Goal: Task Accomplishment & Management: Use online tool/utility

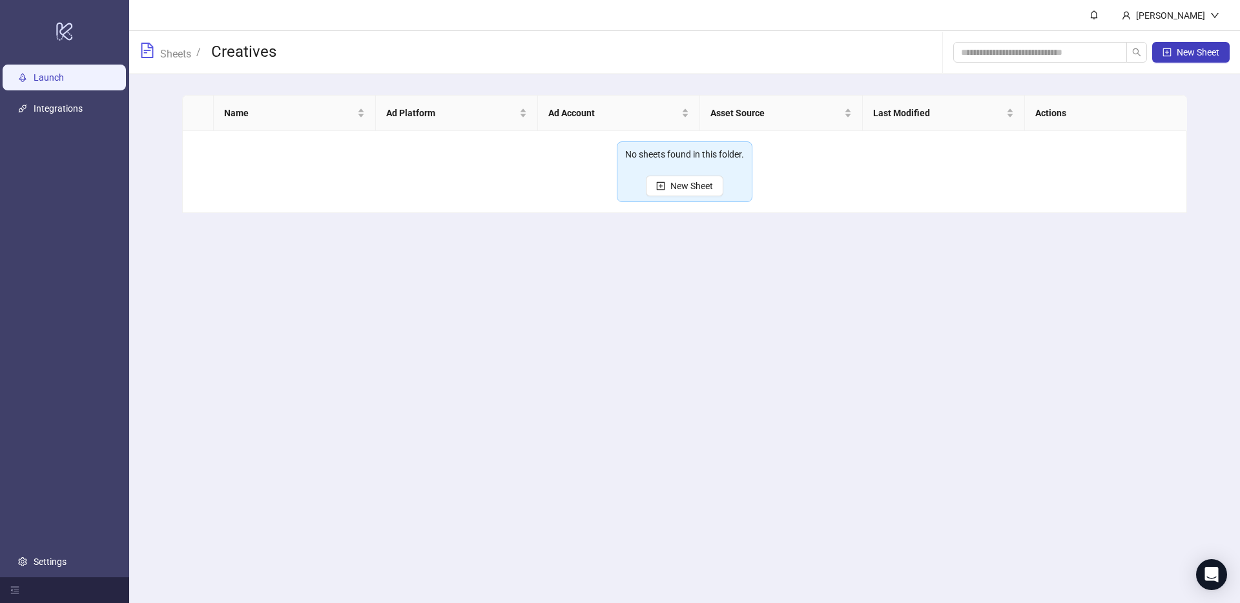
click at [58, 76] on link "Launch" at bounding box center [49, 77] width 30 height 10
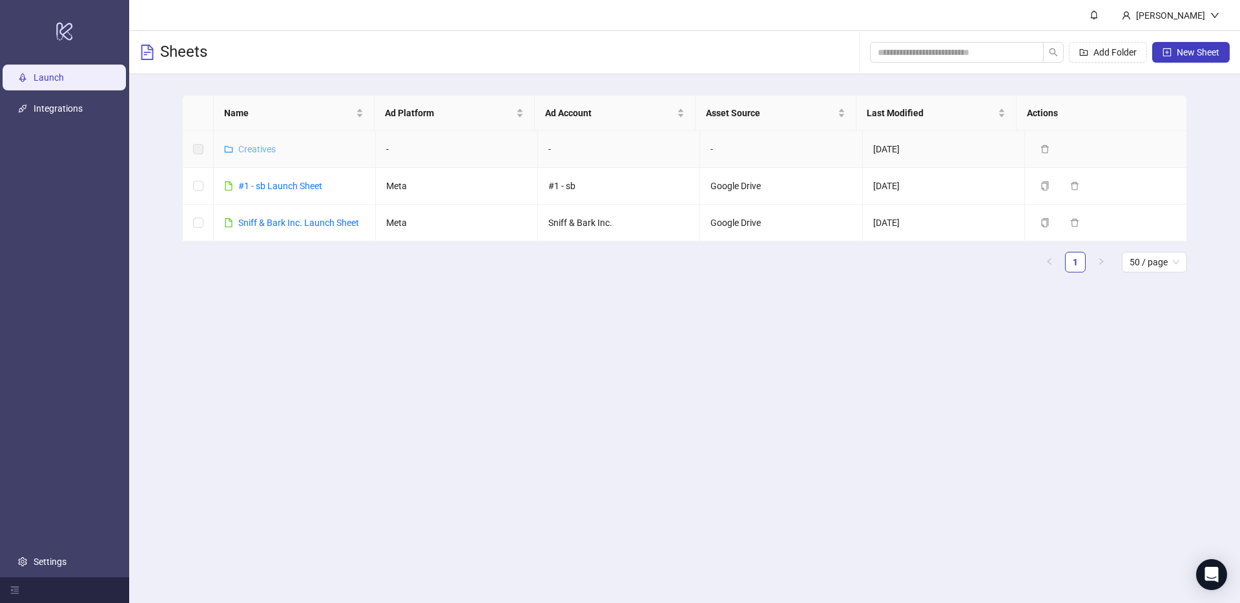
click at [259, 152] on link "Creatives" at bounding box center [256, 149] width 37 height 10
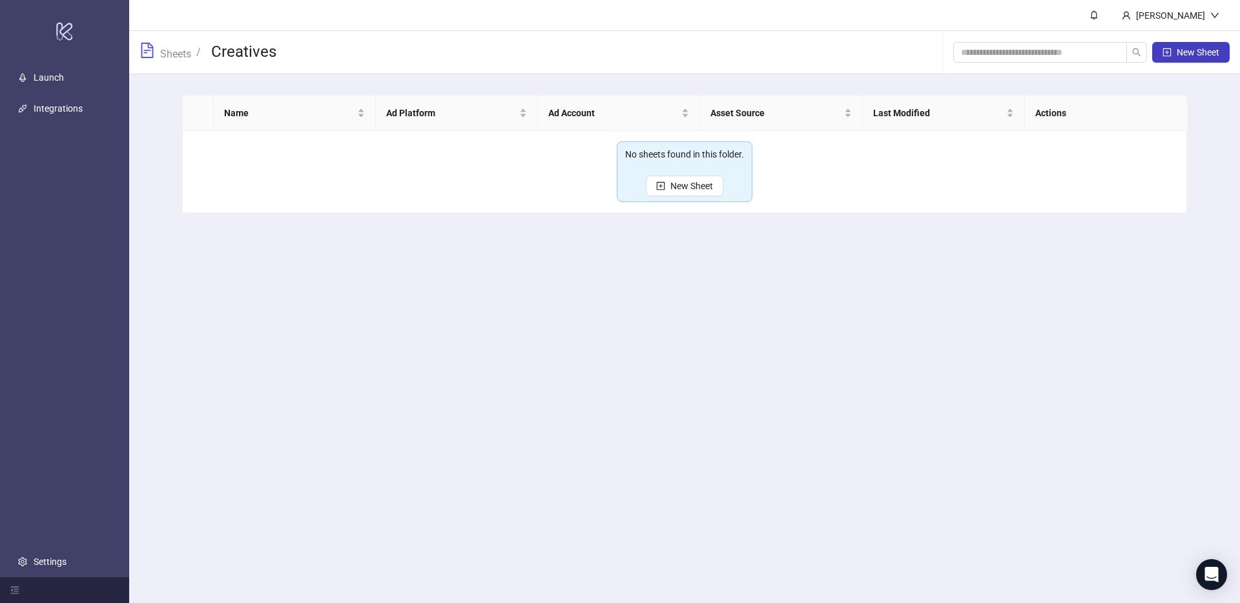
click at [701, 169] on div "No sheets found in this folder." at bounding box center [684, 158] width 119 height 23
click at [694, 181] on span "New Sheet" at bounding box center [691, 186] width 43 height 10
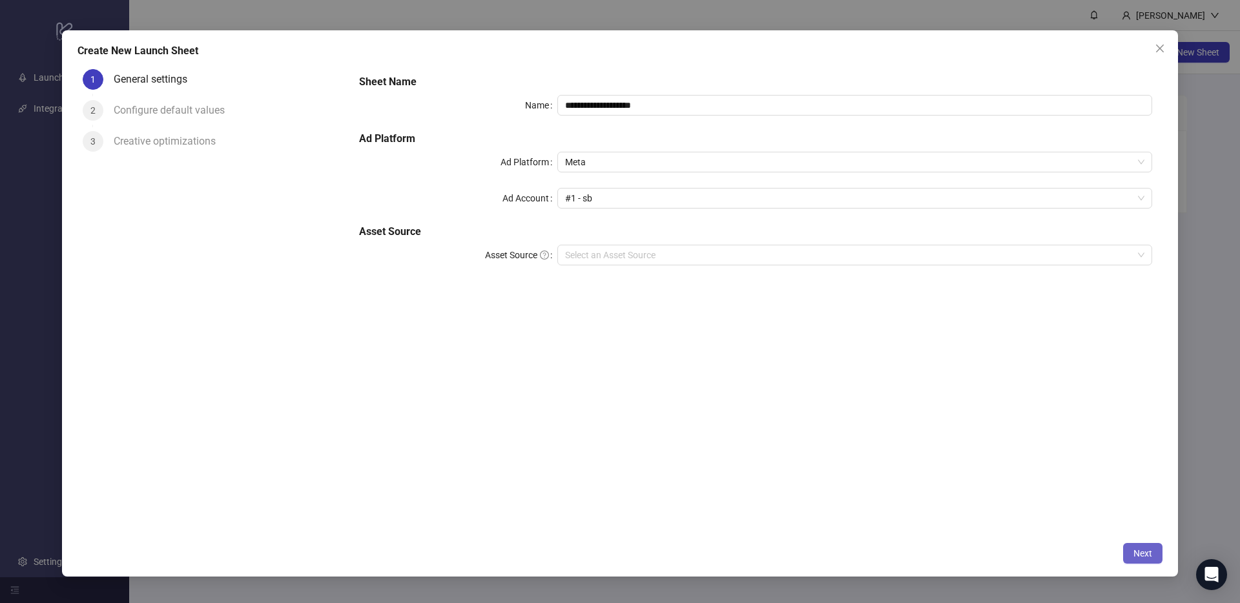
click at [1141, 553] on span "Next" at bounding box center [1142, 553] width 19 height 10
click at [807, 258] on input "Asset Source" at bounding box center [849, 254] width 568 height 19
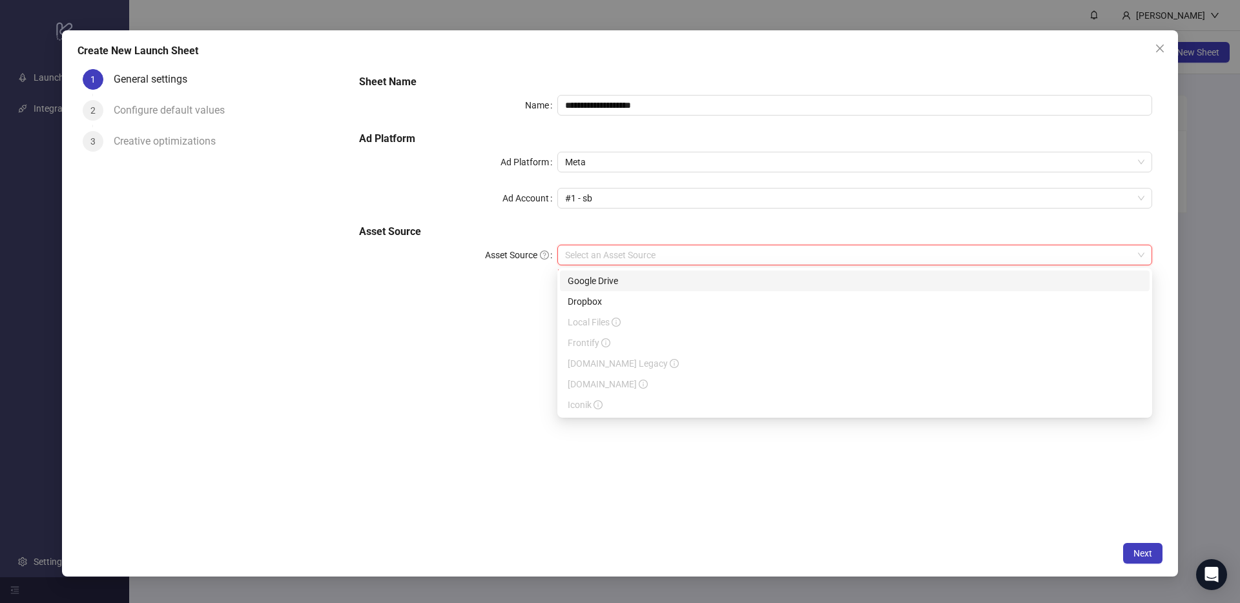
click at [648, 284] on div "Google Drive" at bounding box center [855, 281] width 574 height 14
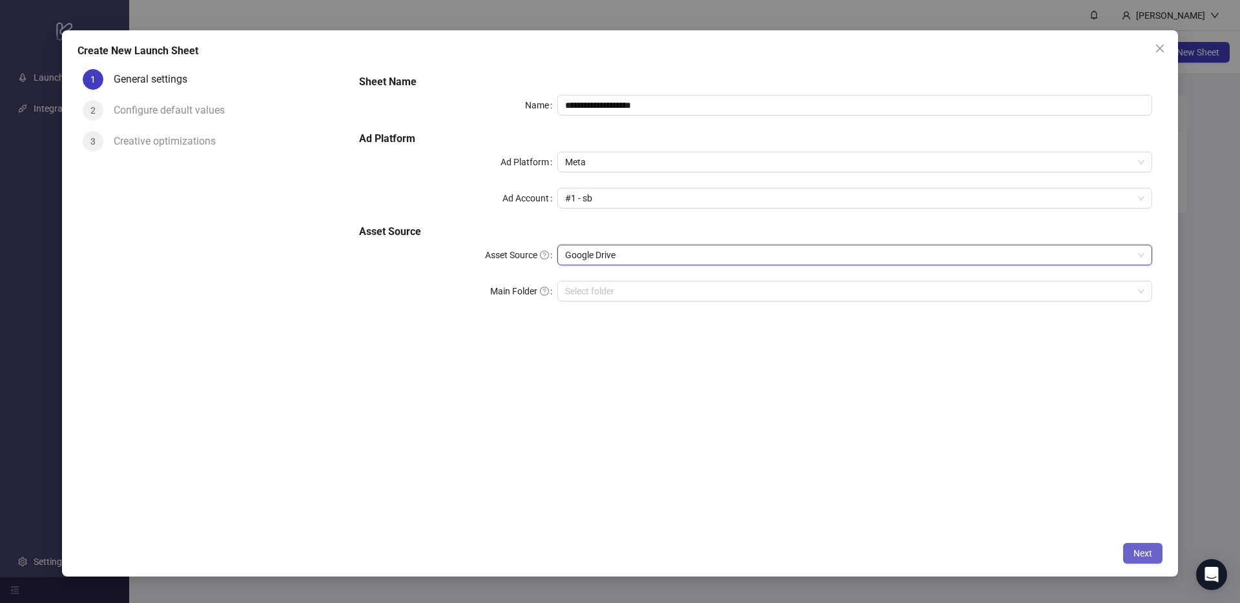
click at [1151, 562] on button "Next" at bounding box center [1142, 553] width 39 height 21
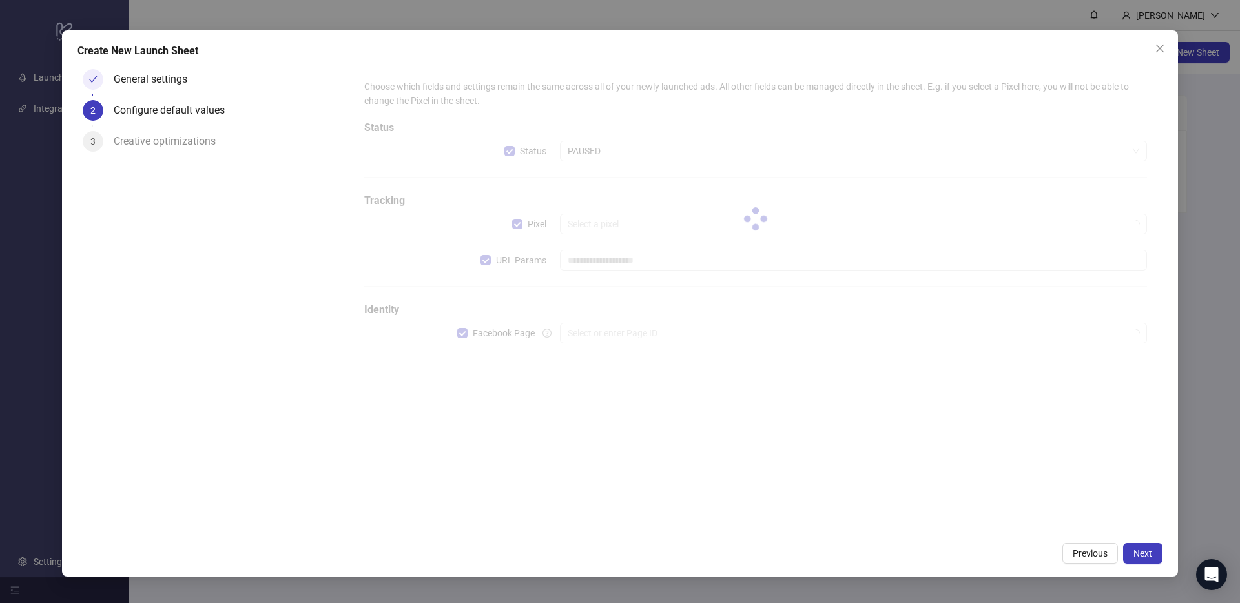
type input "**********"
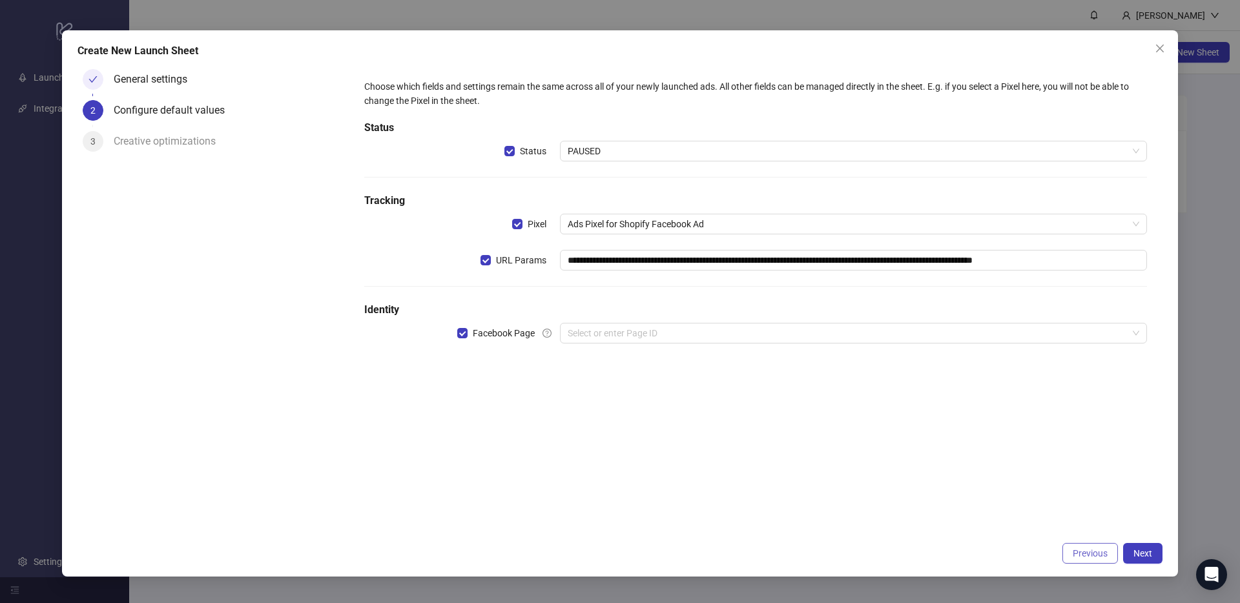
click at [1091, 557] on span "Previous" at bounding box center [1089, 553] width 35 height 10
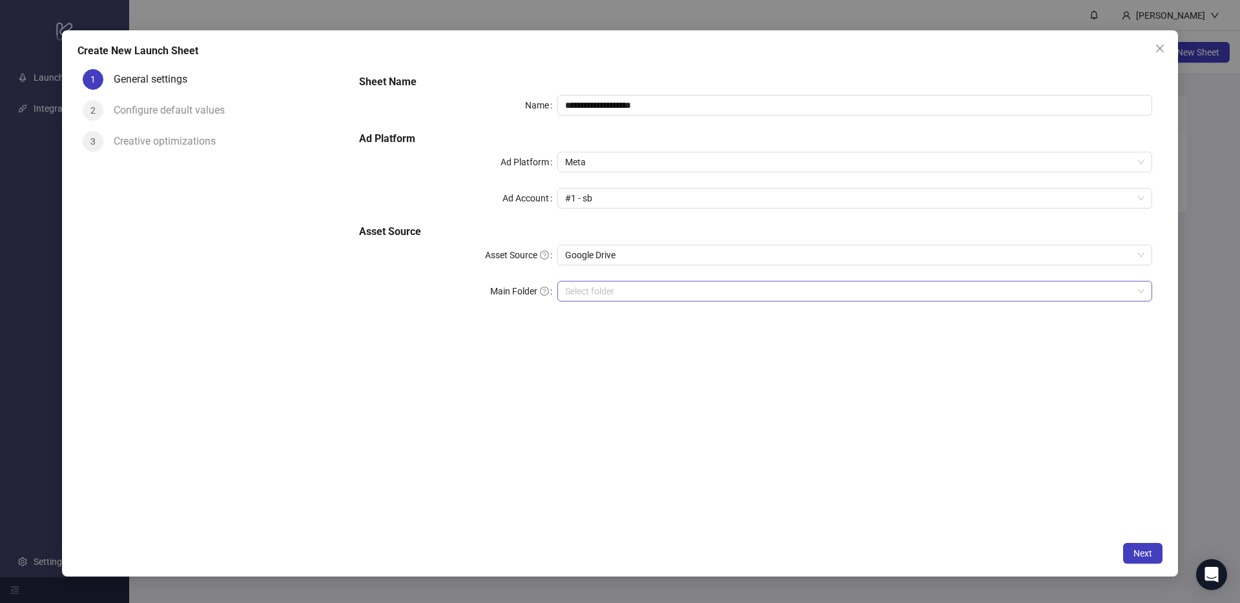
click at [726, 296] on input "Main Folder" at bounding box center [849, 291] width 568 height 19
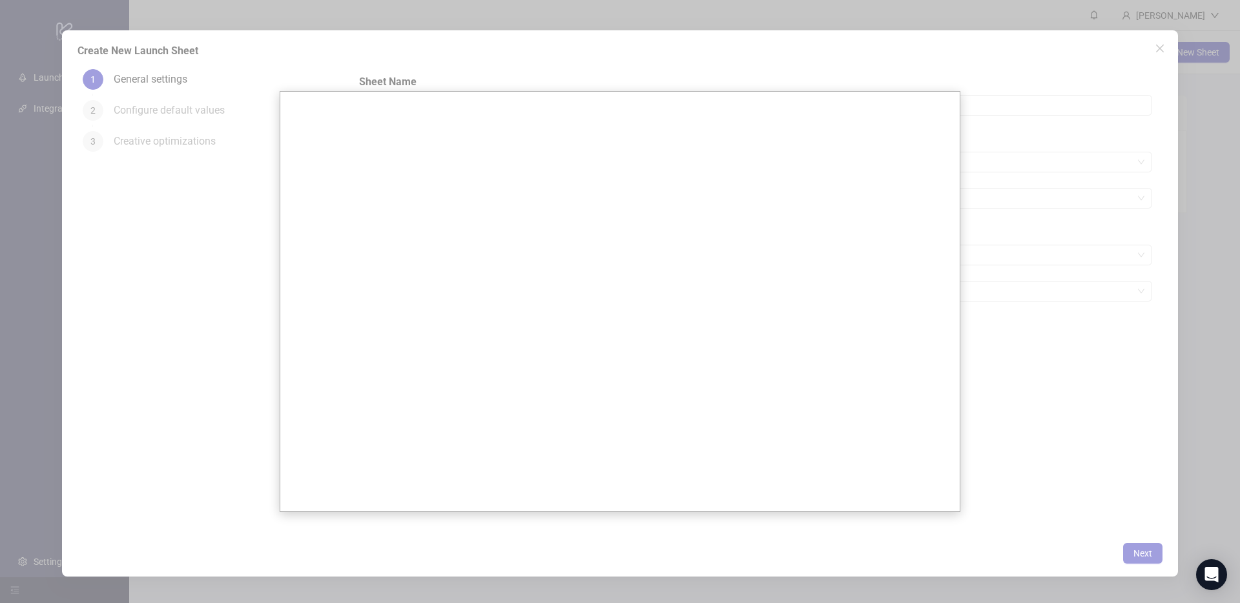
click at [1061, 310] on div at bounding box center [620, 301] width 1240 height 603
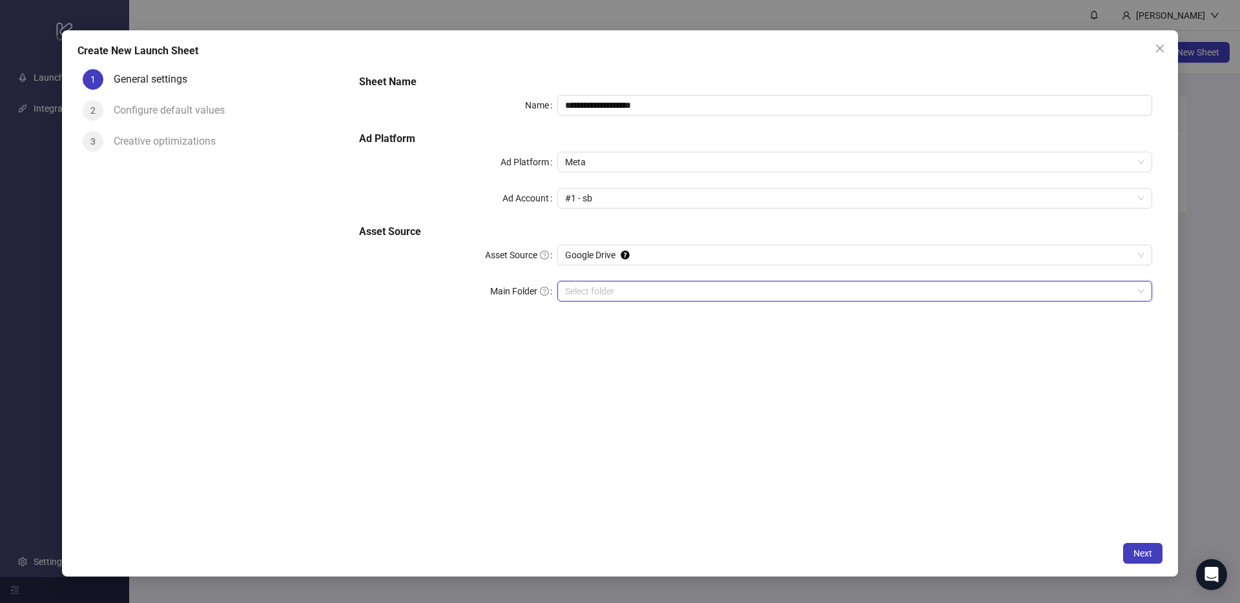
click at [781, 290] on input "Main Folder" at bounding box center [849, 291] width 568 height 19
click at [1138, 543] on button "Next" at bounding box center [1142, 553] width 39 height 21
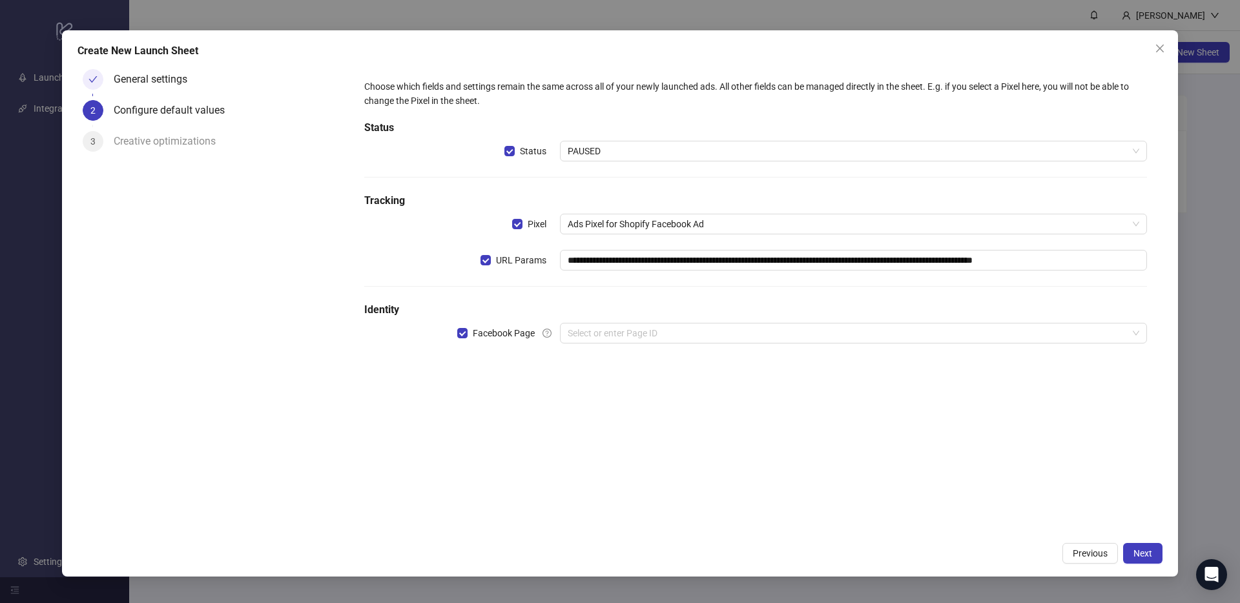
click at [708, 344] on div "**********" at bounding box center [755, 219] width 793 height 290
click at [718, 336] on input "search" at bounding box center [848, 332] width 560 height 19
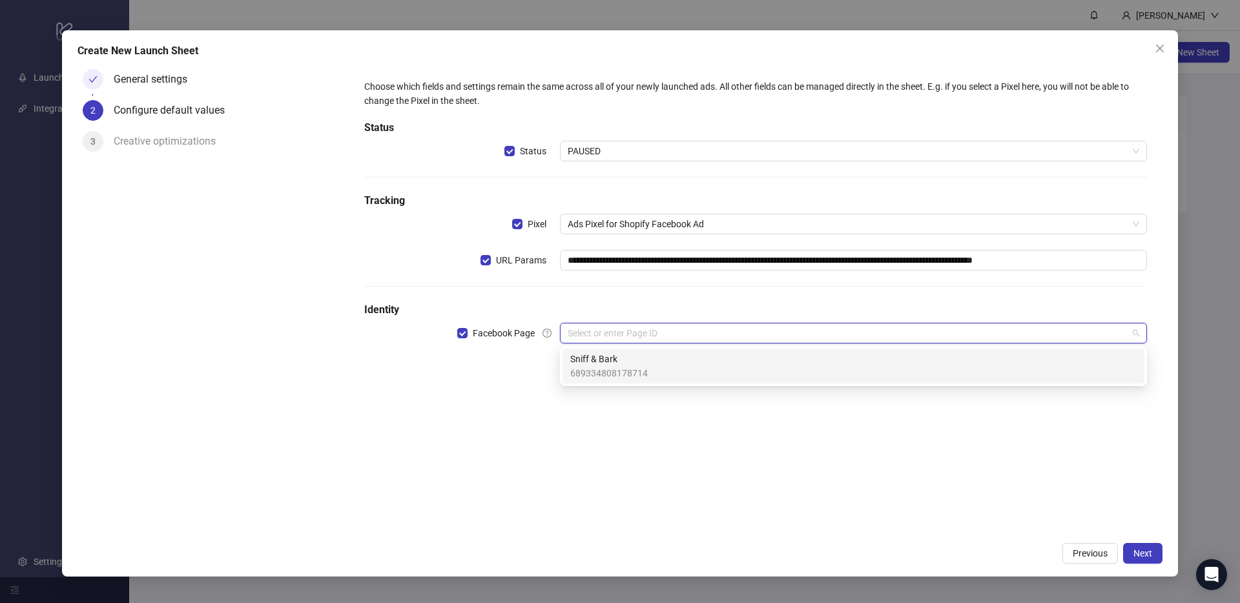
click at [685, 371] on div "Sniff & Bark 689334808178714" at bounding box center [853, 366] width 566 height 28
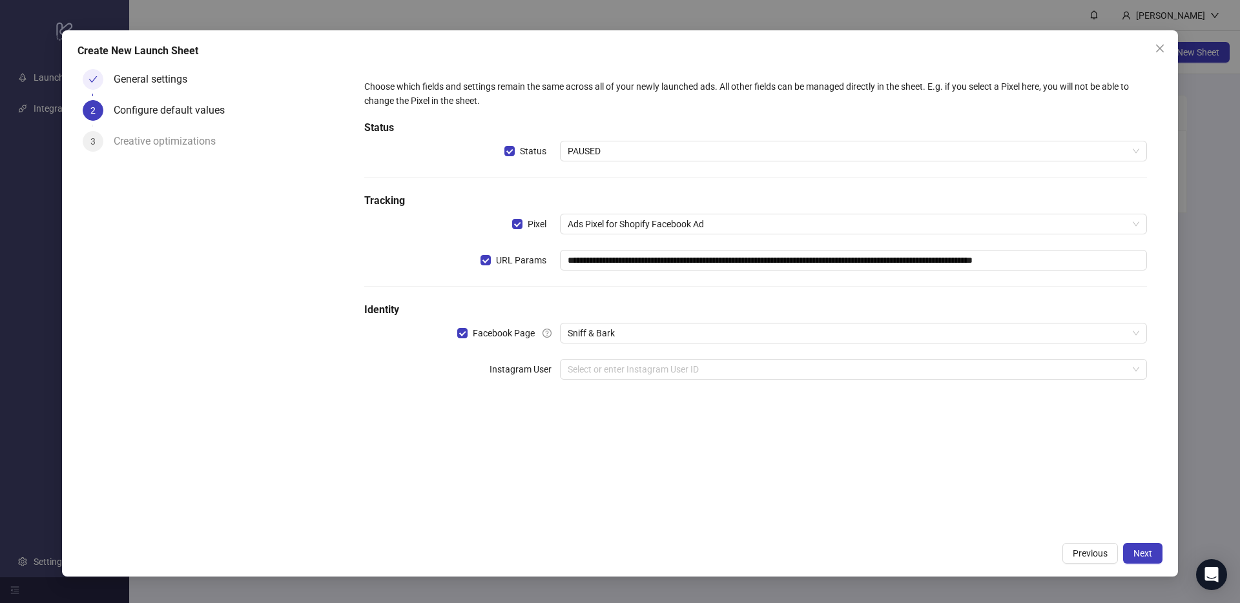
click at [642, 344] on div "**********" at bounding box center [755, 237] width 793 height 326
click at [643, 362] on input "search" at bounding box center [848, 369] width 560 height 19
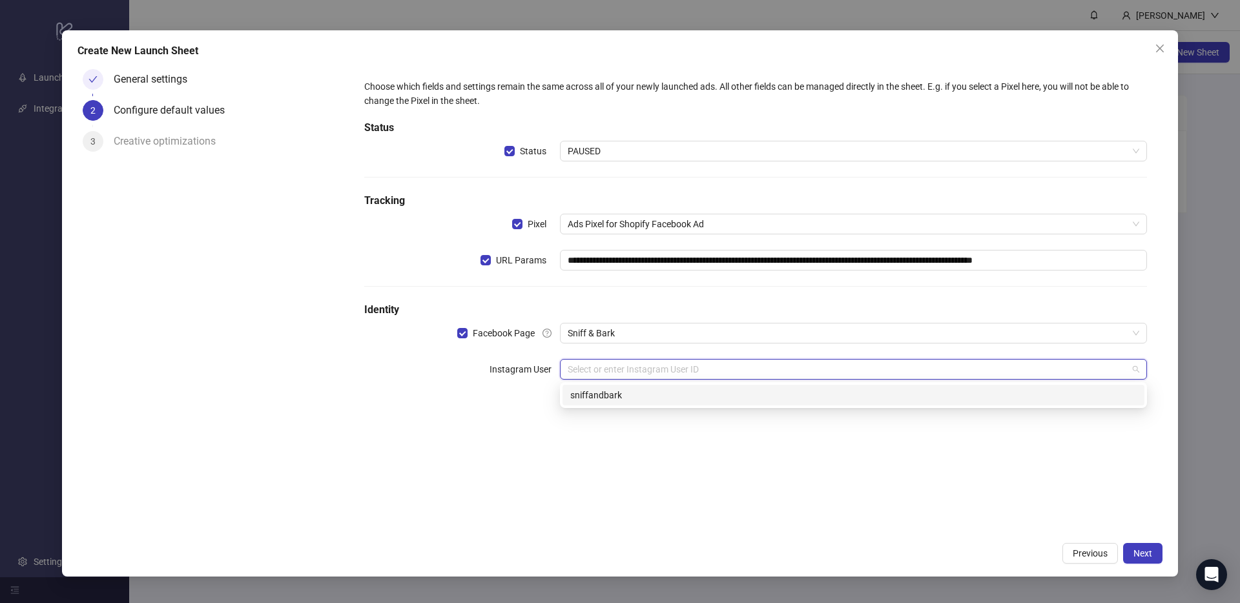
click at [649, 388] on div "sniffandbark" at bounding box center [853, 395] width 566 height 14
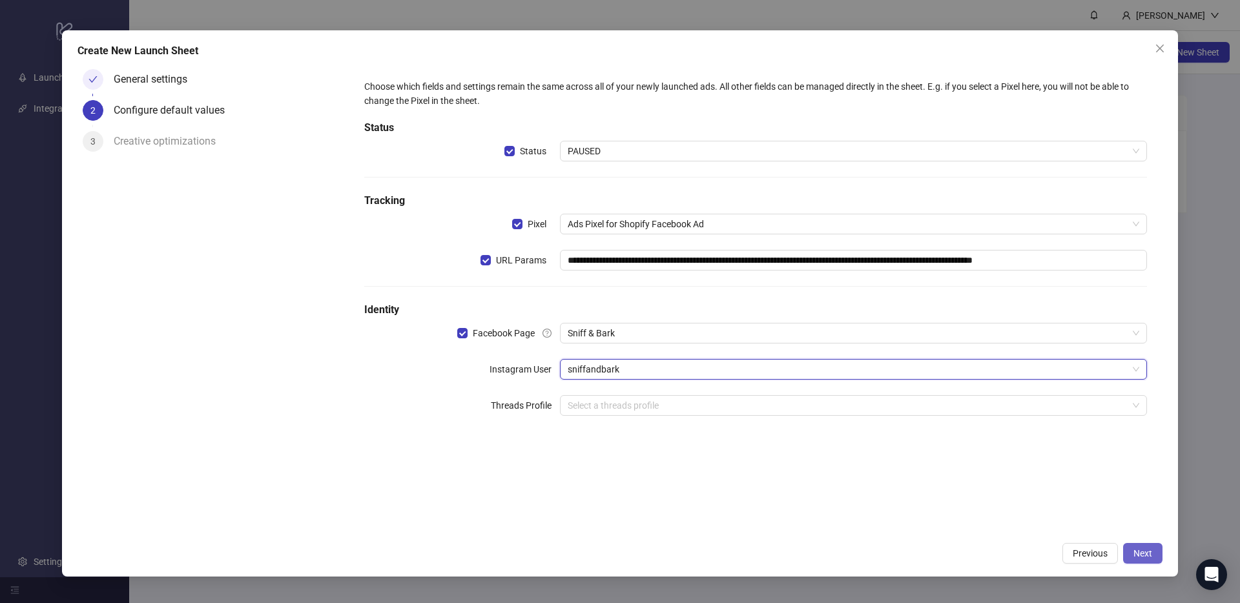
click at [1149, 549] on span "Next" at bounding box center [1142, 553] width 19 height 10
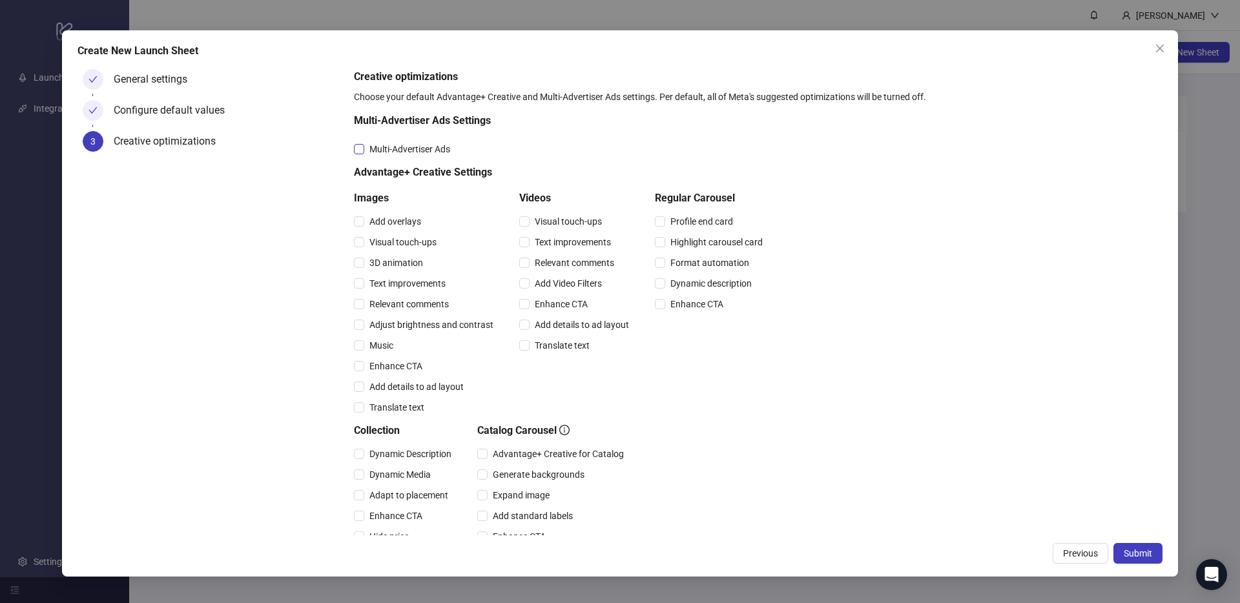
click at [415, 146] on span "Multi-Advertiser Ads" at bounding box center [409, 149] width 91 height 14
click at [406, 241] on span "Visual touch-ups" at bounding box center [402, 242] width 77 height 14
click at [417, 285] on span "Text improvements" at bounding box center [407, 283] width 87 height 14
click at [382, 348] on span "Music" at bounding box center [381, 345] width 34 height 14
click at [560, 217] on span "Visual touch-ups" at bounding box center [567, 221] width 77 height 14
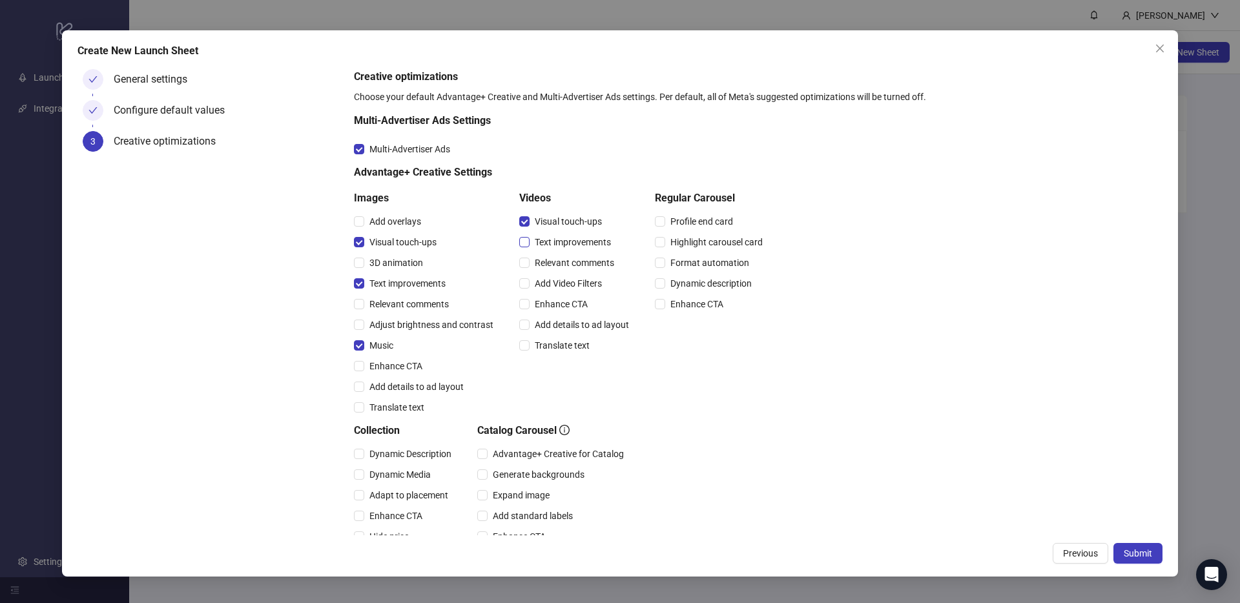
click at [557, 240] on span "Text improvements" at bounding box center [572, 242] width 87 height 14
click at [573, 300] on span "Enhance CTA" at bounding box center [560, 304] width 63 height 14
click at [387, 368] on span "Enhance CTA" at bounding box center [395, 366] width 63 height 14
click at [390, 385] on span "Add details to ad layout" at bounding box center [416, 387] width 105 height 14
click at [559, 325] on span "Add details to ad layout" at bounding box center [581, 325] width 105 height 14
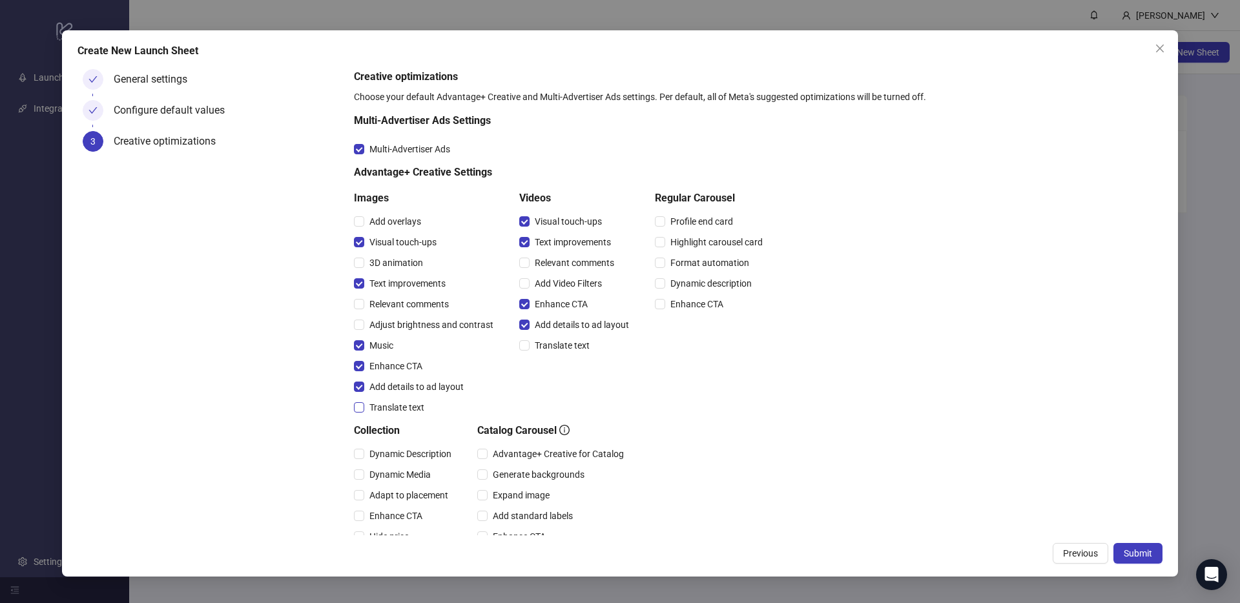
click at [411, 407] on span "Translate text" at bounding box center [396, 407] width 65 height 14
click at [531, 344] on span "Translate text" at bounding box center [561, 345] width 65 height 14
click at [716, 303] on span "Enhance CTA" at bounding box center [696, 304] width 63 height 14
click at [719, 287] on span "Dynamic description" at bounding box center [711, 283] width 92 height 14
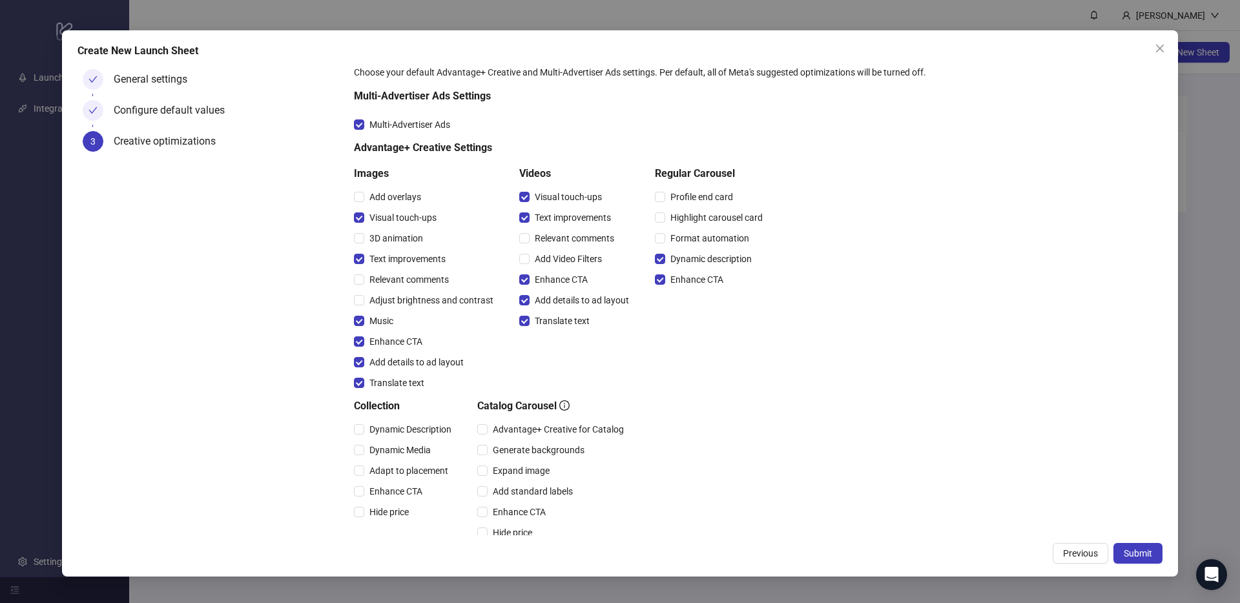
scroll to position [54, 0]
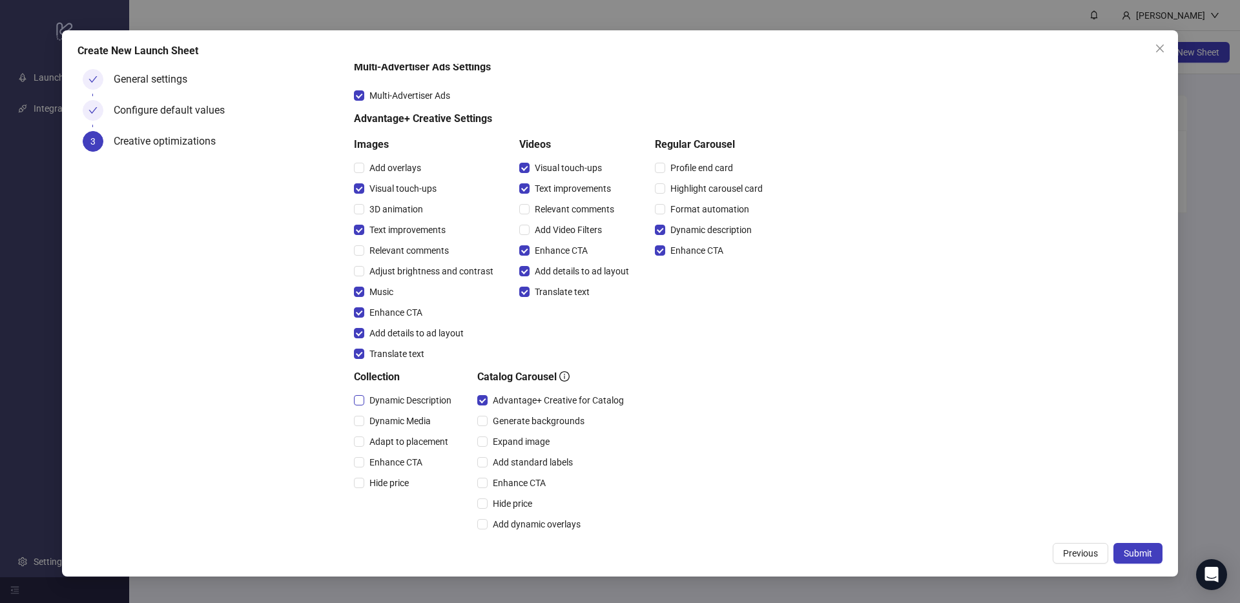
click at [387, 401] on span "Dynamic Description" at bounding box center [410, 400] width 92 height 14
click at [385, 463] on span "Enhance CTA" at bounding box center [395, 462] width 63 height 14
click at [405, 423] on span "Dynamic Media" at bounding box center [400, 421] width 72 height 14
click at [408, 439] on span "Adapt to placement" at bounding box center [408, 442] width 89 height 14
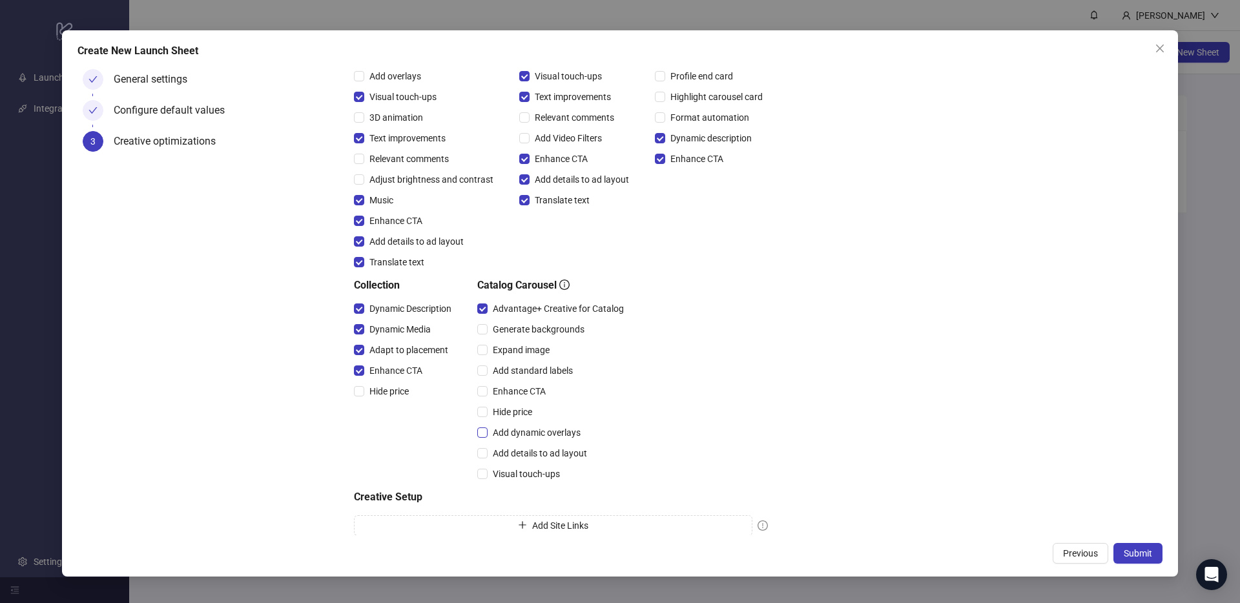
scroll to position [187, 0]
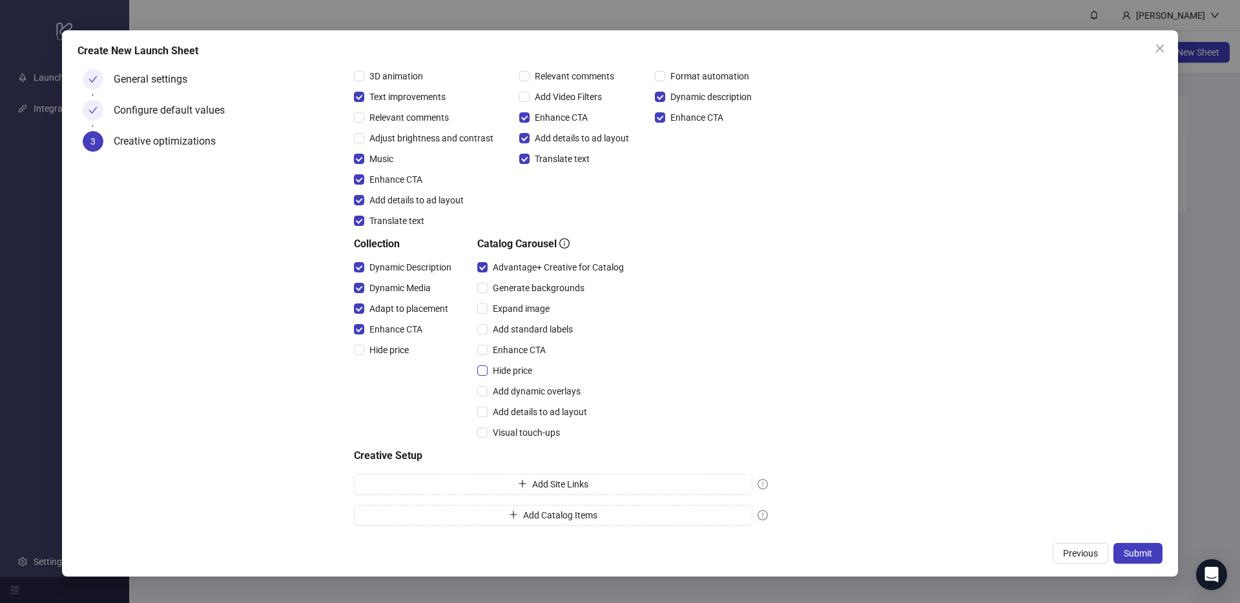
click at [511, 365] on span "Hide price" at bounding box center [512, 371] width 50 height 14
click at [374, 351] on span "Hide price" at bounding box center [389, 350] width 50 height 14
click at [524, 389] on span "Add dynamic overlays" at bounding box center [536, 391] width 98 height 14
click at [535, 432] on span "Visual touch-ups" at bounding box center [525, 433] width 77 height 14
click at [536, 311] on span "Expand image" at bounding box center [520, 309] width 67 height 14
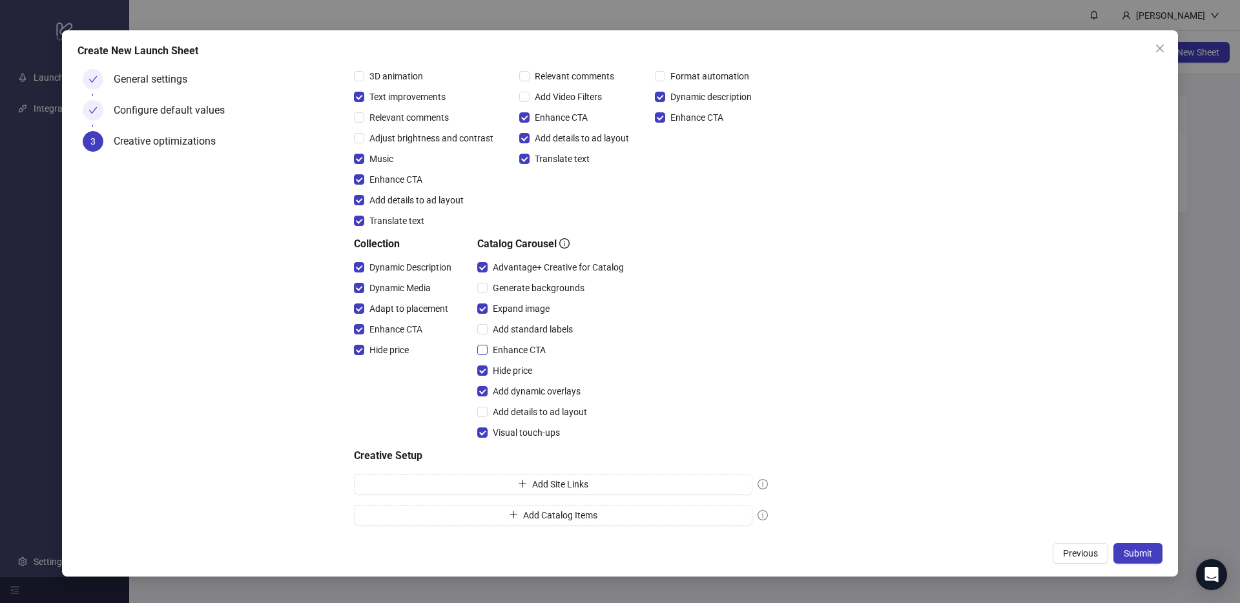
click at [528, 344] on span "Enhance CTA" at bounding box center [518, 350] width 63 height 14
click at [1138, 553] on span "Submit" at bounding box center [1138, 553] width 28 height 10
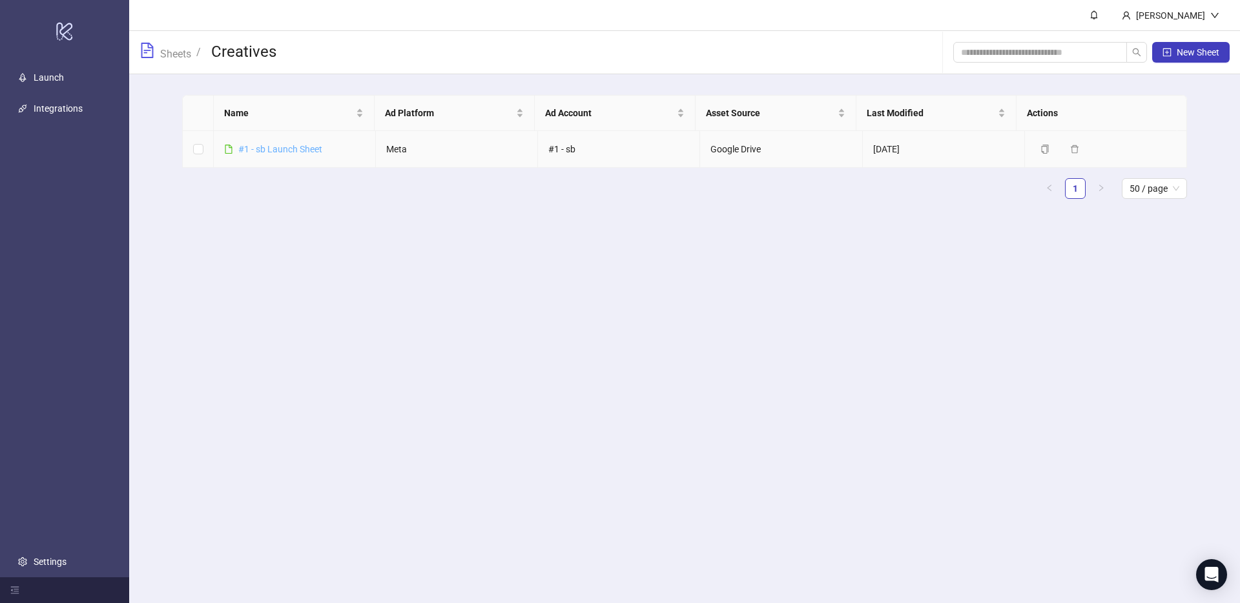
click at [290, 148] on link "#1 - sb Launch Sheet" at bounding box center [280, 149] width 84 height 10
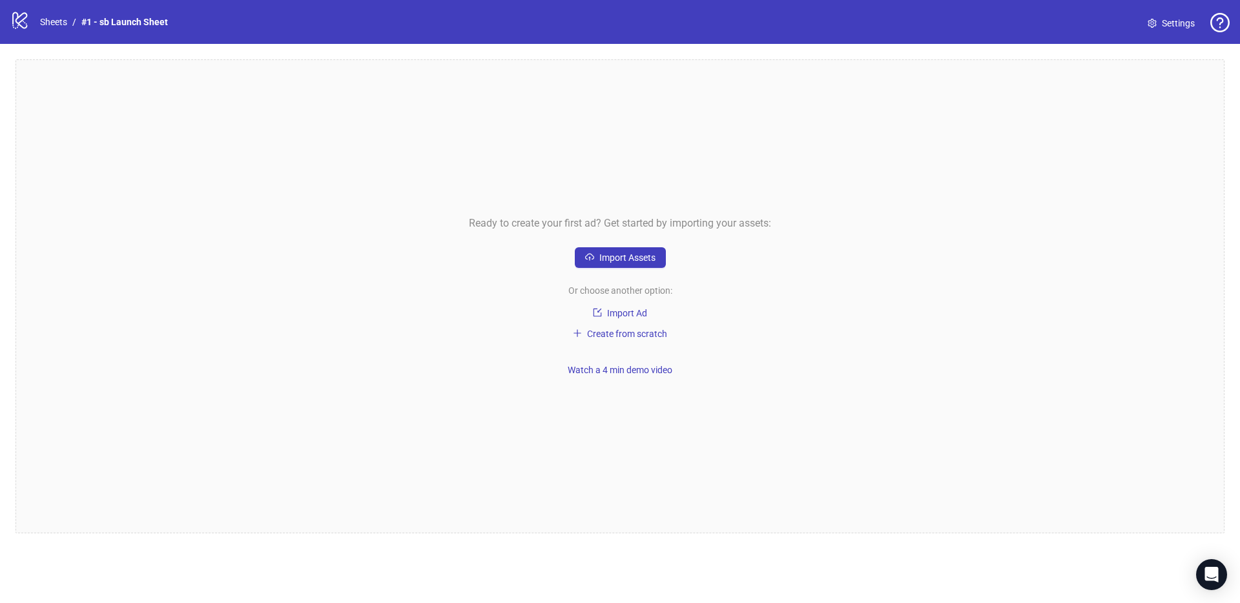
click at [1159, 23] on link "Settings" at bounding box center [1171, 23] width 68 height 21
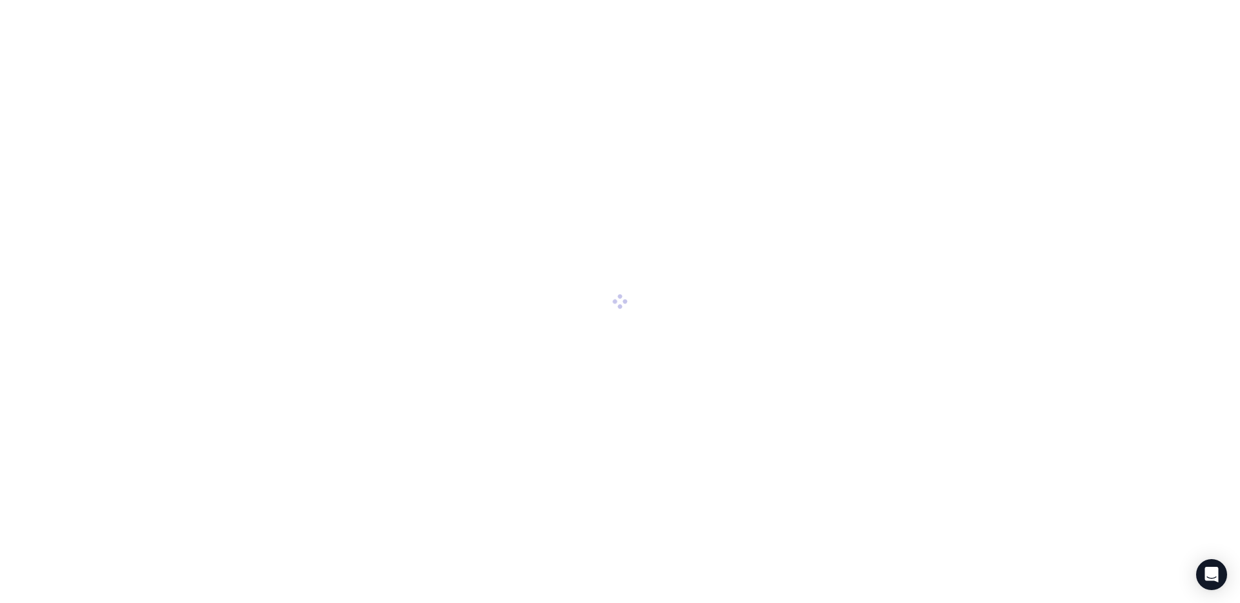
click at [1148, 26] on div at bounding box center [620, 301] width 1240 height 603
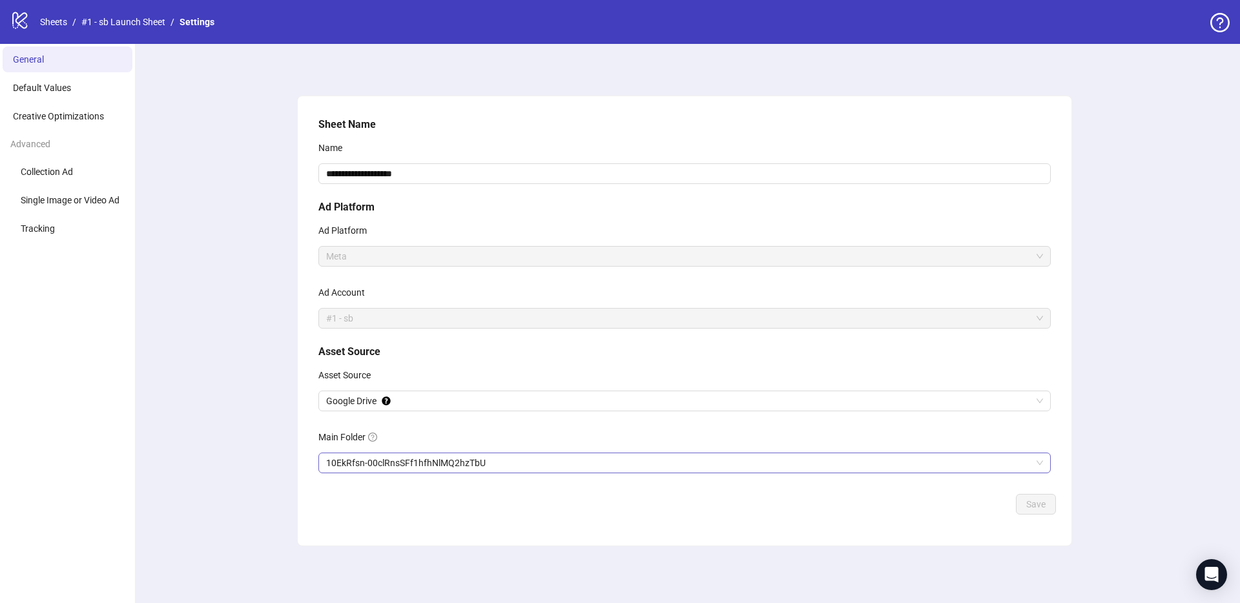
click at [506, 464] on span "10EkRfsn-00clRnsSFf1hfhNlMQ2hzTbU" at bounding box center [684, 462] width 717 height 19
click at [1049, 508] on button "Save" at bounding box center [1036, 504] width 40 height 21
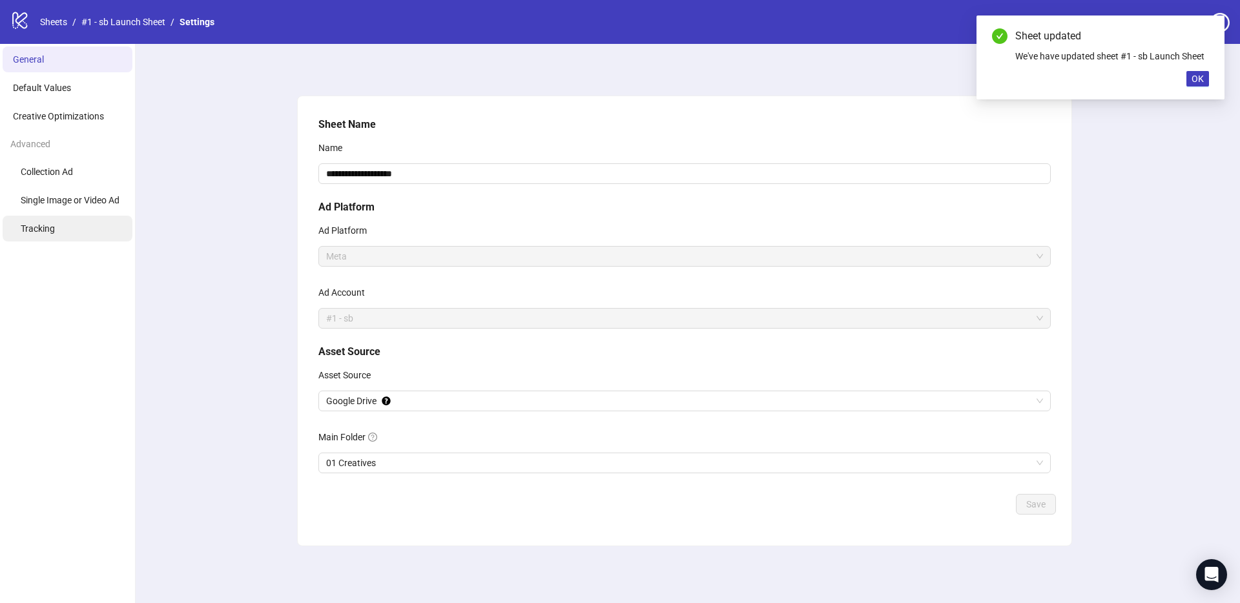
click at [39, 220] on li "Tracking" at bounding box center [68, 229] width 130 height 26
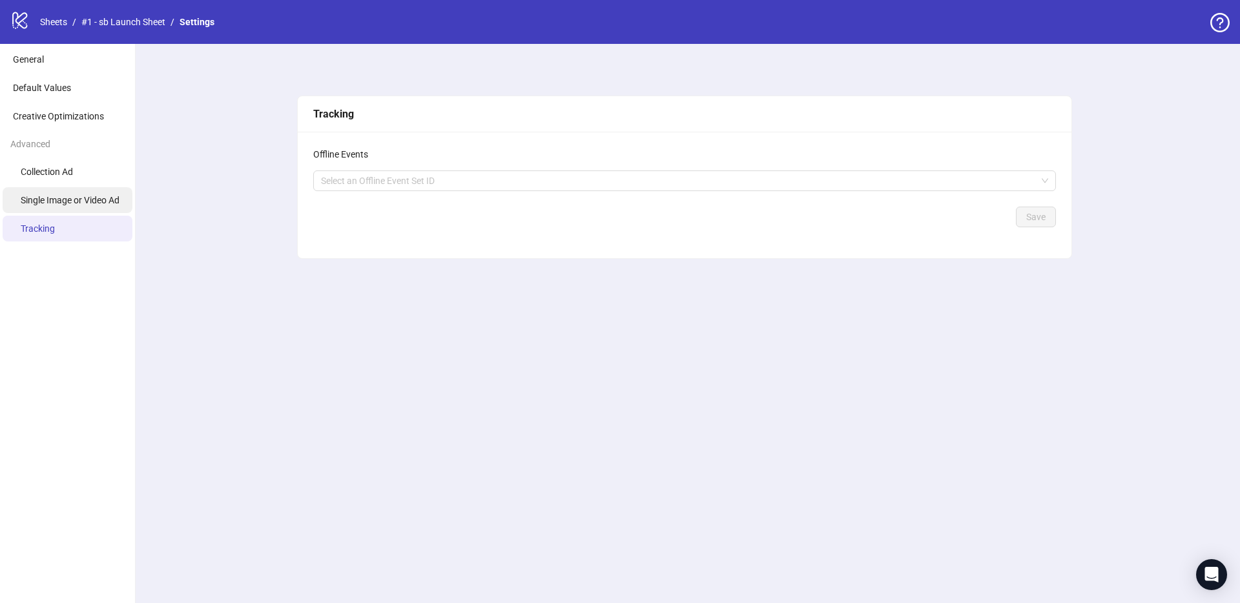
click at [37, 203] on span "Single Image or Video Ad" at bounding box center [70, 200] width 99 height 10
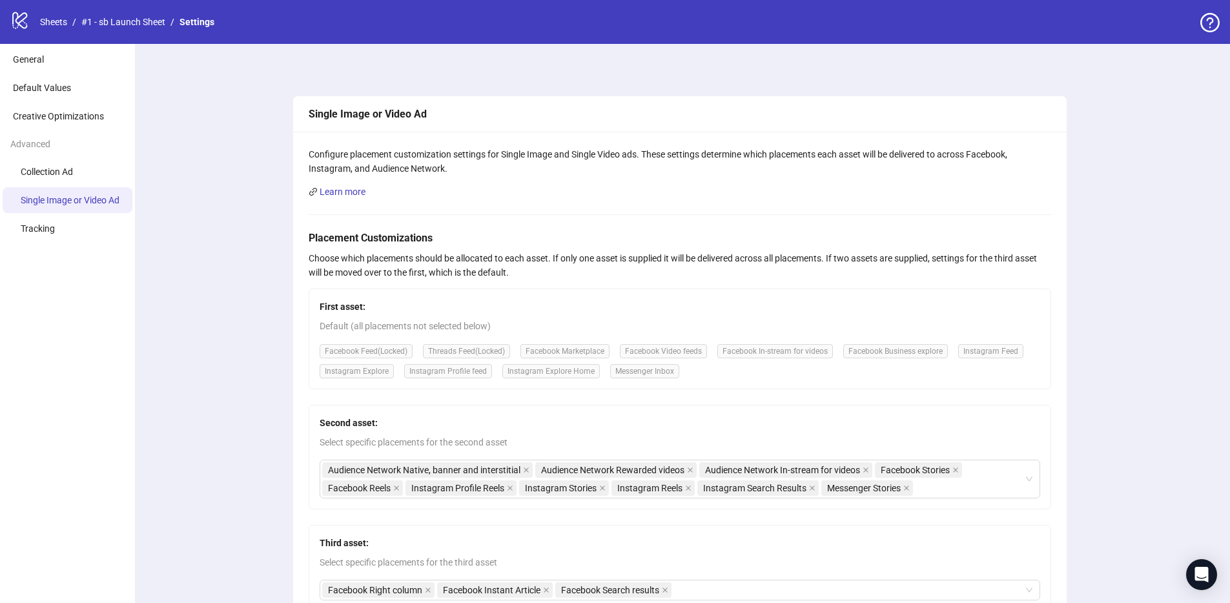
click at [49, 185] on ul "Collection Ad Single Image or Video Ad Tracking" at bounding box center [67, 200] width 135 height 83
click at [69, 170] on span "Collection Ad" at bounding box center [47, 172] width 52 height 10
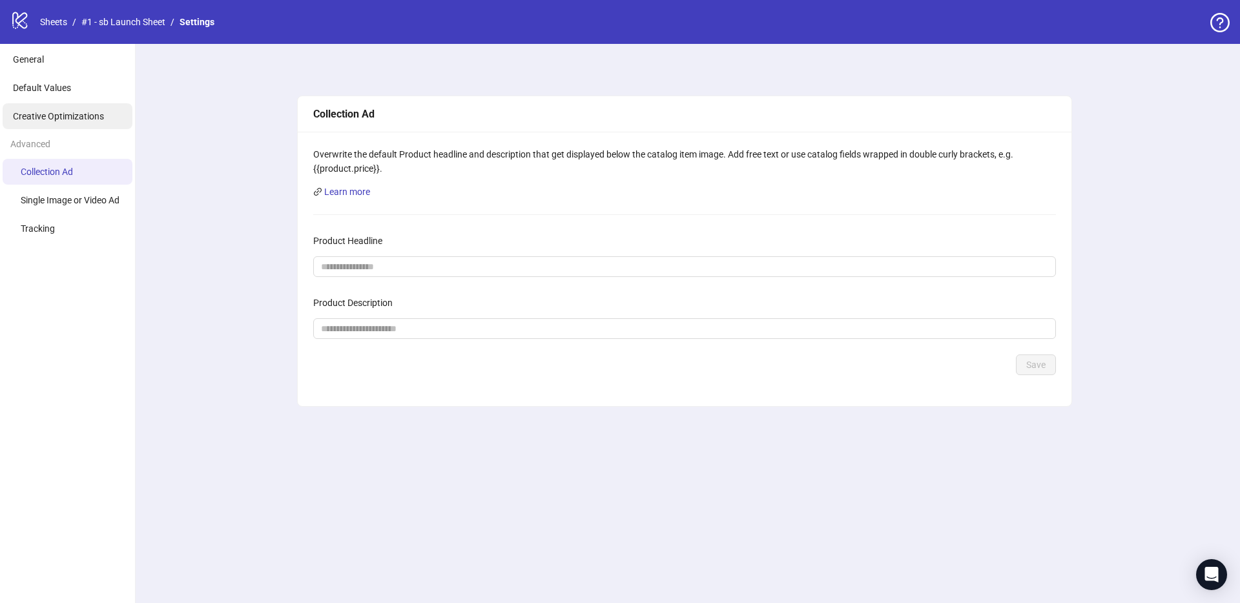
click at [67, 114] on span "Creative Optimizations" at bounding box center [58, 116] width 91 height 10
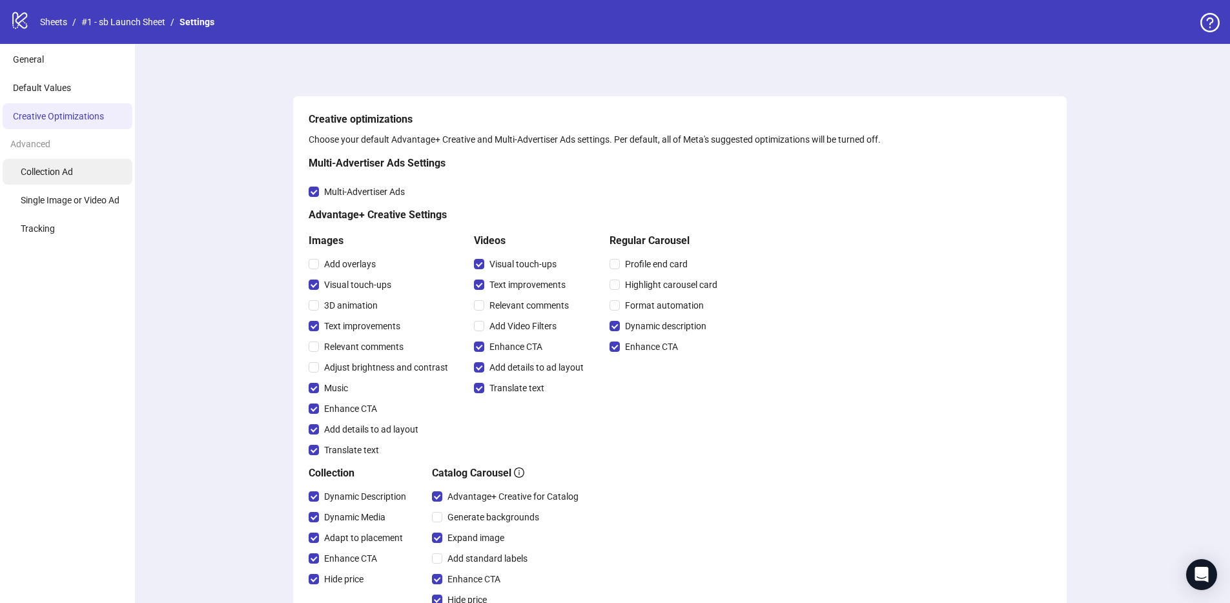
click at [66, 178] on li "Collection Ad" at bounding box center [68, 172] width 130 height 26
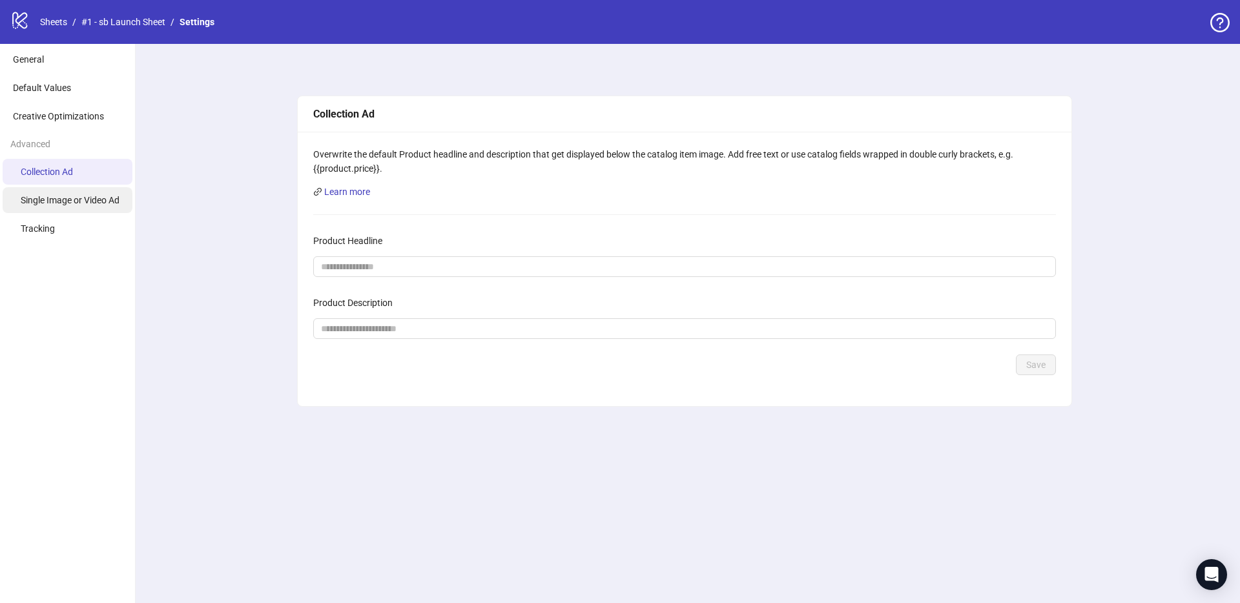
click at [94, 207] on li "Single Image or Video Ad" at bounding box center [68, 200] width 130 height 26
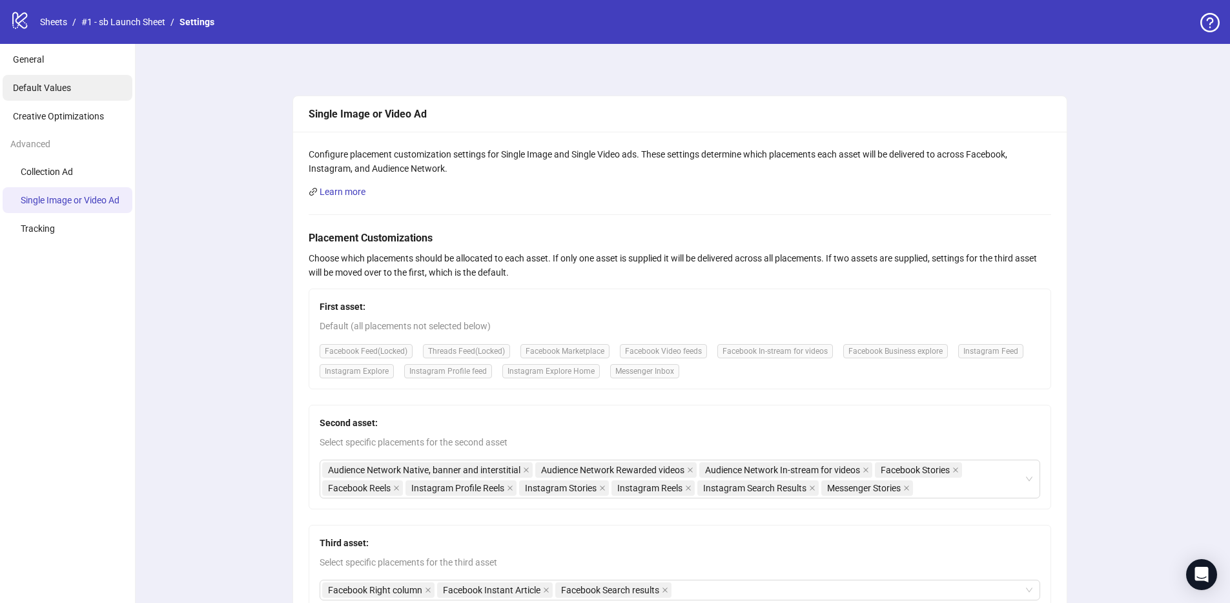
click at [24, 83] on span "Default Values" at bounding box center [42, 88] width 58 height 10
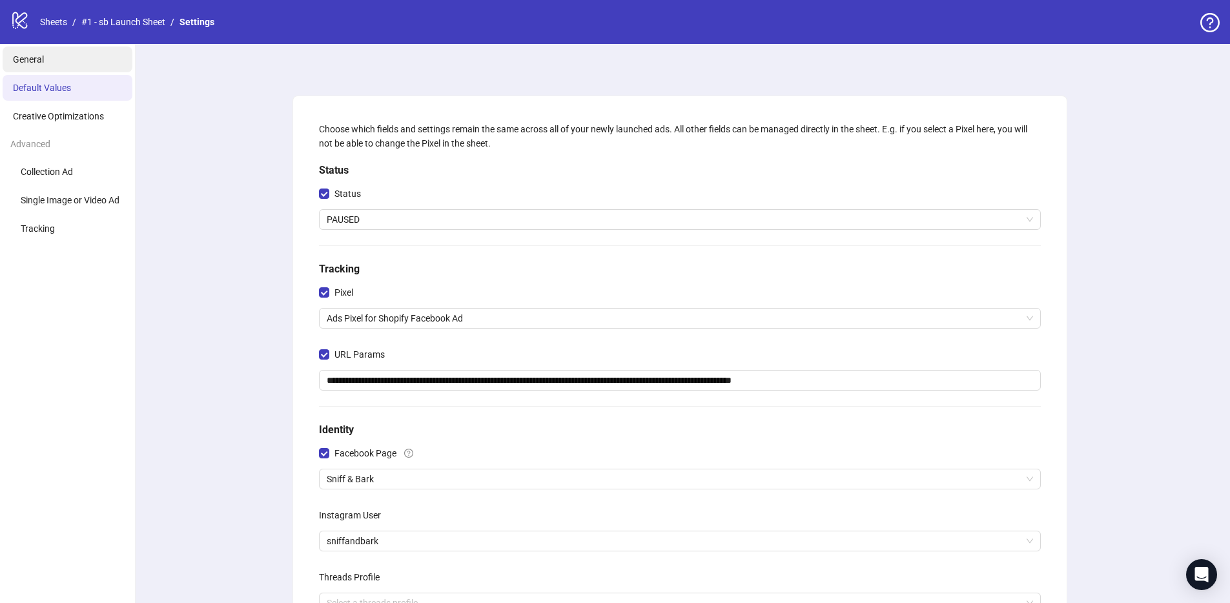
click at [74, 59] on li "General" at bounding box center [68, 59] width 130 height 26
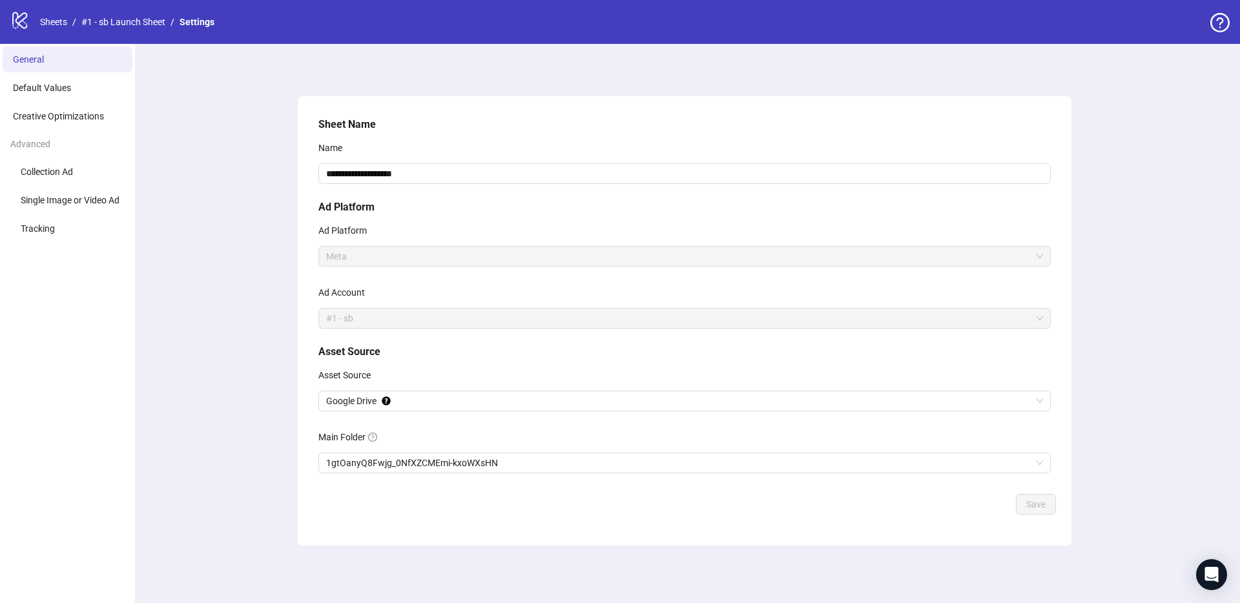
click at [70, 155] on div "Advanced" at bounding box center [67, 144] width 135 height 25
click at [68, 163] on li "Collection Ad" at bounding box center [68, 172] width 130 height 26
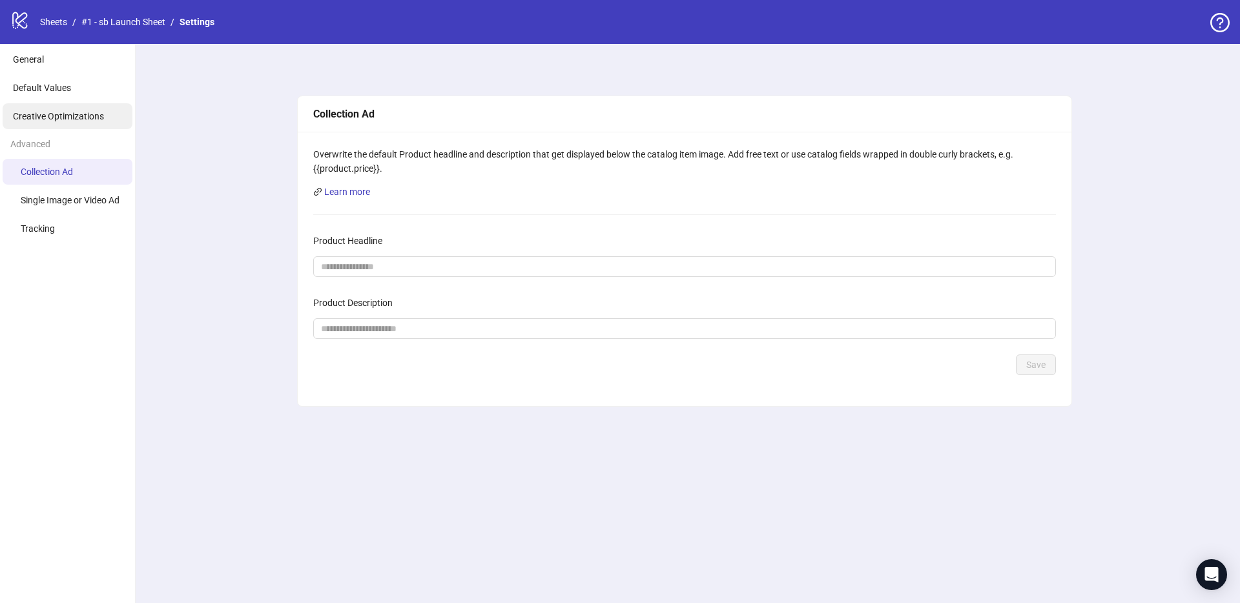
click at [81, 128] on li "Creative Optimizations" at bounding box center [68, 116] width 130 height 26
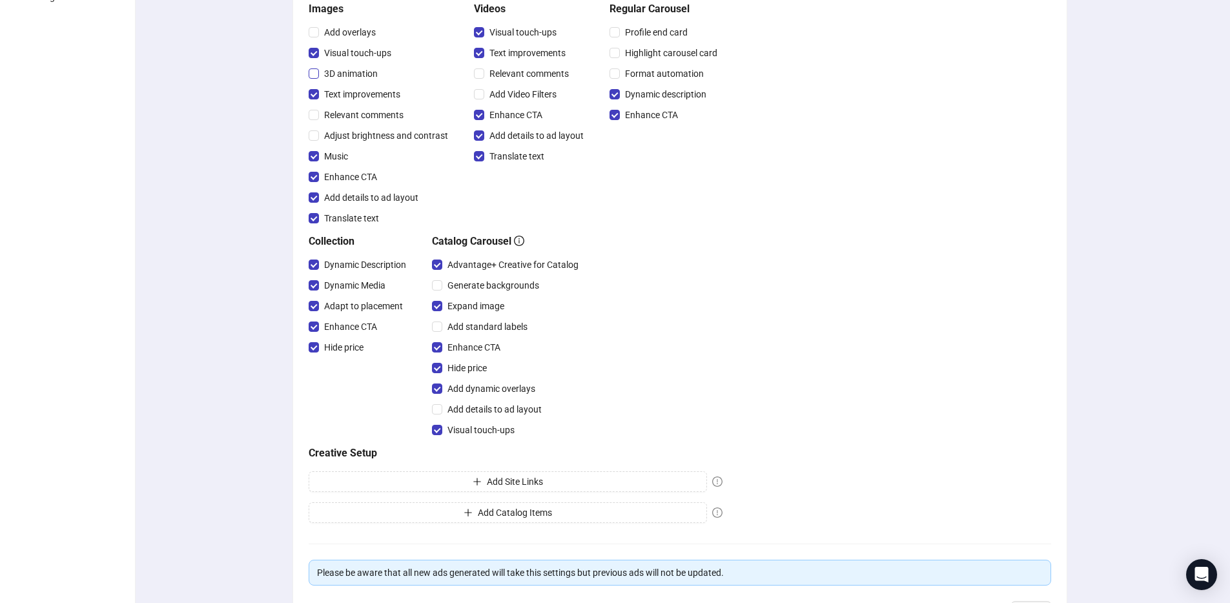
scroll to position [334, 0]
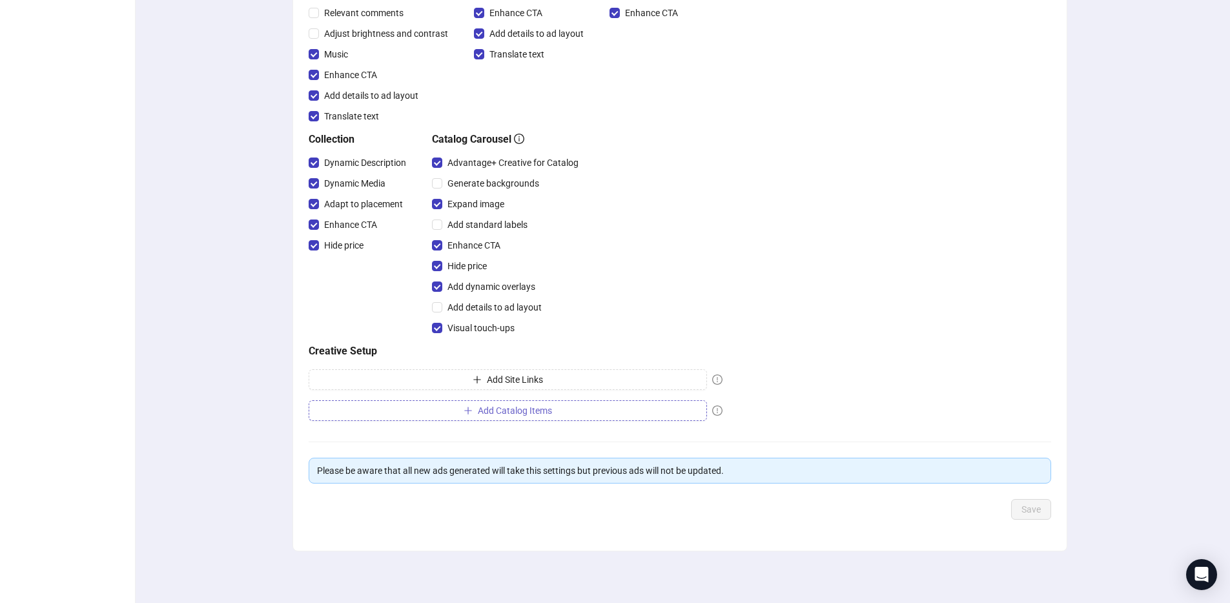
click at [506, 415] on span "Add Catalog Items" at bounding box center [515, 410] width 74 height 10
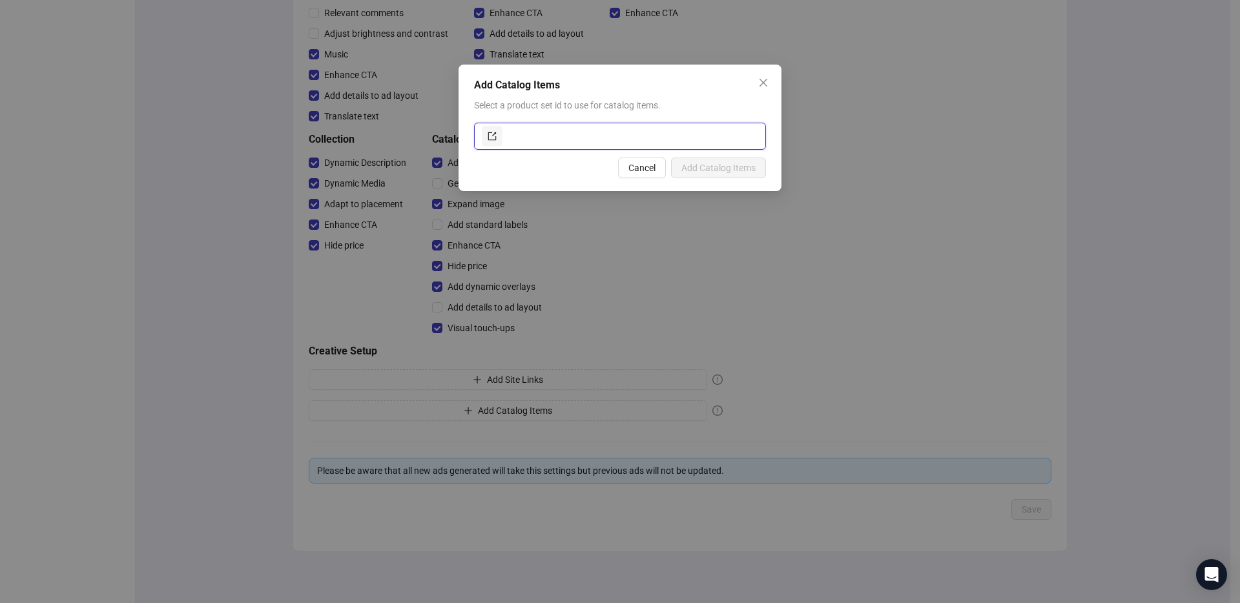
click at [534, 130] on input "text" at bounding box center [631, 136] width 253 height 21
click at [489, 130] on span at bounding box center [491, 136] width 9 height 14
click at [526, 139] on input "text" at bounding box center [631, 136] width 253 height 21
click at [269, 107] on div "Add Catalog Items Select a product set id to use for catalog items. Cancel Add …" at bounding box center [620, 301] width 1240 height 603
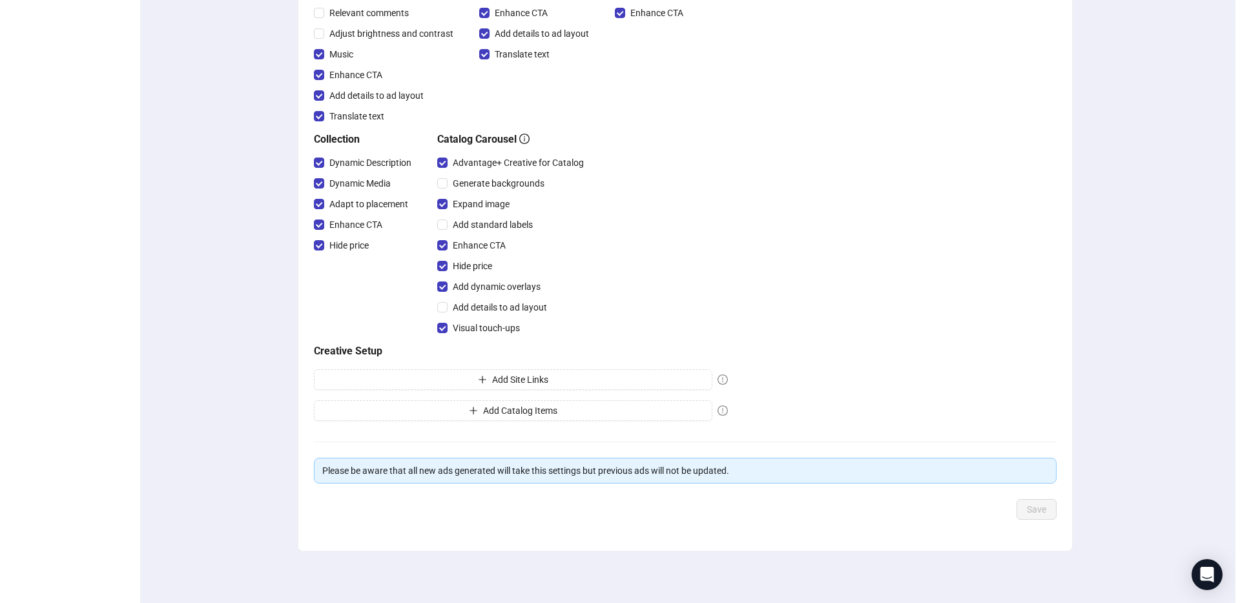
scroll to position [0, 0]
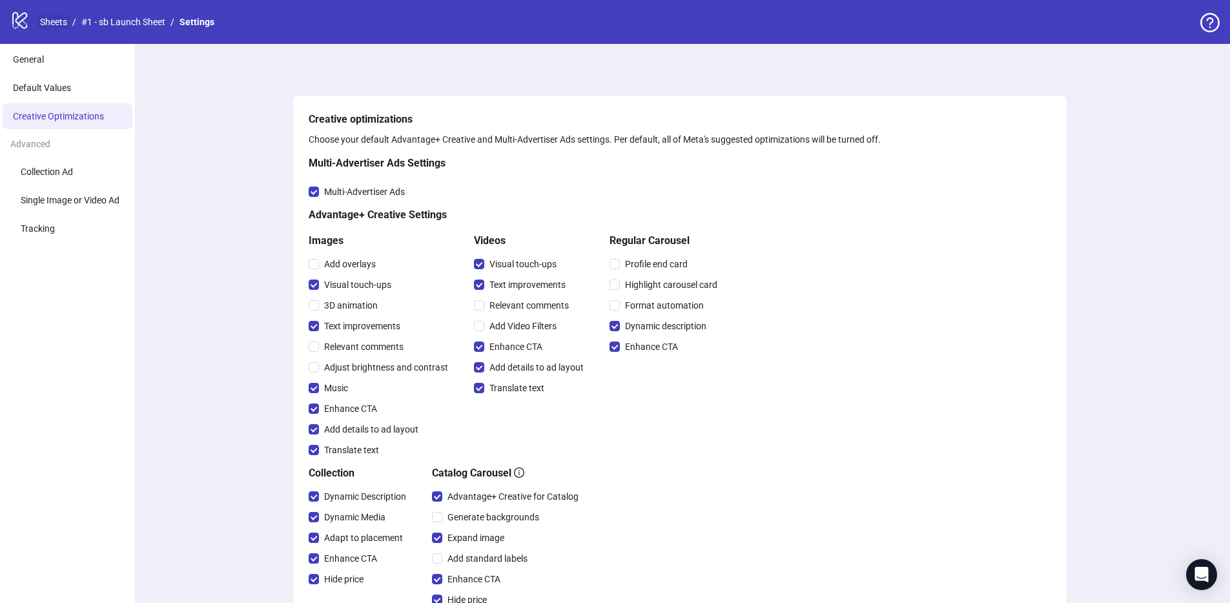
click at [55, 25] on link "Sheets" at bounding box center [53, 22] width 32 height 14
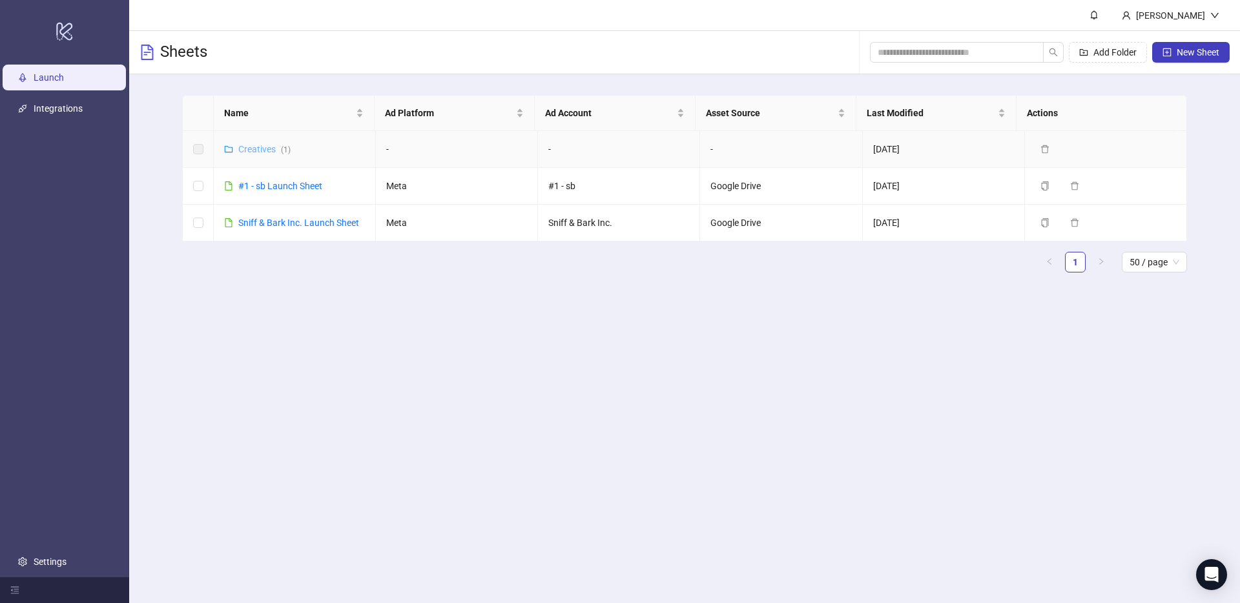
click at [260, 144] on link "Creatives ( 1 )" at bounding box center [264, 149] width 52 height 10
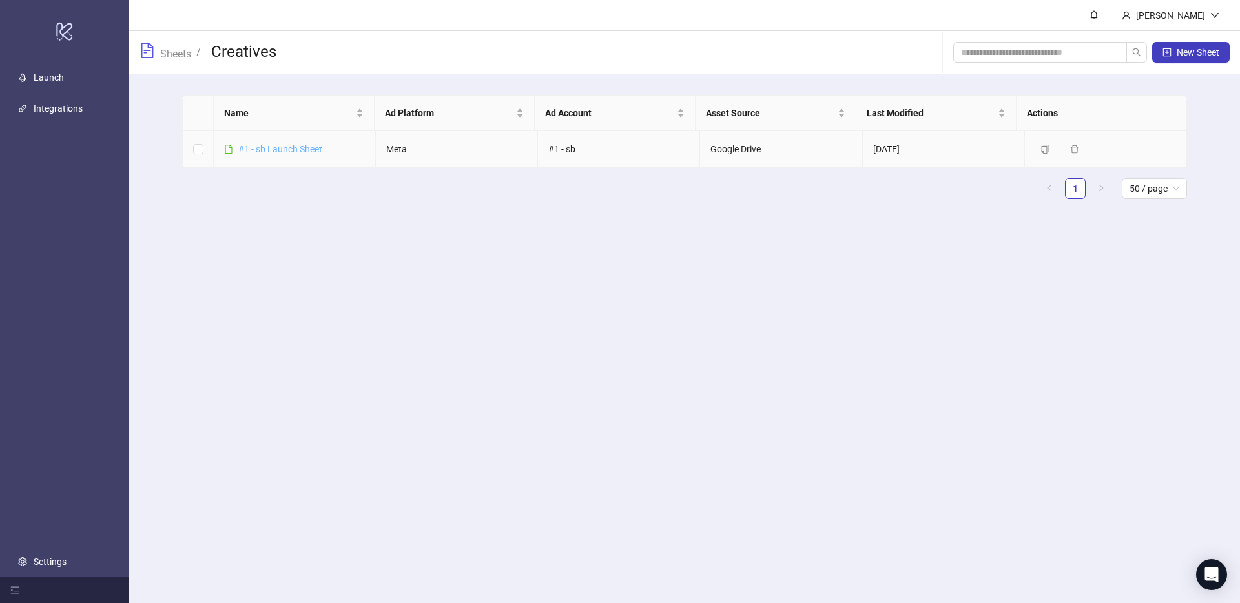
click at [276, 154] on link "#1 - sb Launch Sheet" at bounding box center [280, 149] width 84 height 10
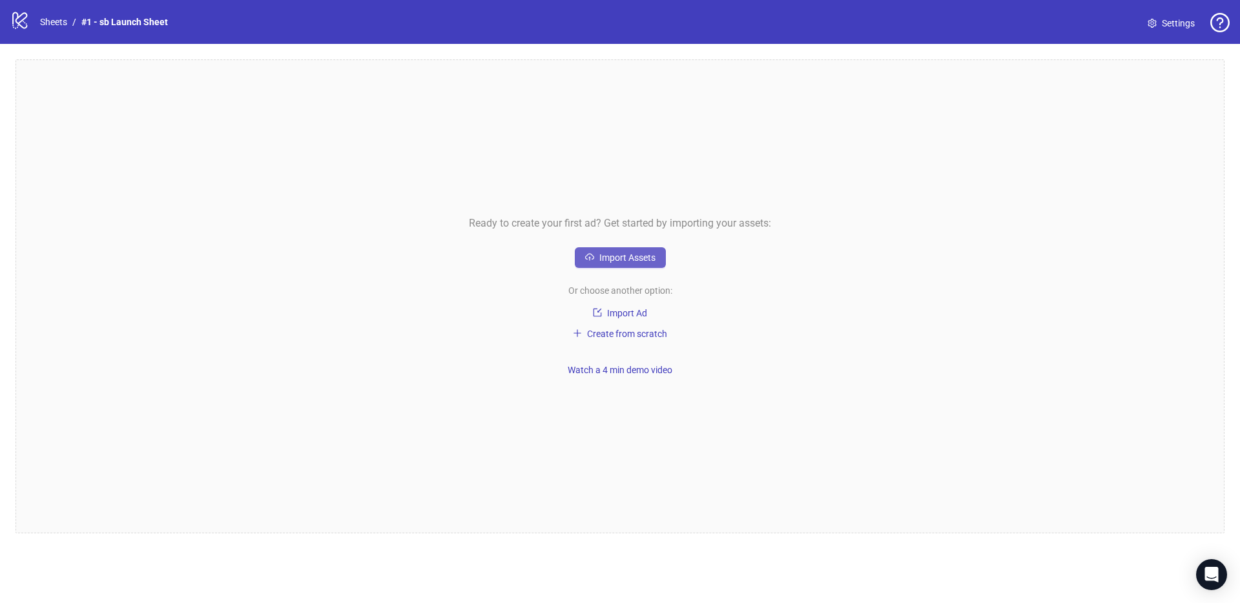
click at [627, 267] on button "Import Assets" at bounding box center [620, 257] width 91 height 21
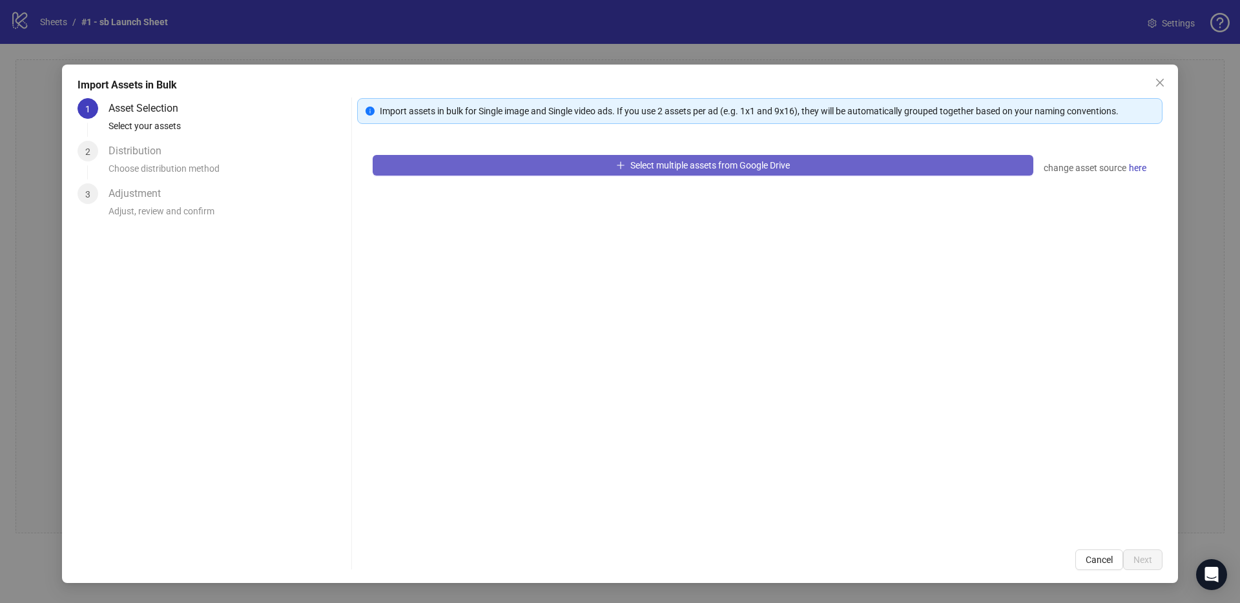
click at [665, 170] on span "Select multiple assets from Google Drive" at bounding box center [709, 165] width 159 height 10
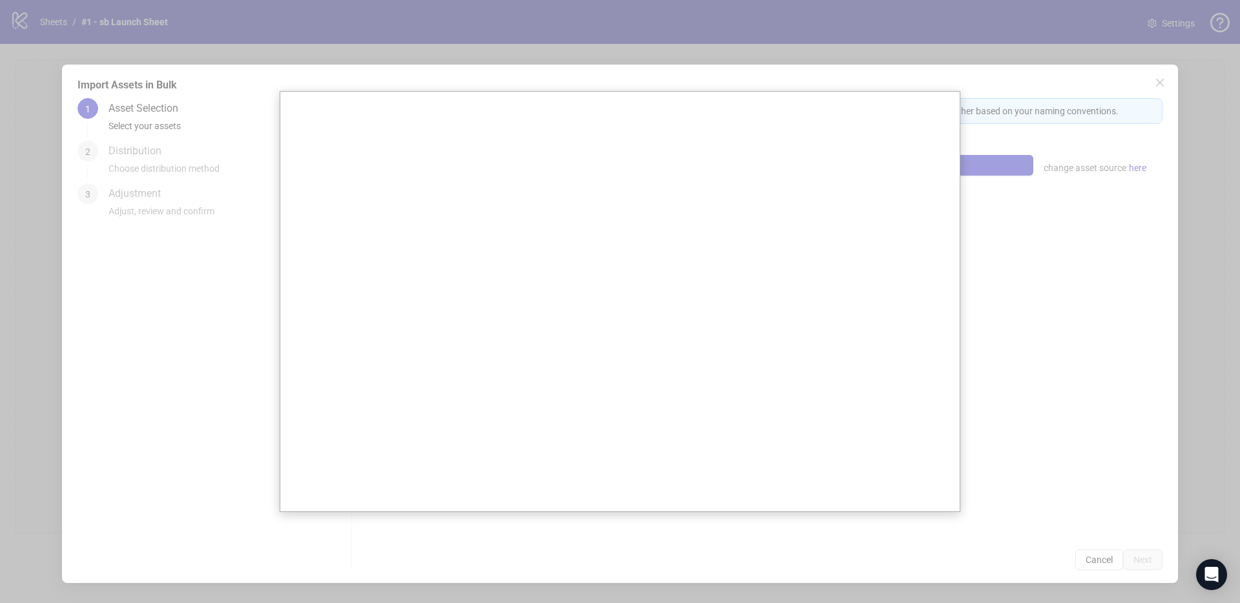
click at [657, 6] on div at bounding box center [620, 301] width 1240 height 603
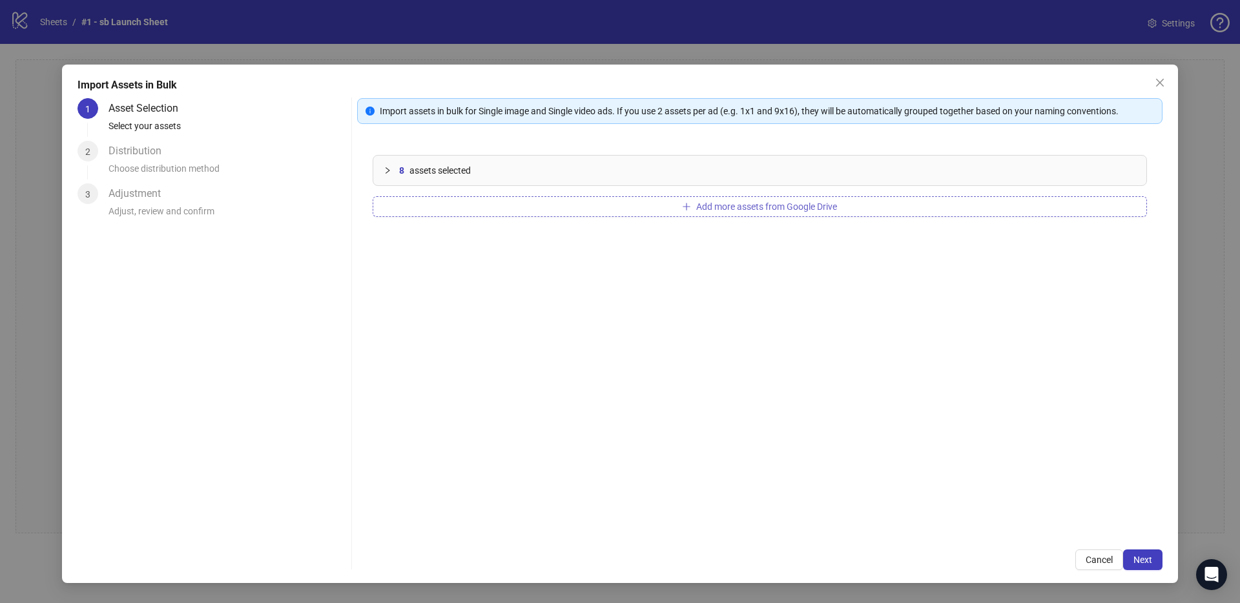
click at [668, 207] on button "Add more assets from Google Drive" at bounding box center [760, 206] width 774 height 21
click at [637, 212] on button "Add more assets from Google Drive" at bounding box center [760, 206] width 774 height 21
click at [391, 170] on icon "collapsed" at bounding box center [388, 171] width 8 height 8
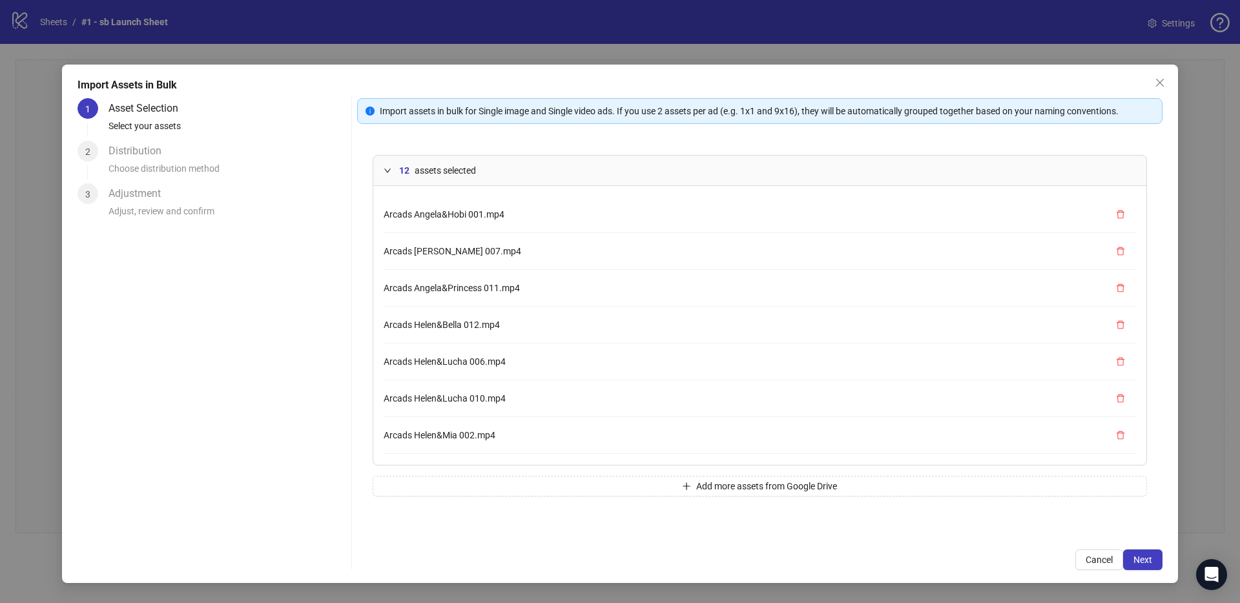
scroll to position [183, 0]
click at [389, 172] on icon "expanded" at bounding box center [388, 171] width 8 height 8
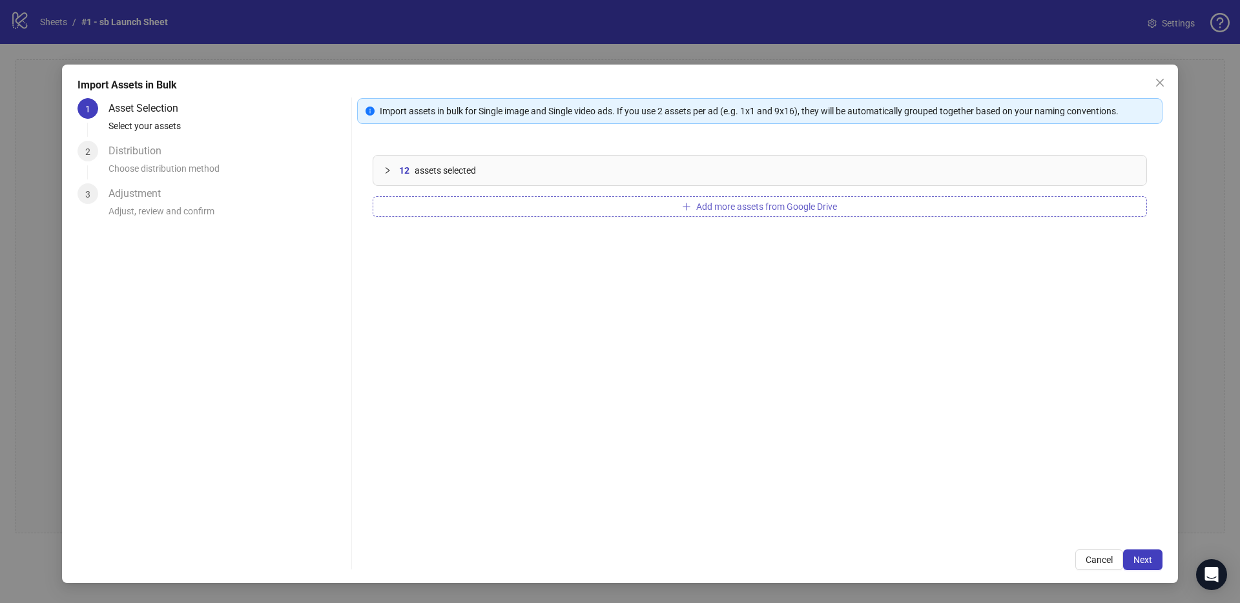
click at [747, 204] on span "Add more assets from Google Drive" at bounding box center [766, 206] width 141 height 10
click at [672, 208] on button "Add more assets from Google Drive" at bounding box center [760, 206] width 774 height 21
click at [734, 206] on span "Add more assets from Google Drive" at bounding box center [766, 206] width 141 height 10
click at [415, 164] on span "assets selected" at bounding box center [445, 170] width 61 height 14
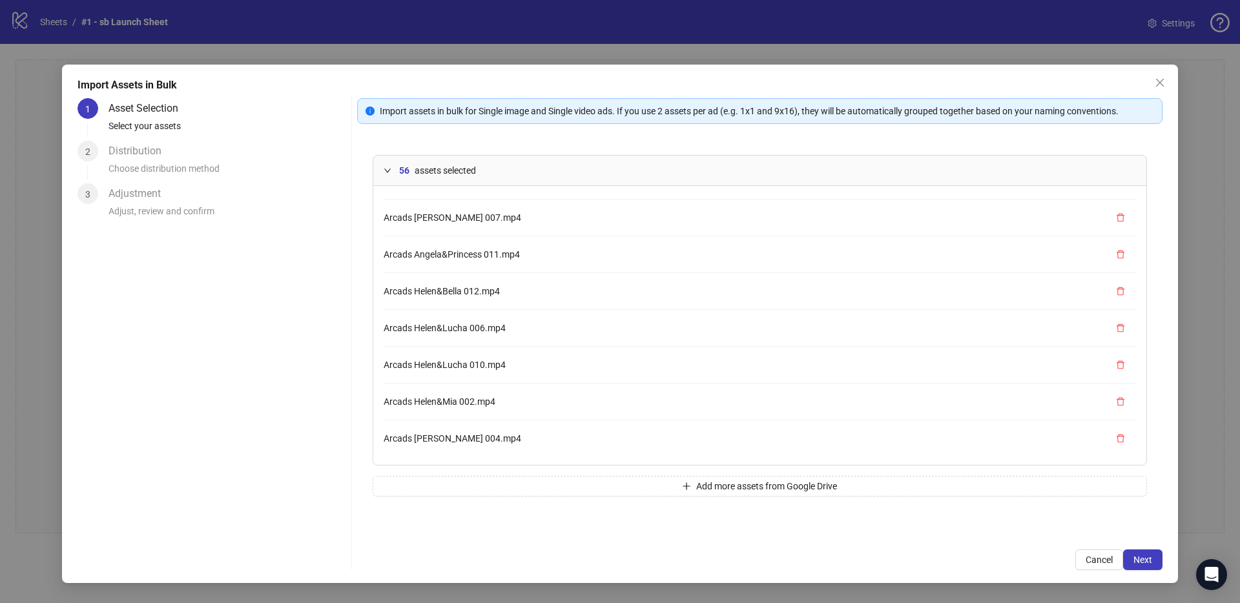
scroll to position [0, 0]
click at [390, 174] on icon "expanded" at bounding box center [388, 171] width 8 height 8
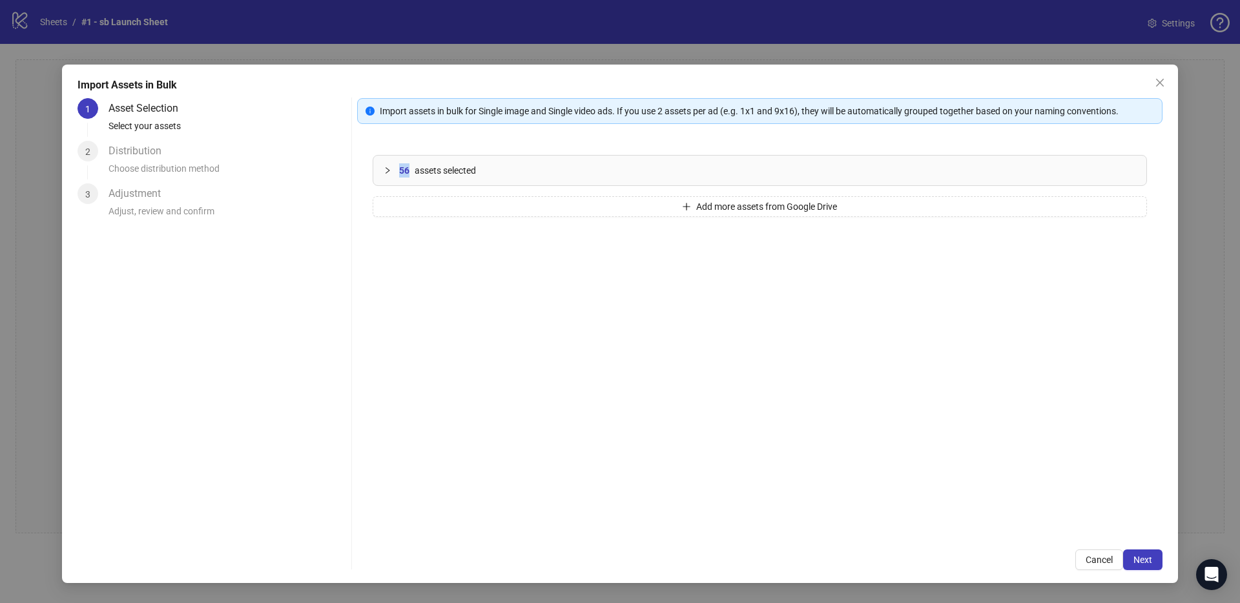
click at [390, 174] on icon "collapsed" at bounding box center [388, 171] width 8 height 8
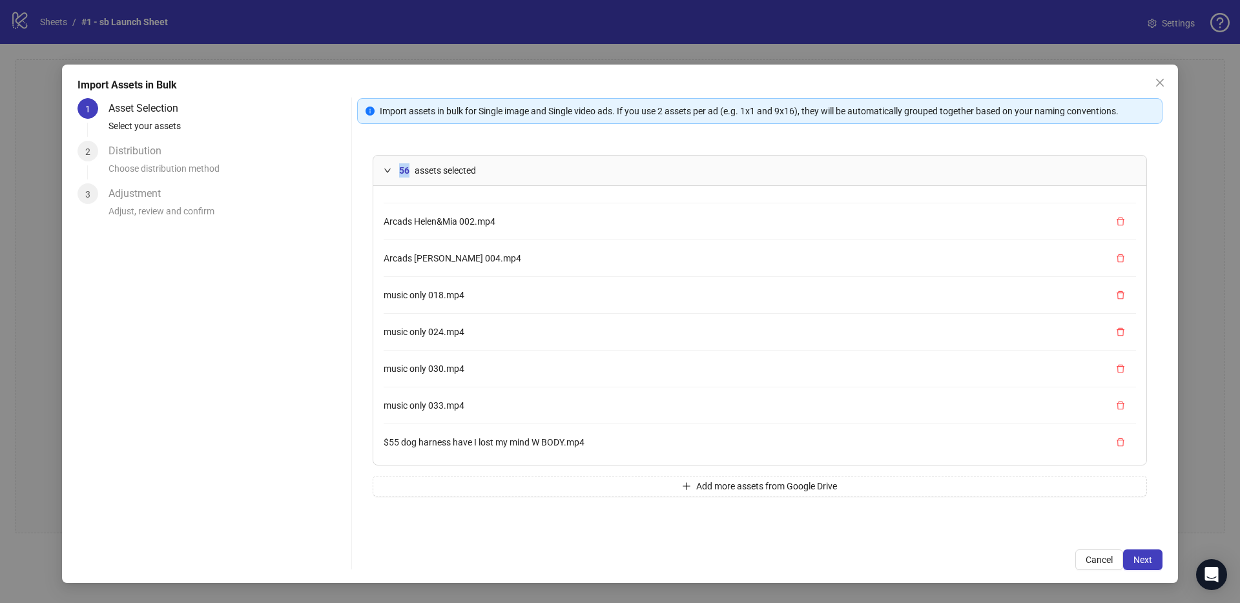
scroll to position [544, 0]
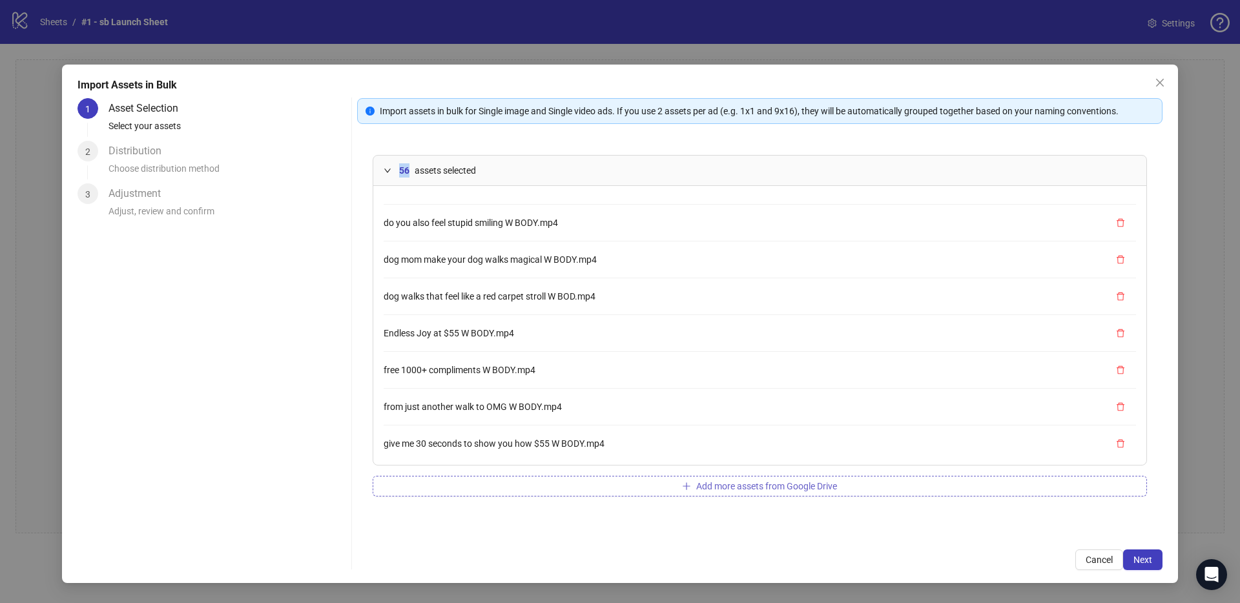
click at [741, 478] on button "Add more assets from Google Drive" at bounding box center [760, 486] width 774 height 21
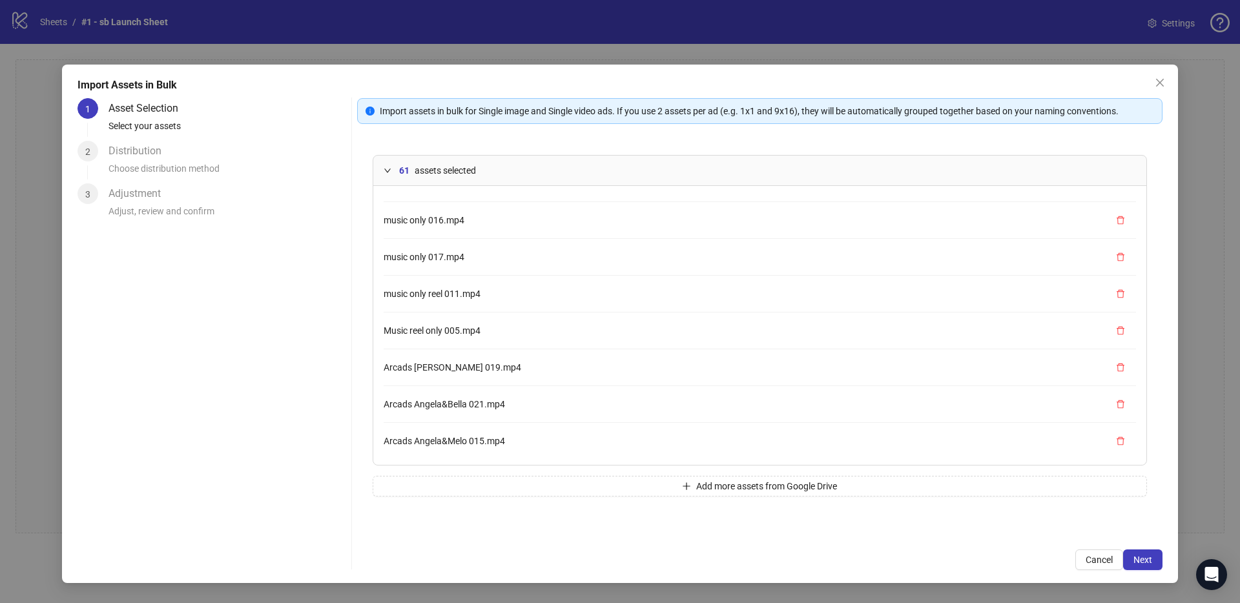
scroll to position [1561, 0]
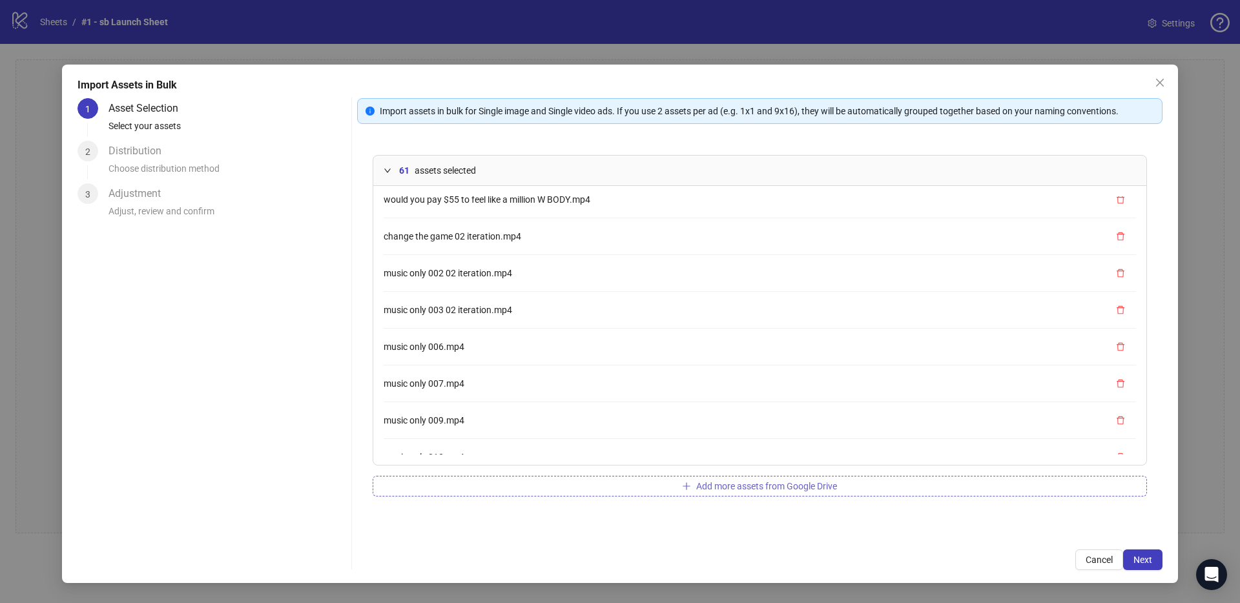
click at [754, 478] on button "Add more assets from Google Drive" at bounding box center [760, 486] width 774 height 21
click at [387, 479] on button "Add more assets from Google Drive" at bounding box center [760, 486] width 774 height 21
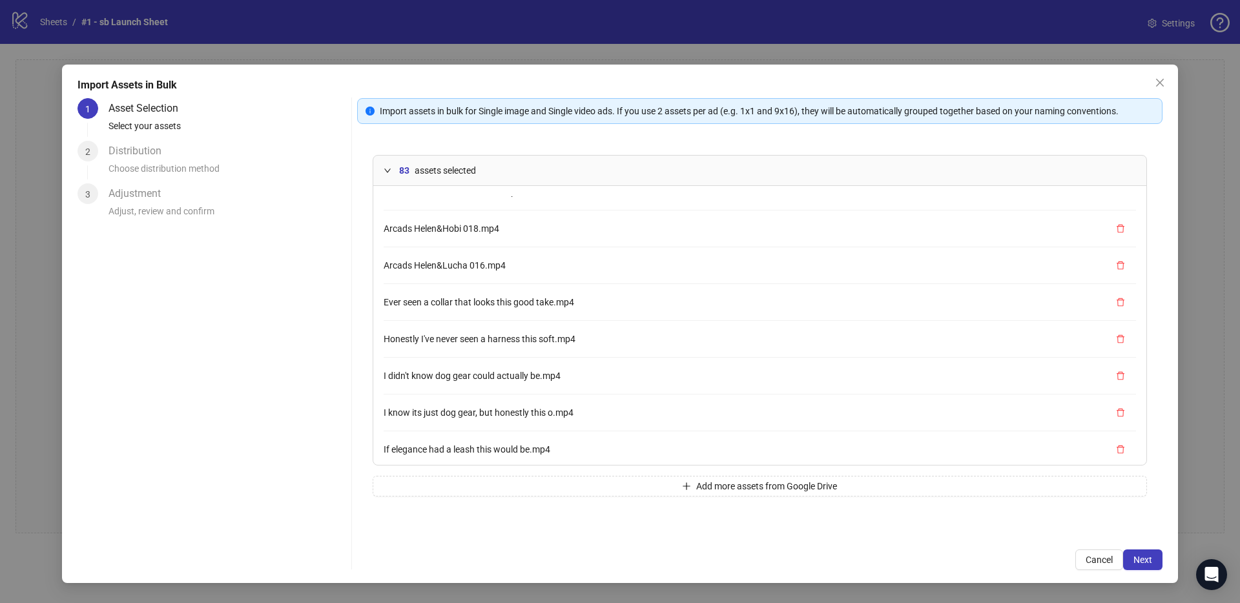
scroll to position [2649, 0]
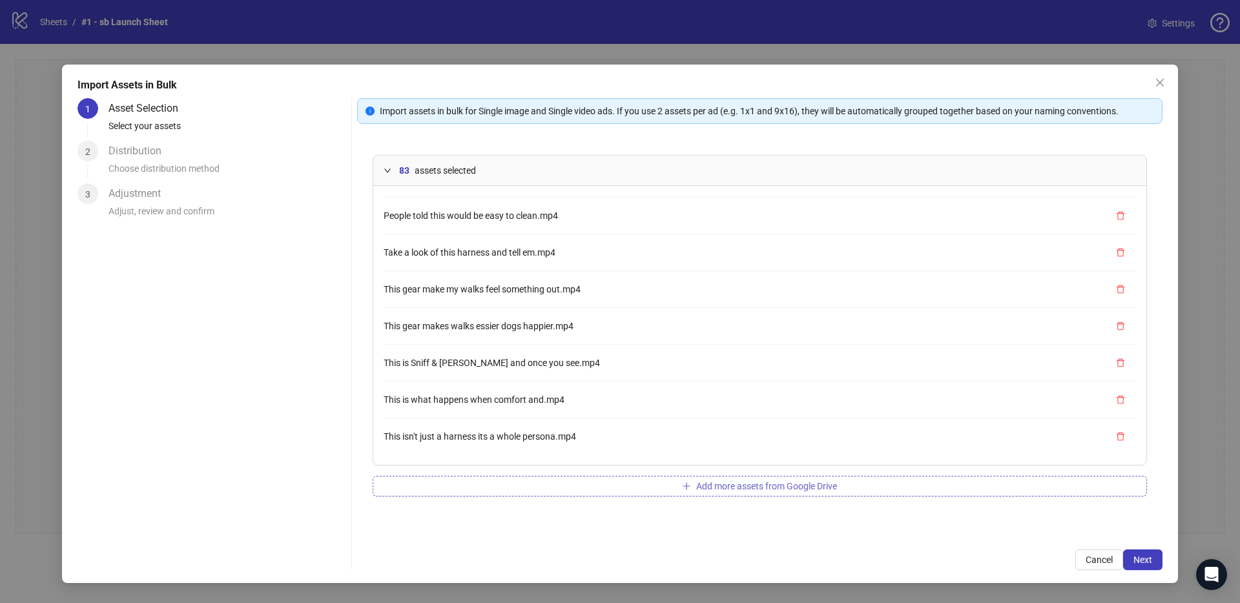
click at [717, 488] on span "Add more assets from Google Drive" at bounding box center [766, 486] width 141 height 10
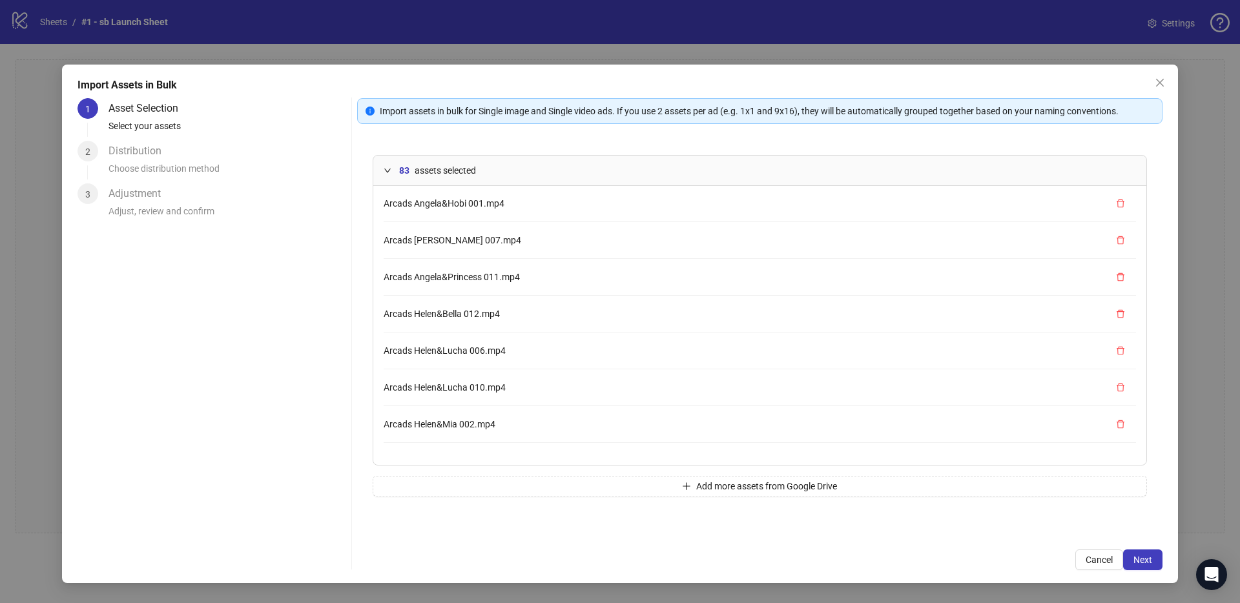
scroll to position [0, 0]
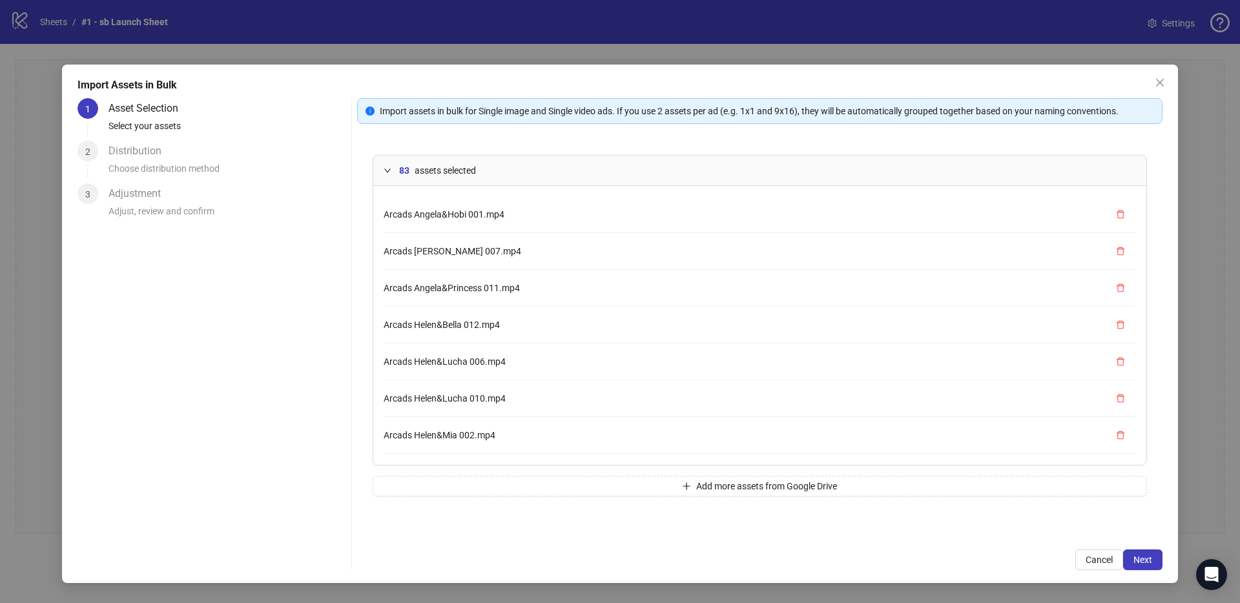
click at [389, 170] on icon "expanded" at bounding box center [387, 171] width 6 height 4
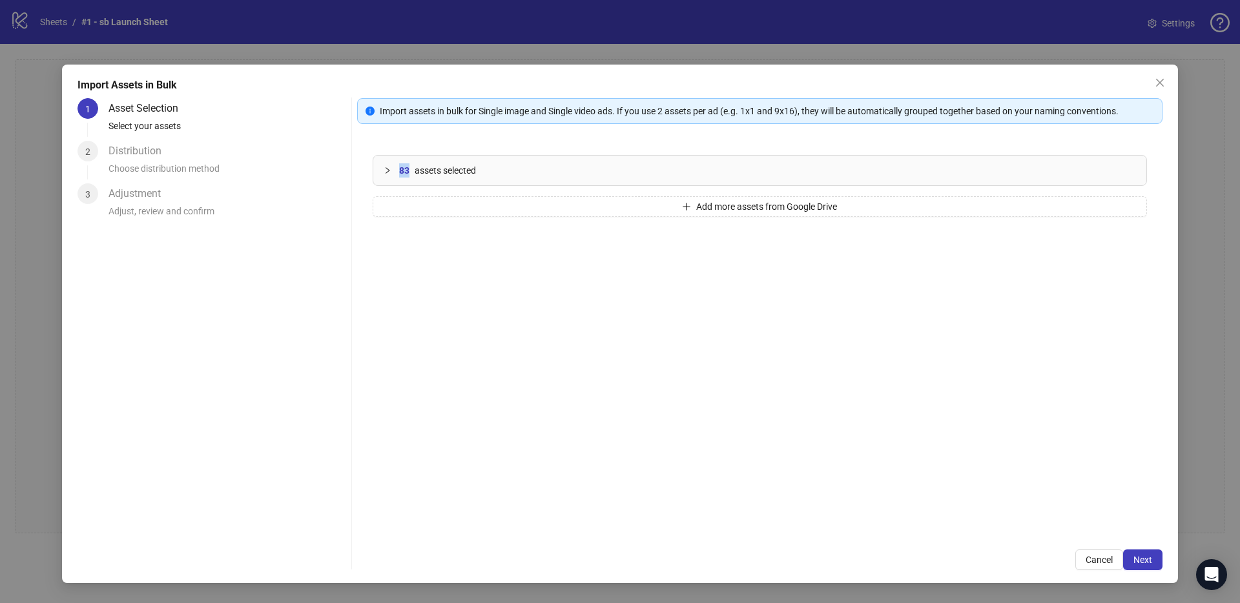
click at [389, 170] on icon "collapsed" at bounding box center [388, 171] width 8 height 8
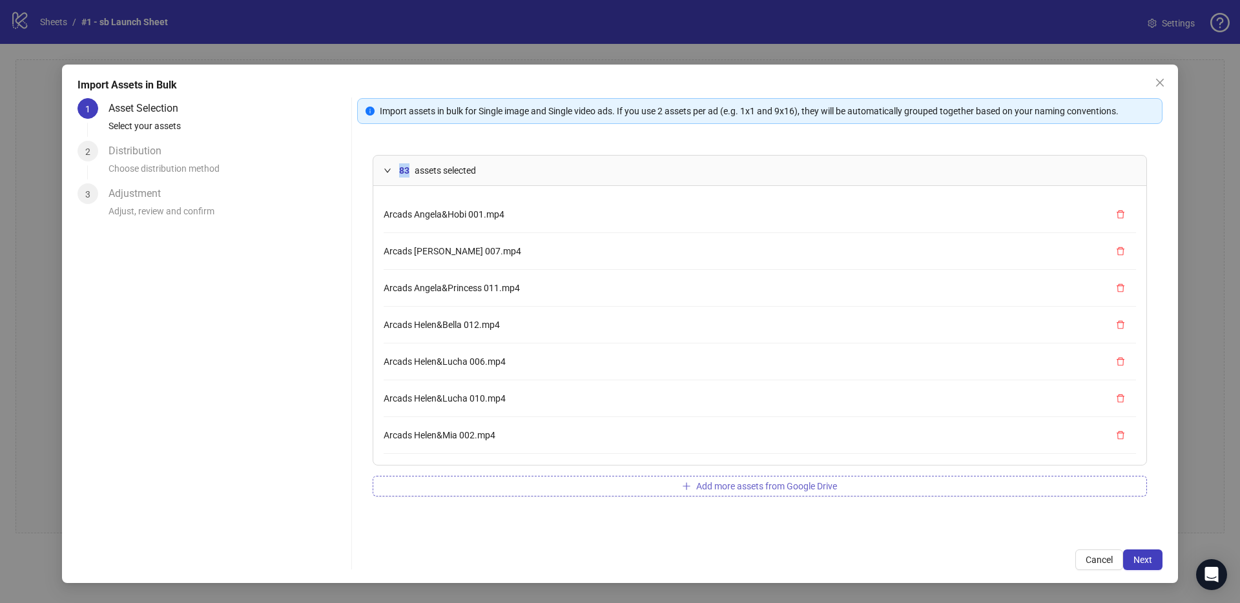
click at [774, 478] on button "Add more assets from Google Drive" at bounding box center [760, 486] width 774 height 21
click at [764, 488] on span "Add more assets from Google Drive" at bounding box center [766, 486] width 141 height 10
click at [1144, 555] on span "Next" at bounding box center [1142, 560] width 19 height 10
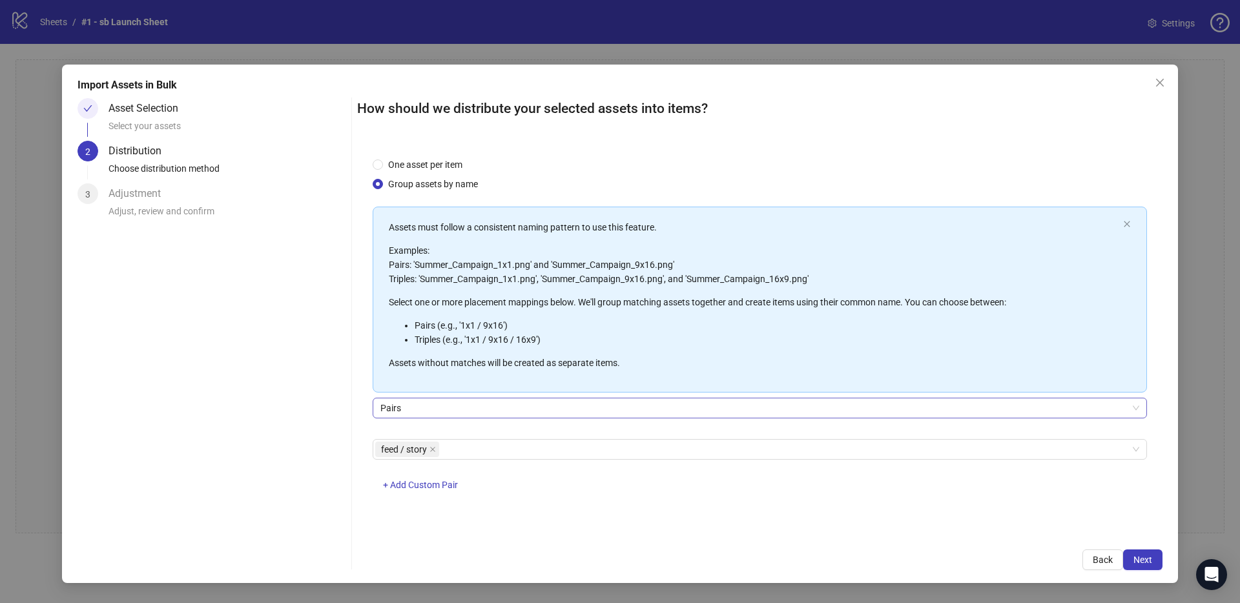
click at [429, 409] on span "Pairs" at bounding box center [759, 407] width 759 height 19
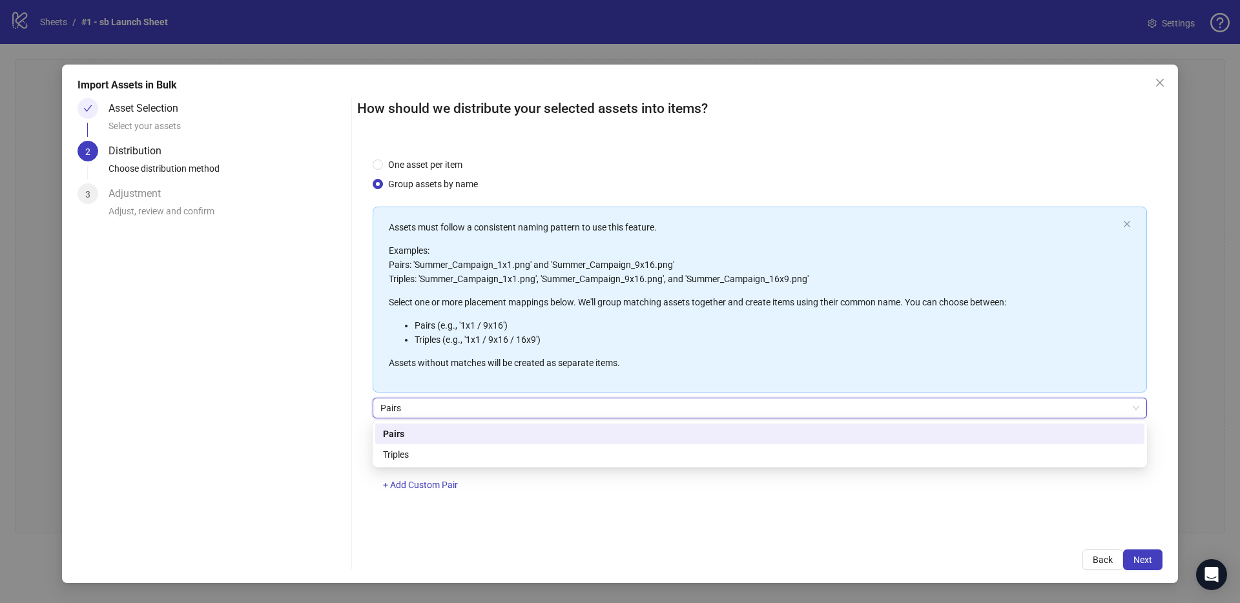
click at [429, 409] on span "Pairs" at bounding box center [759, 407] width 759 height 19
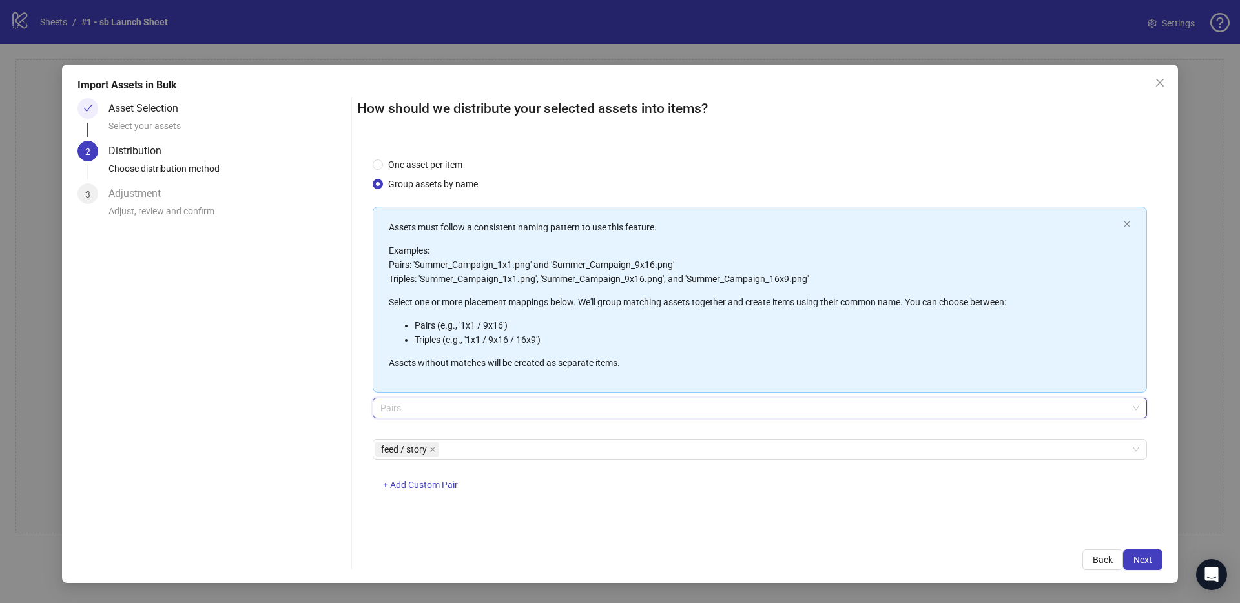
click at [493, 413] on span "Pairs" at bounding box center [759, 407] width 759 height 19
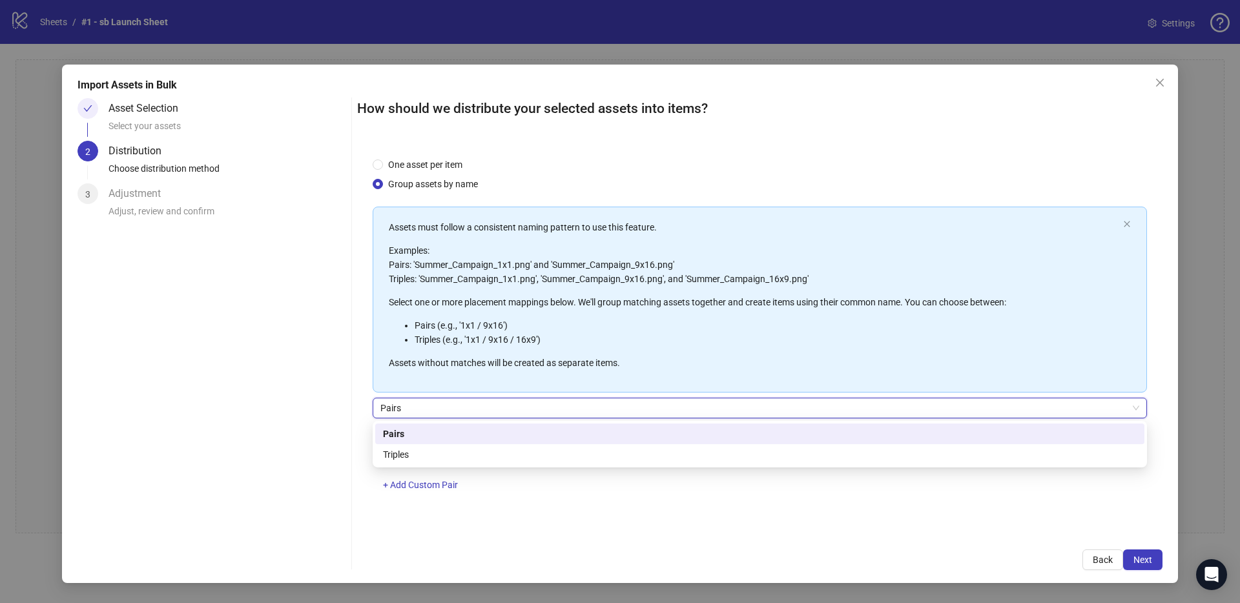
click at [494, 410] on span "Pairs" at bounding box center [759, 407] width 759 height 19
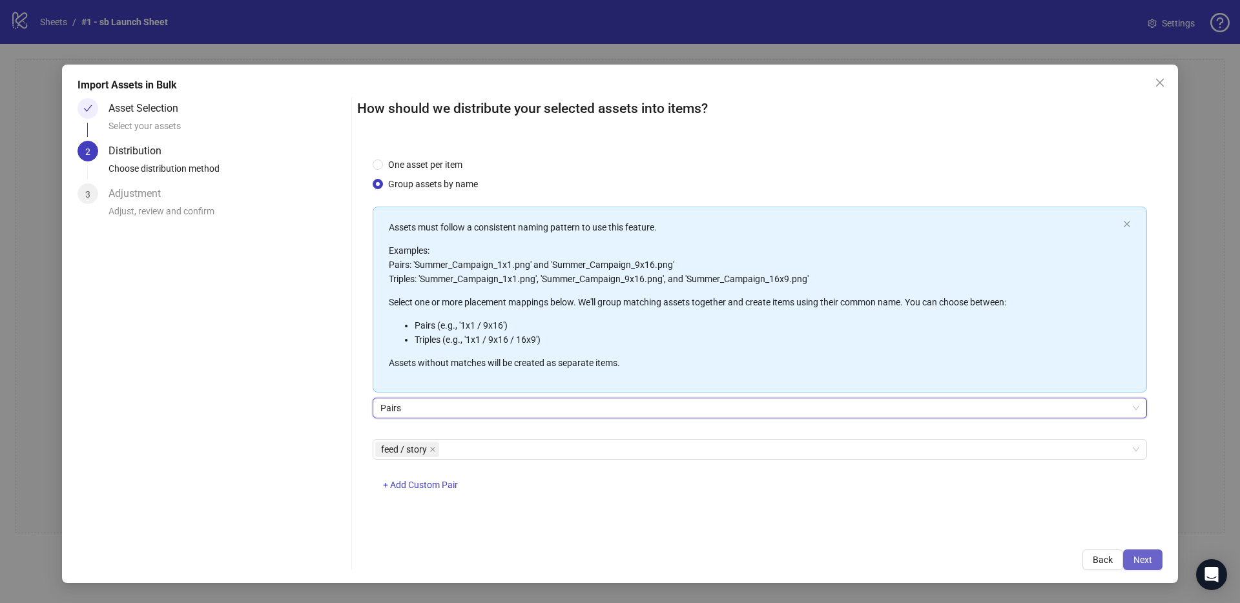
click at [1153, 559] on button "Next" at bounding box center [1142, 559] width 39 height 21
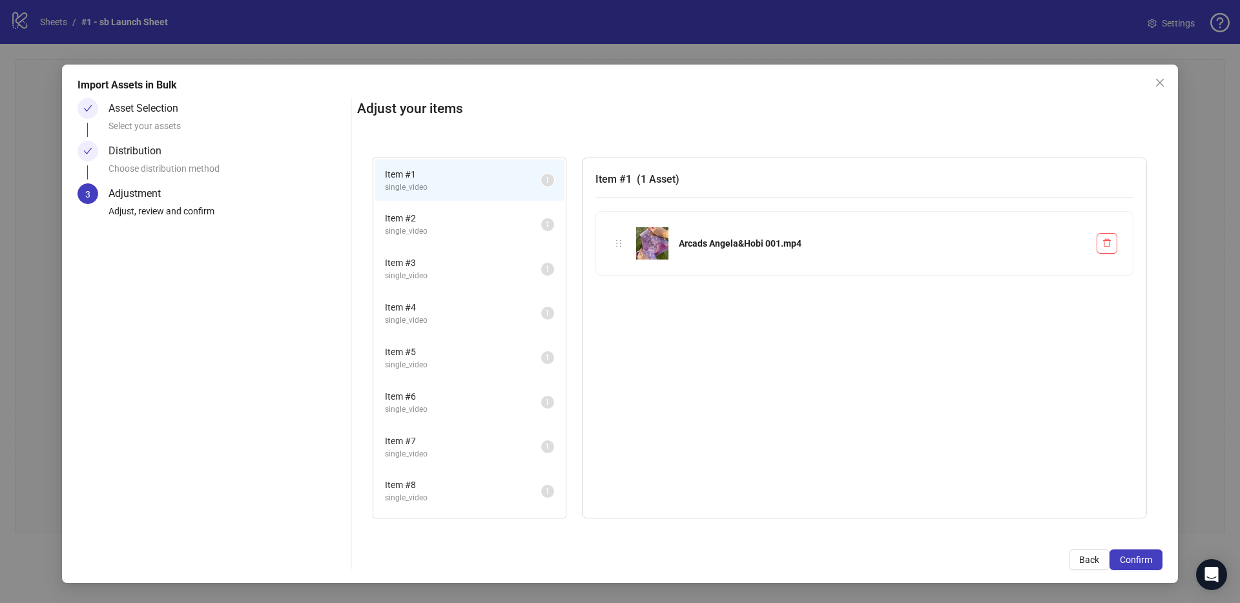
click at [435, 234] on span "single_video" at bounding box center [463, 231] width 156 height 12
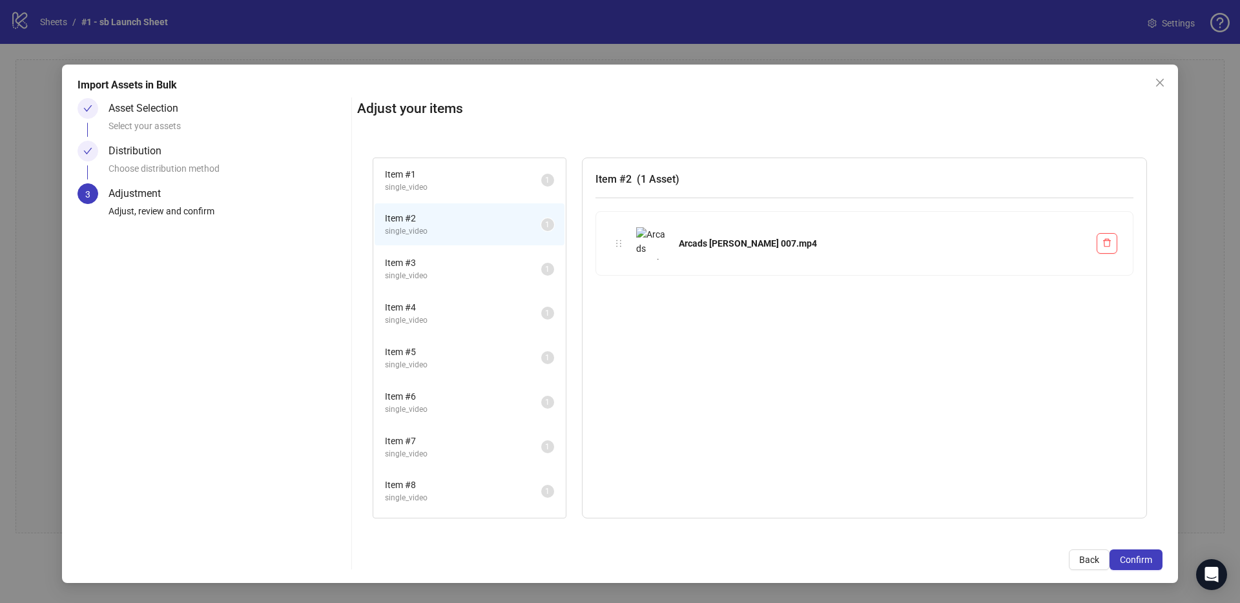
click at [438, 267] on span "Item # 3" at bounding box center [463, 263] width 156 height 14
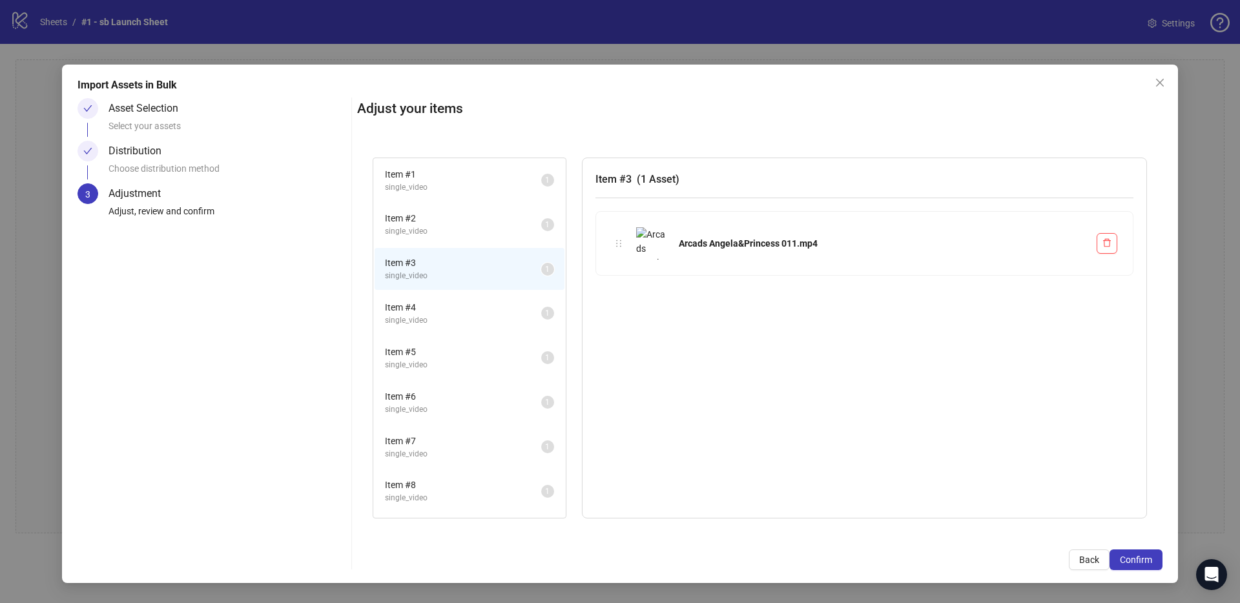
click at [439, 303] on span "Item # 4" at bounding box center [463, 307] width 156 height 14
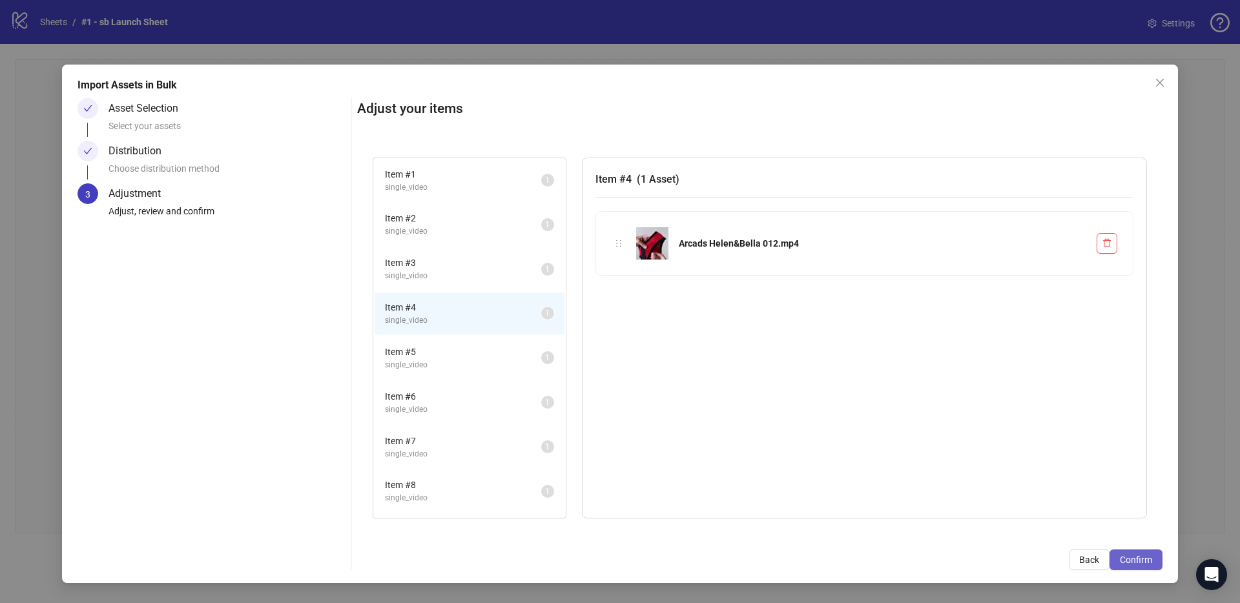
click at [1120, 558] on span "Confirm" at bounding box center [1136, 560] width 32 height 10
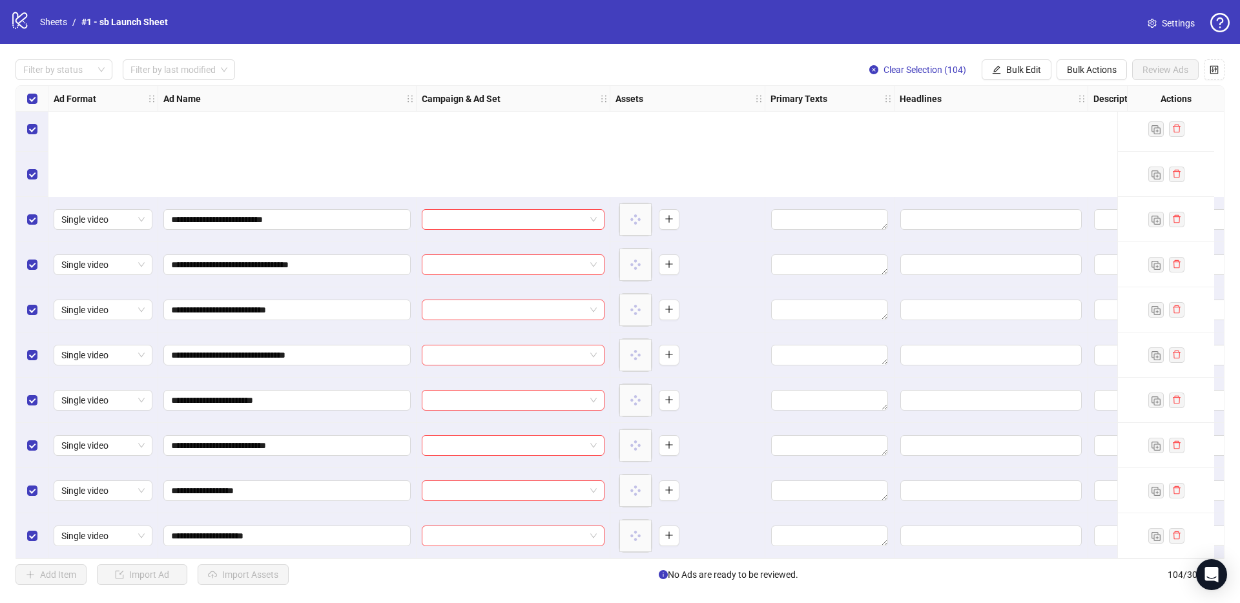
scroll to position [4259, 0]
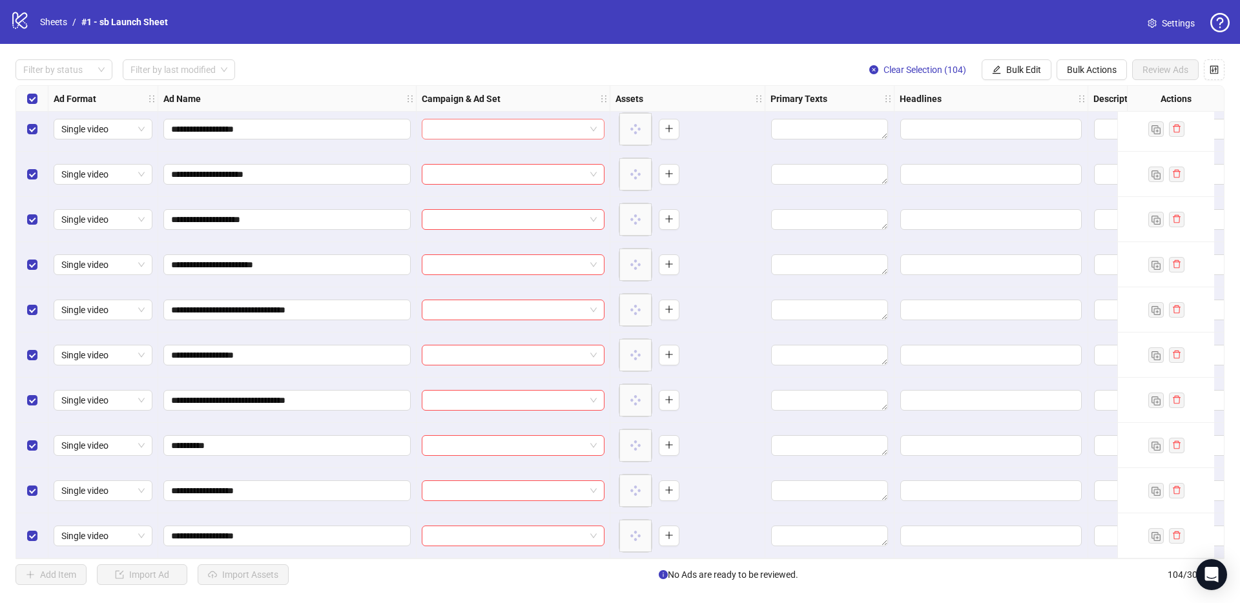
click at [519, 128] on input "search" at bounding box center [507, 128] width 156 height 19
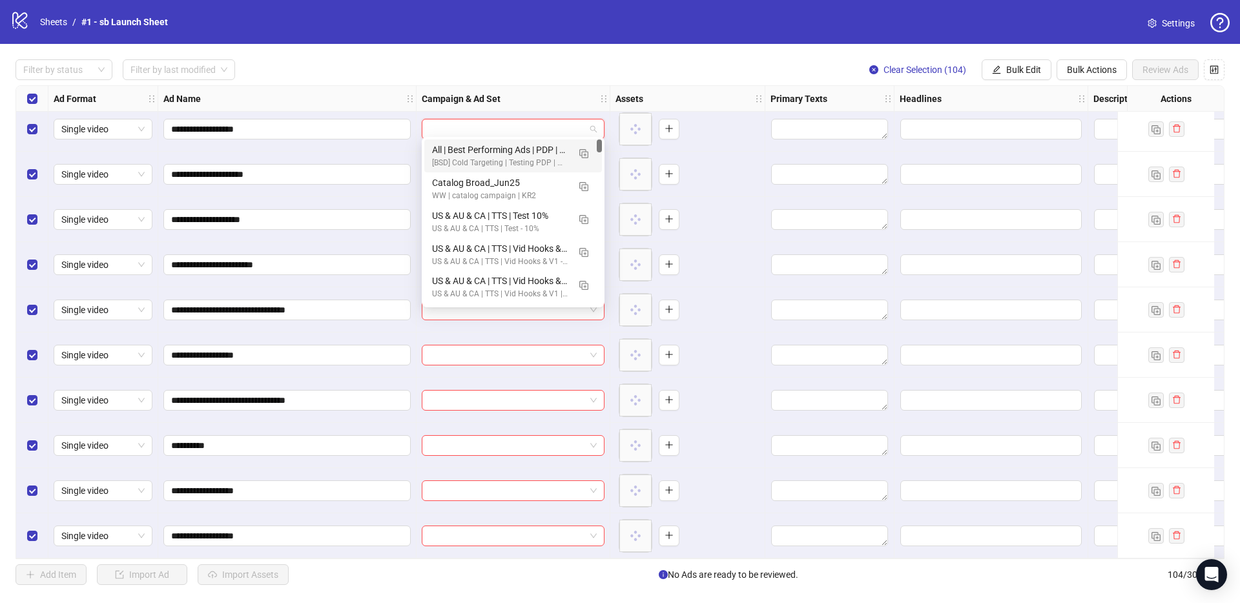
click at [566, 66] on div "Filter by status Filter by last modified Clear Selection (104) Bulk Edit Bulk A…" at bounding box center [619, 69] width 1209 height 21
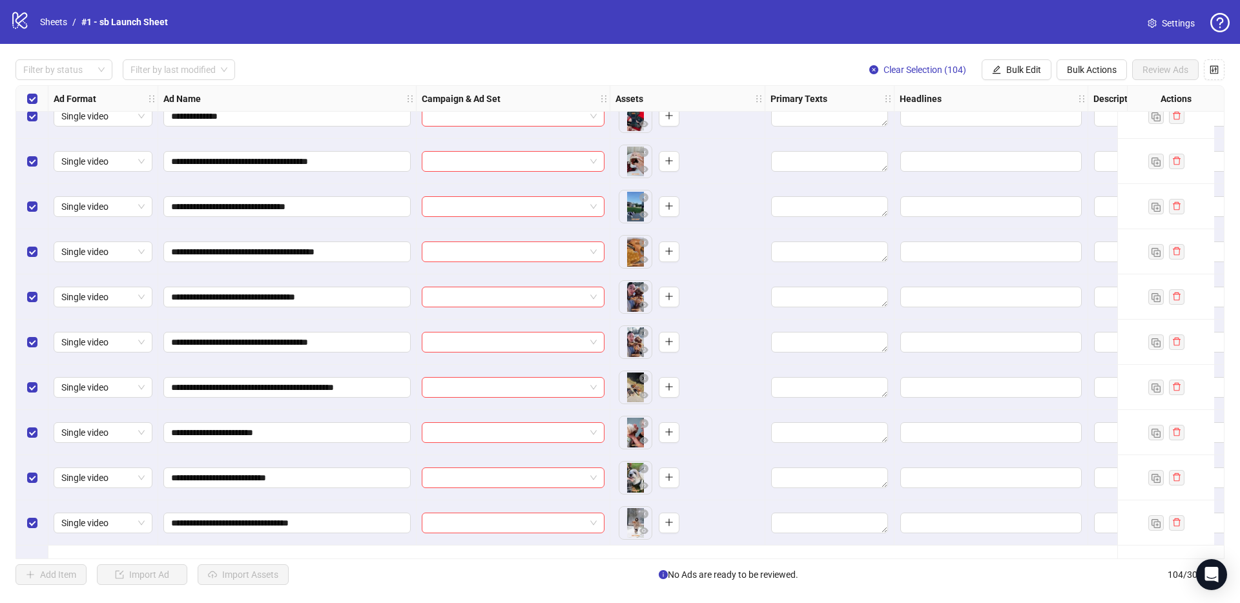
scroll to position [0, 0]
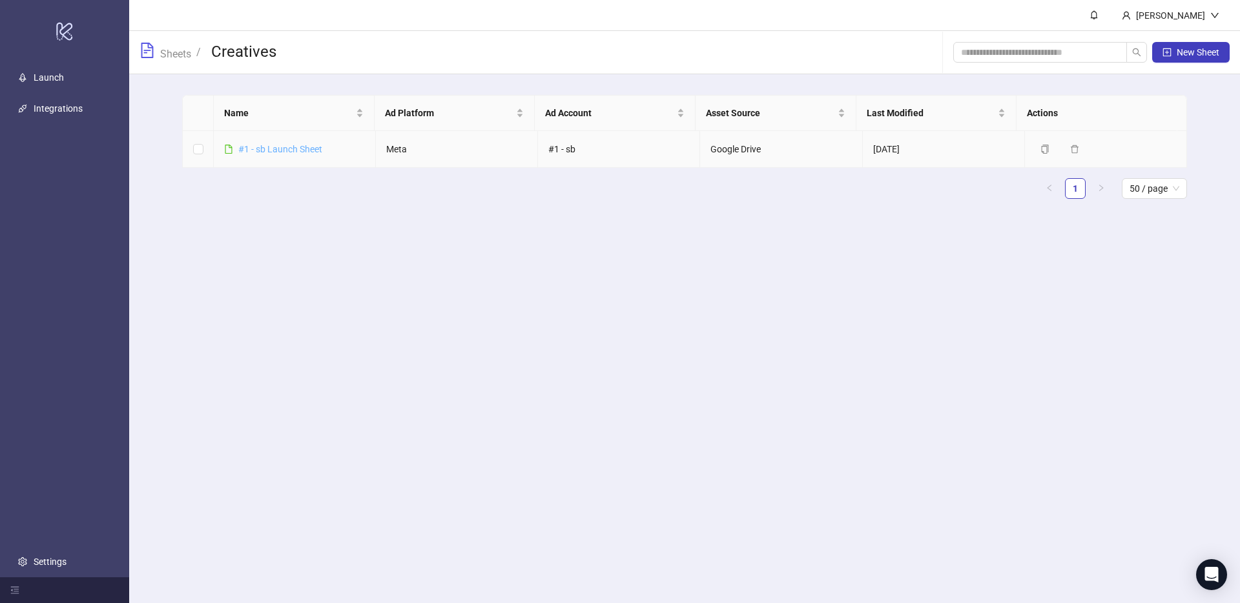
click at [285, 151] on link "#1 - sb Launch Sheet" at bounding box center [280, 149] width 84 height 10
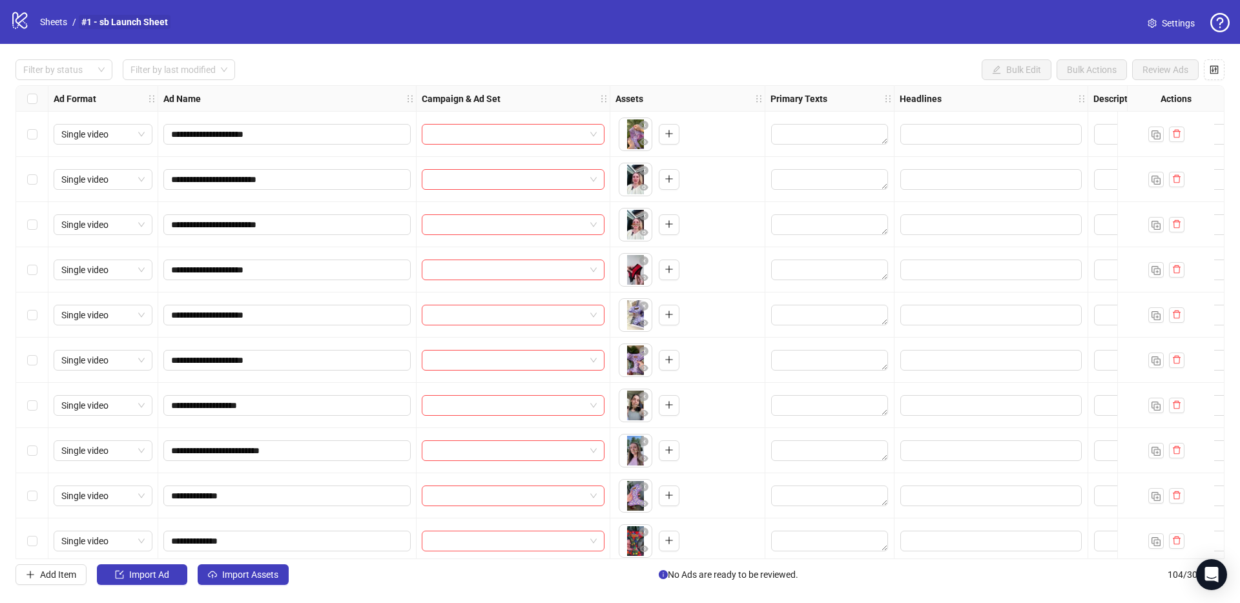
click at [80, 23] on link "#1 - sb Launch Sheet" at bounding box center [125, 22] width 92 height 14
click at [60, 22] on link "Sheets" at bounding box center [53, 22] width 32 height 14
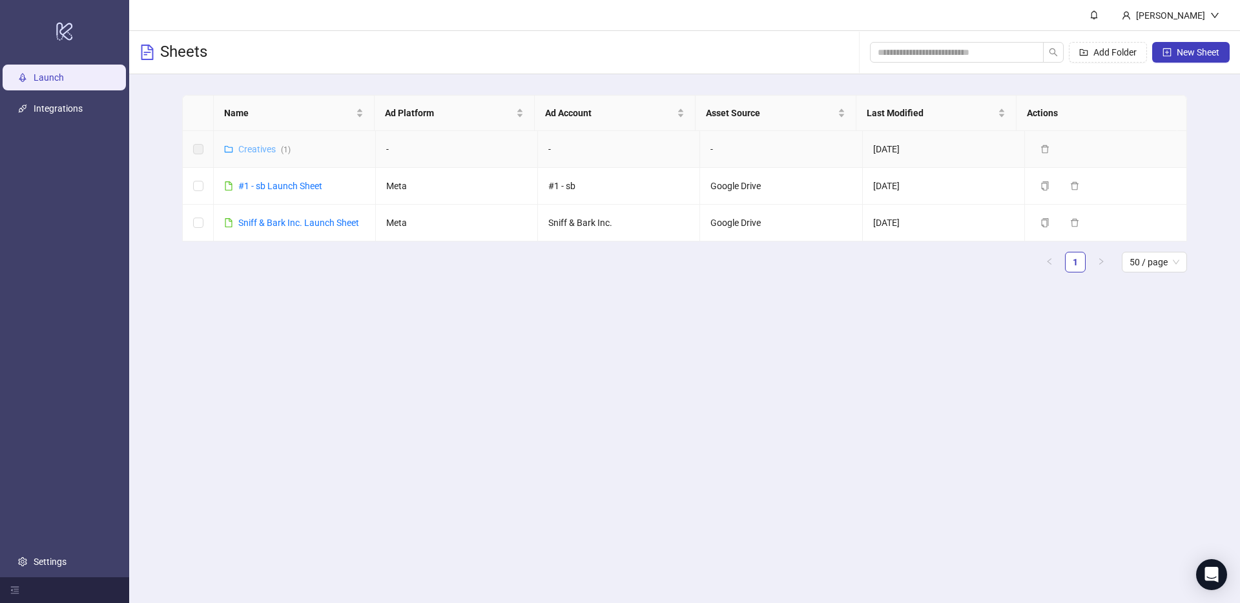
click at [252, 145] on link "Creatives ( 1 )" at bounding box center [264, 149] width 52 height 10
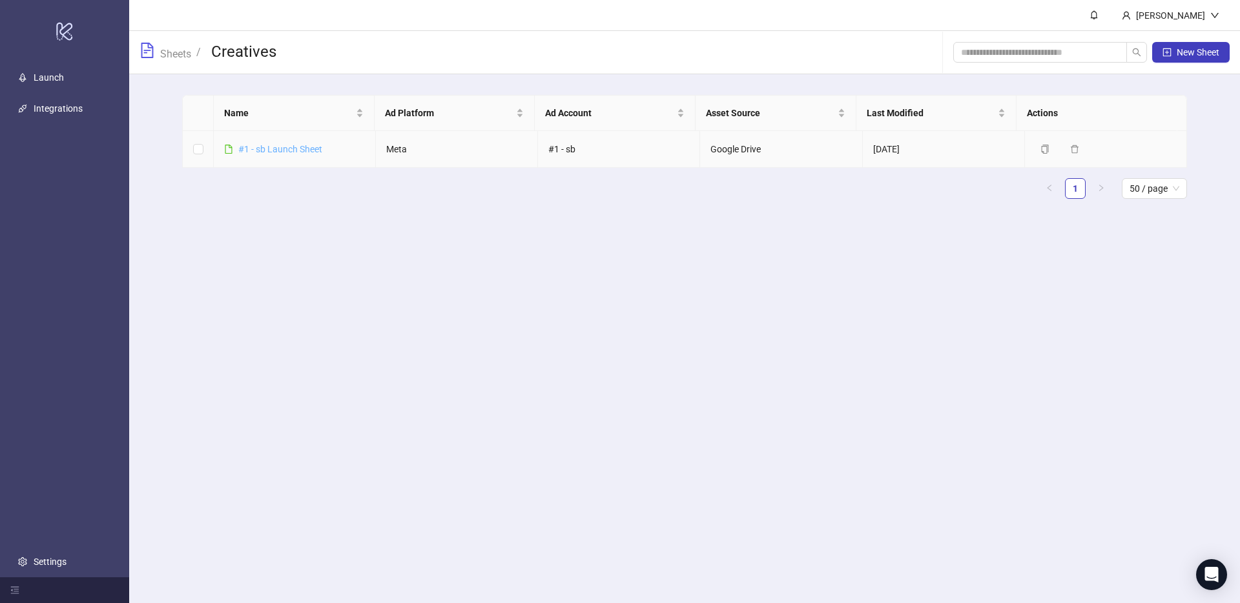
click at [258, 151] on link "#1 - sb Launch Sheet" at bounding box center [280, 149] width 84 height 10
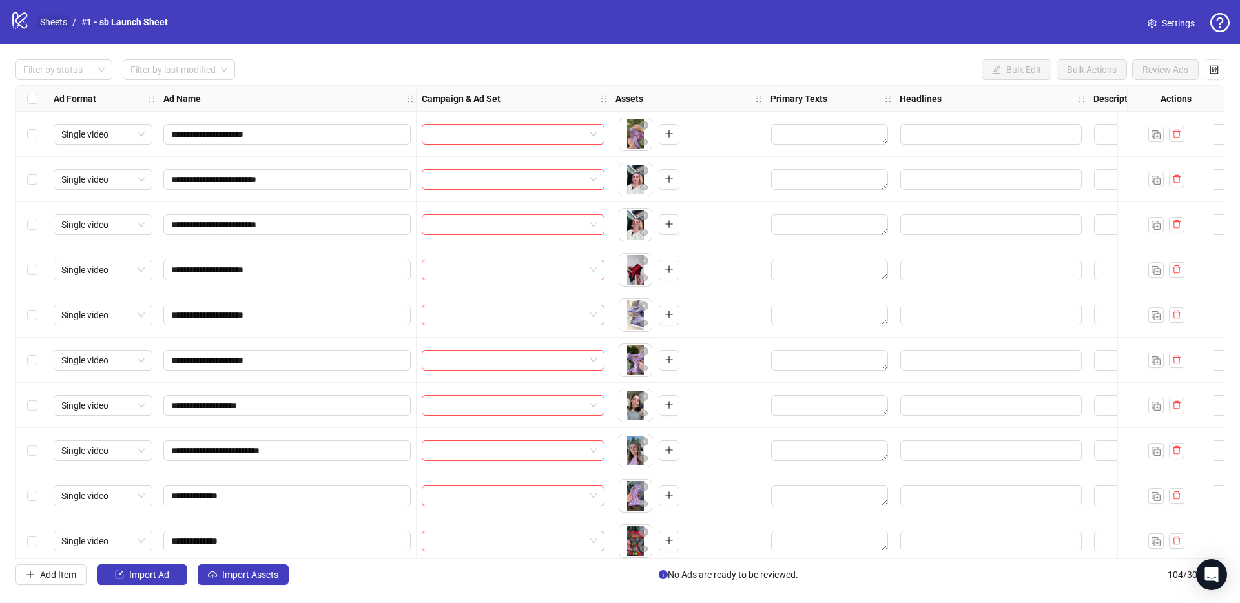
click at [46, 21] on link "Sheets" at bounding box center [53, 22] width 32 height 14
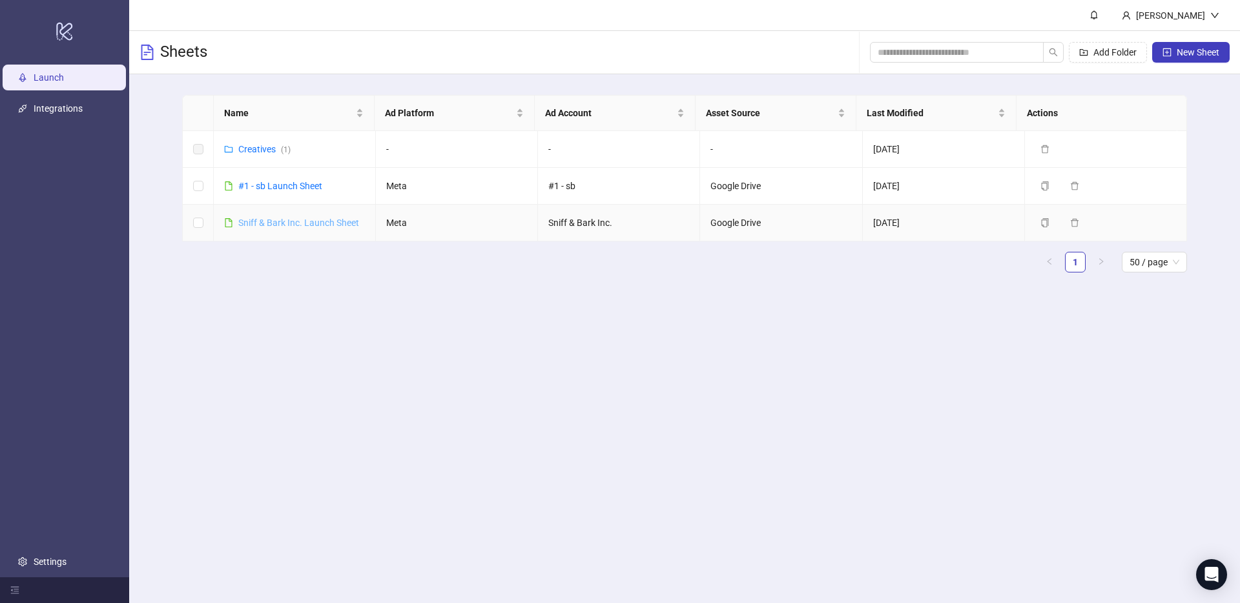
click at [289, 221] on link "Sniff & Bark Inc. Launch Sheet" at bounding box center [298, 223] width 121 height 10
click at [1183, 50] on span "New Sheet" at bounding box center [1197, 52] width 43 height 10
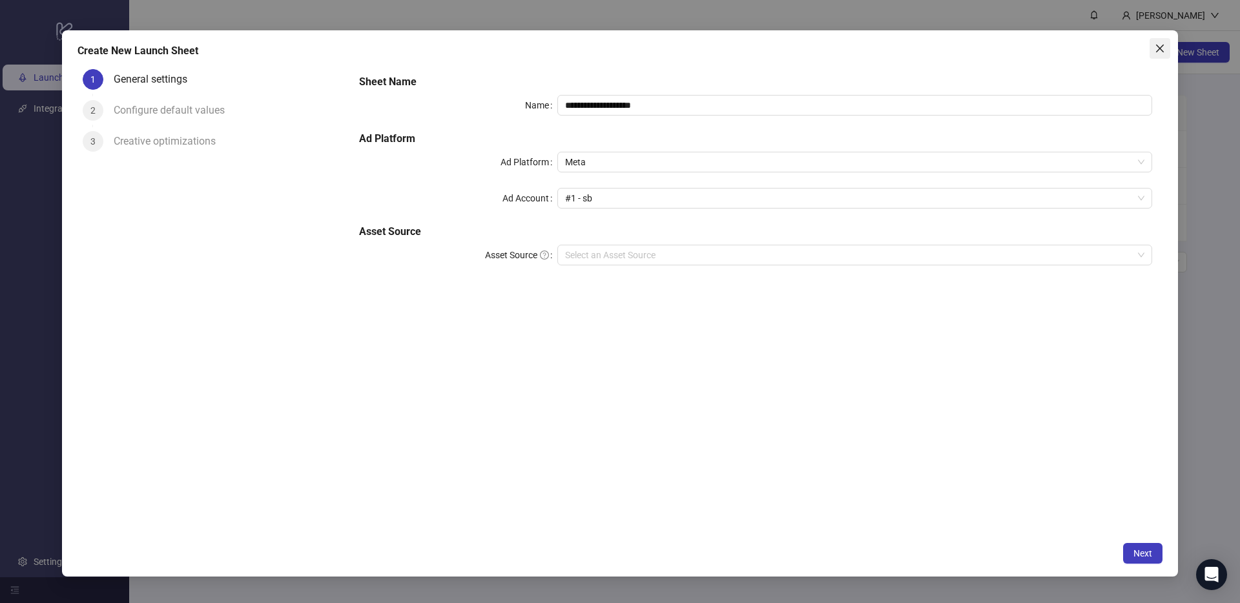
click at [1161, 46] on icon "close" at bounding box center [1160, 48] width 10 height 10
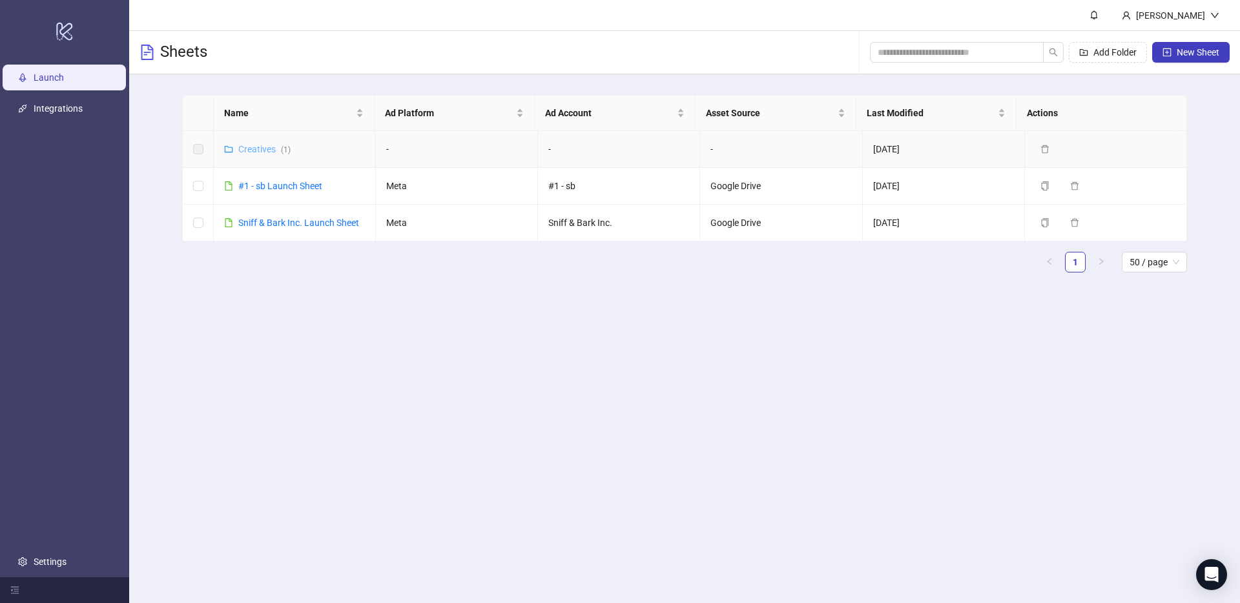
click at [267, 151] on link "Creatives ( 1 )" at bounding box center [264, 149] width 52 height 10
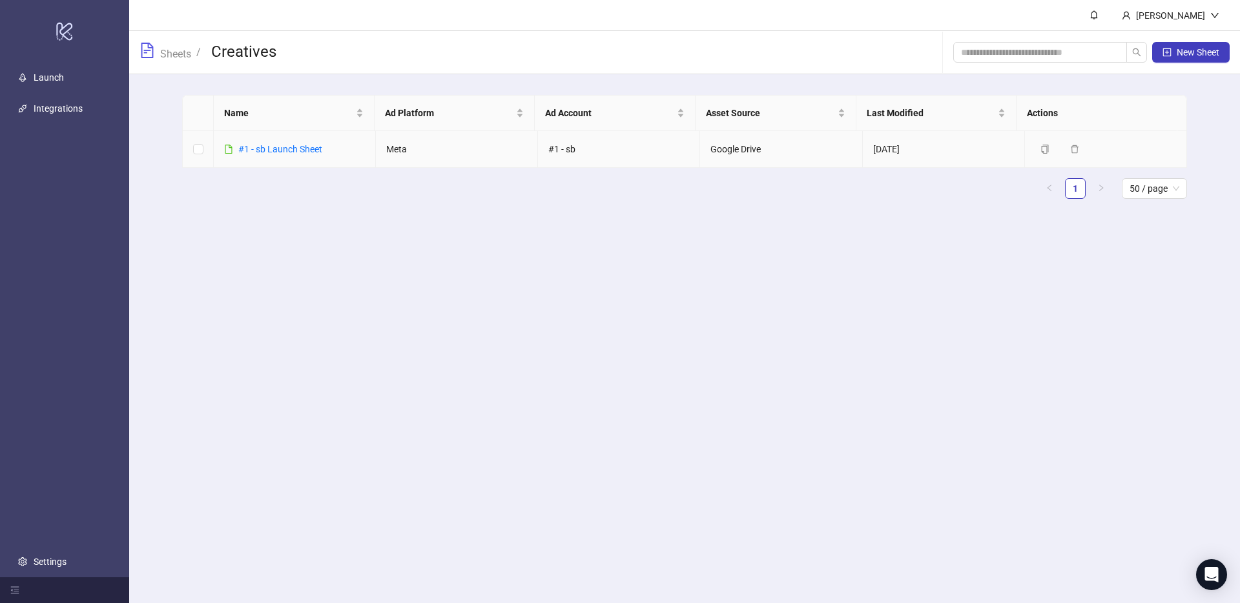
click at [267, 151] on link "#1 - sb Launch Sheet" at bounding box center [280, 149] width 84 height 10
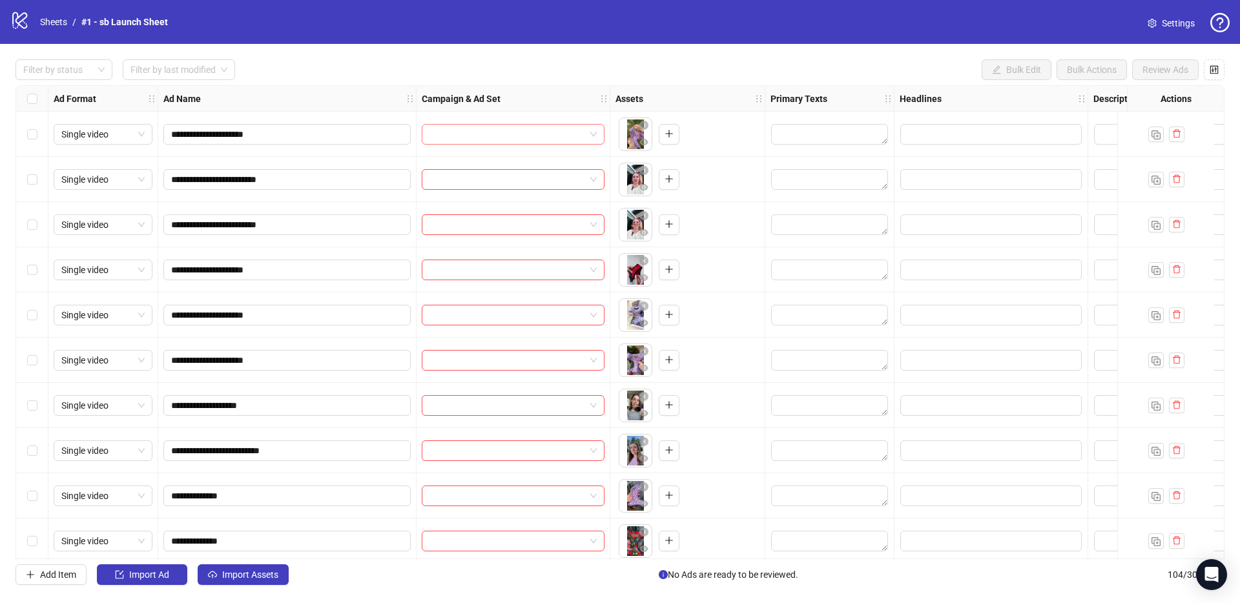
click at [486, 138] on input "search" at bounding box center [507, 134] width 156 height 19
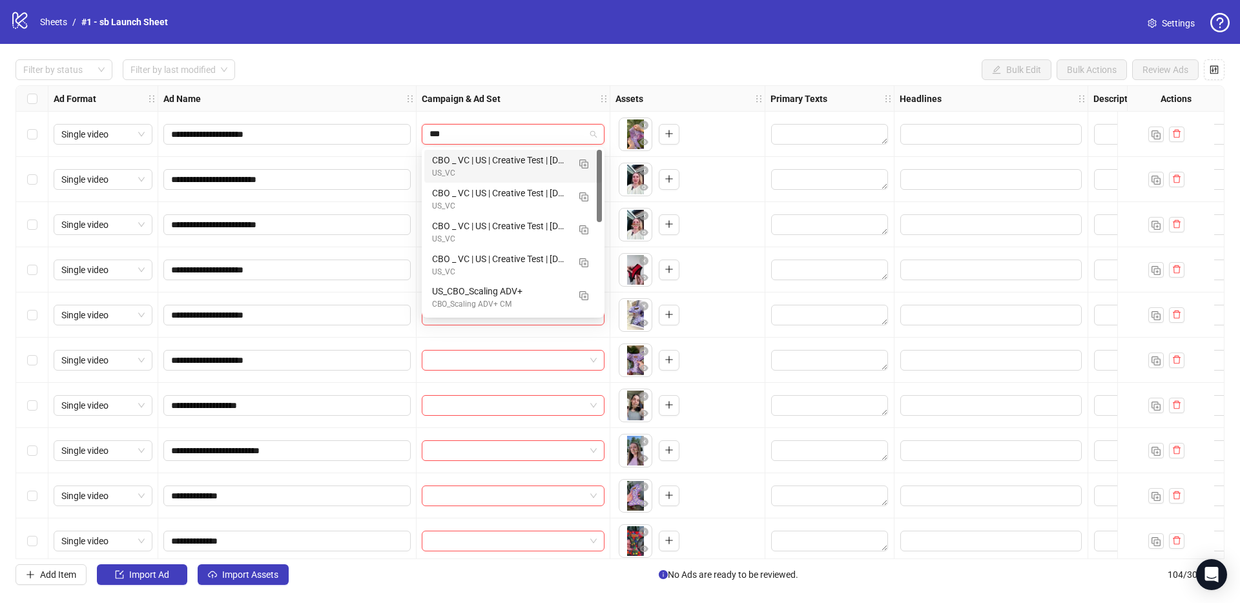
type input "***"
click at [563, 79] on div "Filter by status Filter by last modified Bulk Edit Bulk Actions Review Ads" at bounding box center [619, 69] width 1209 height 21
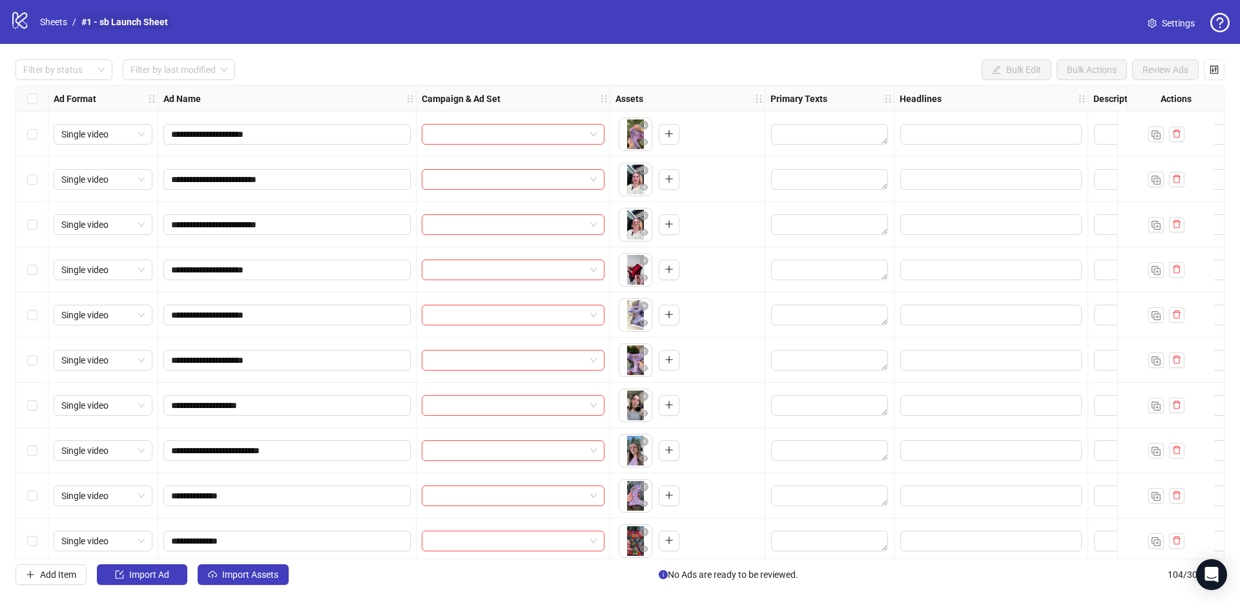
click at [118, 23] on link "#1 - sb Launch Sheet" at bounding box center [125, 22] width 92 height 14
click at [62, 24] on link "Sheets" at bounding box center [53, 22] width 32 height 14
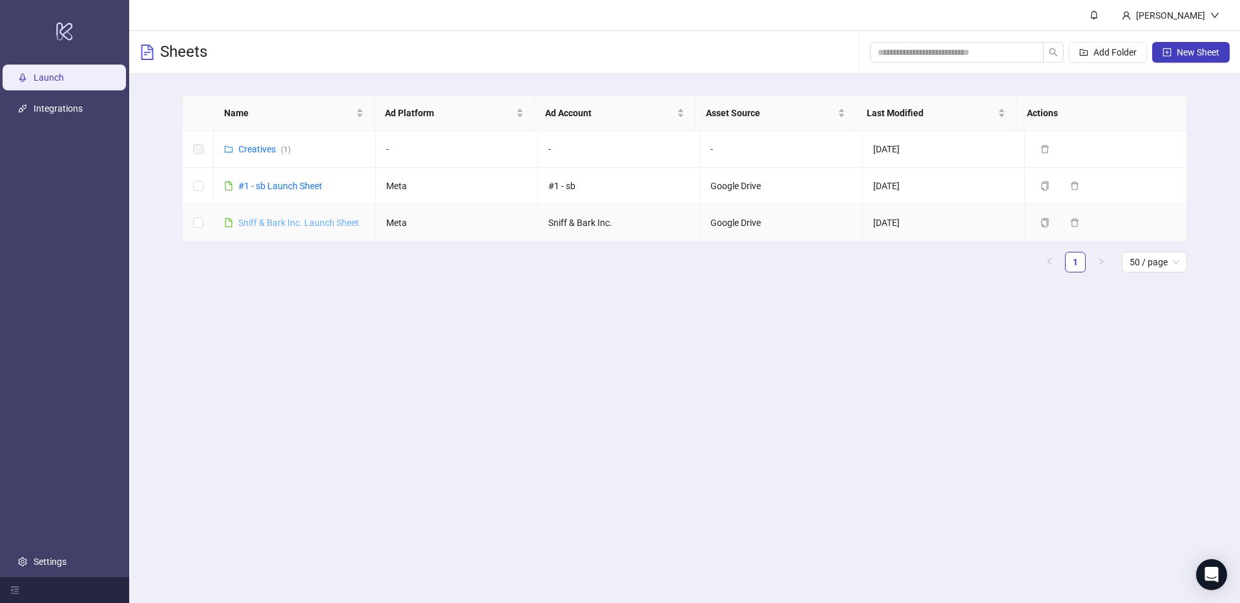
click at [322, 224] on link "Sniff & Bark Inc. Launch Sheet" at bounding box center [298, 223] width 121 height 10
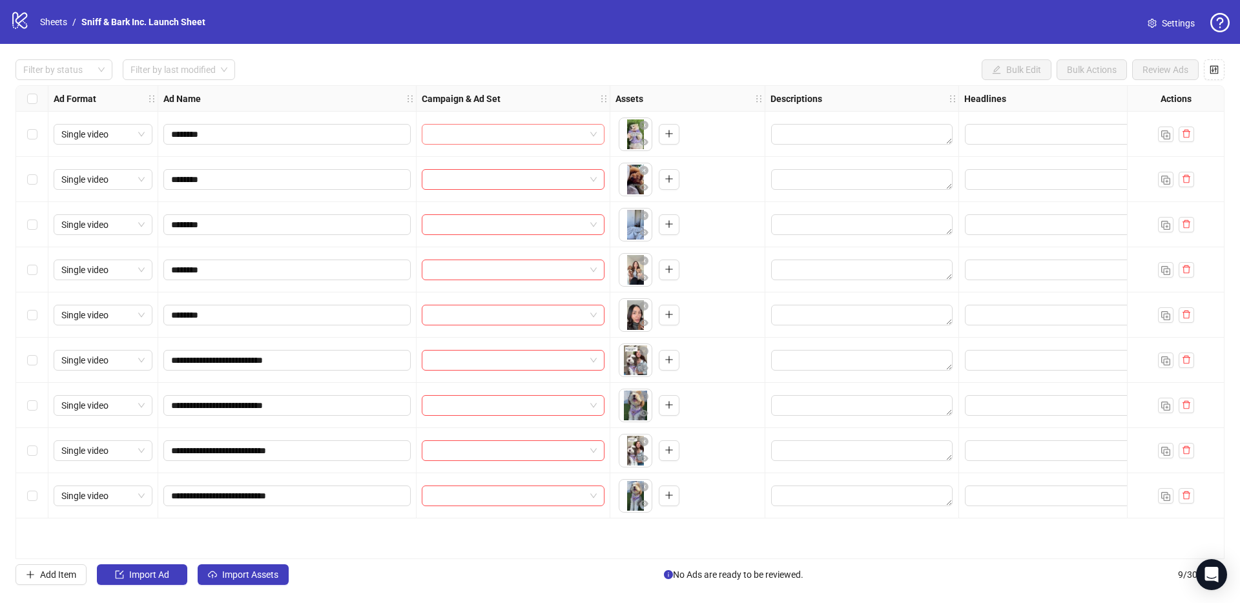
click at [589, 135] on span at bounding box center [512, 134] width 167 height 19
type input "*"
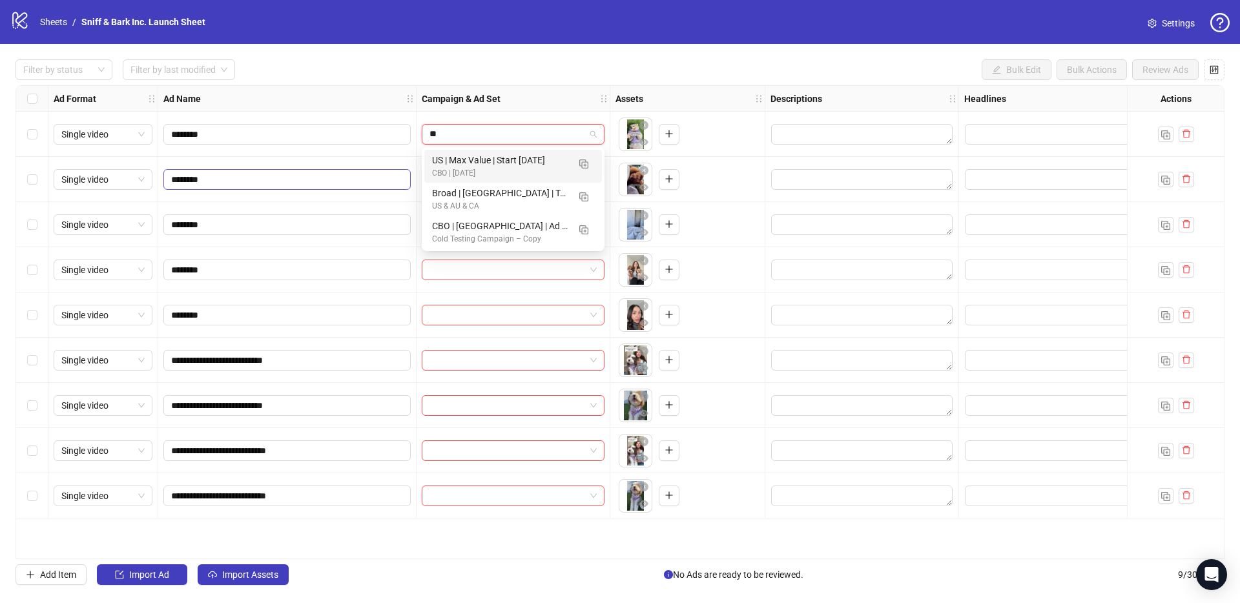
type input "***"
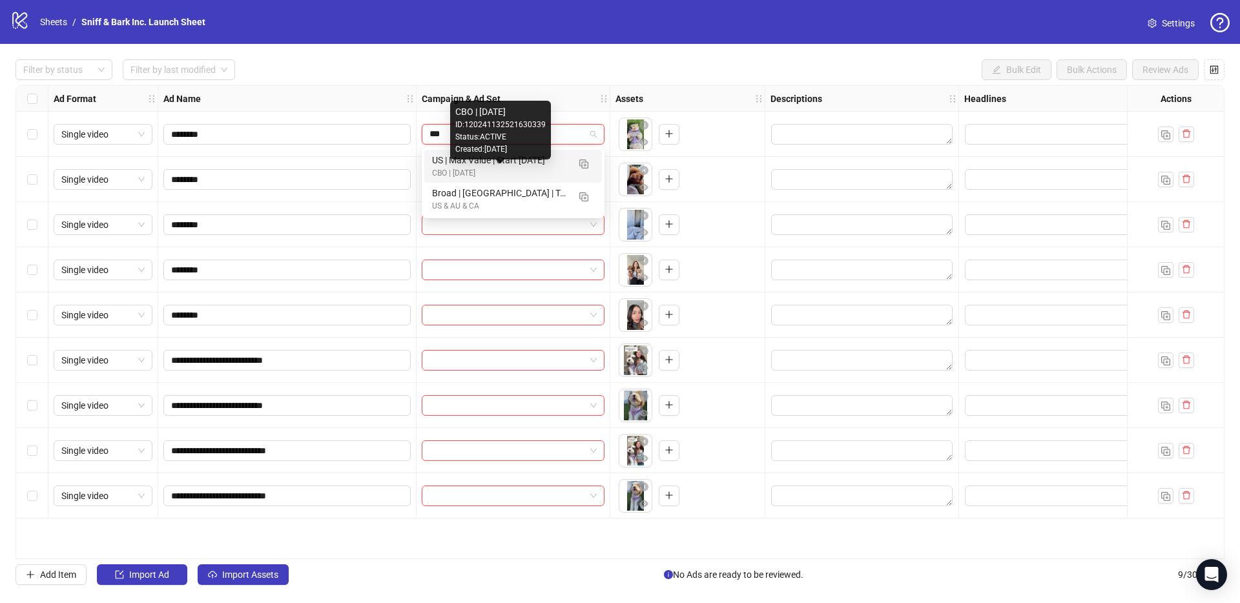
click at [526, 171] on div "CBO | [DATE]" at bounding box center [500, 173] width 136 height 12
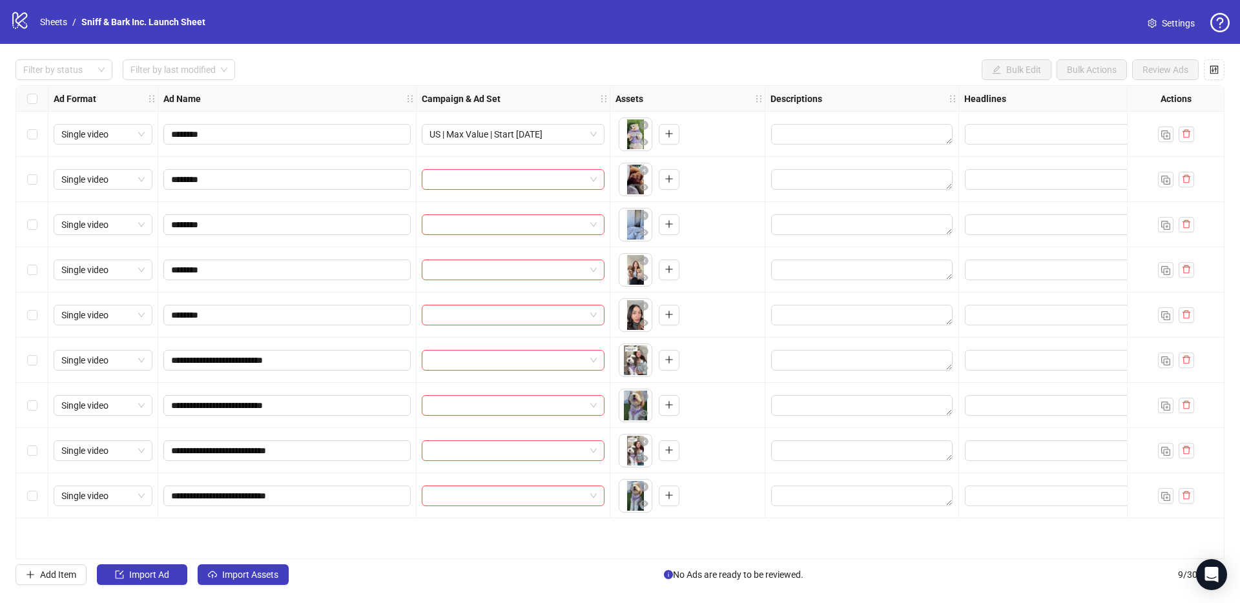
click at [504, 102] on div "Campaign & Ad Set" at bounding box center [513, 99] width 194 height 26
click at [477, 273] on input "search" at bounding box center [507, 269] width 156 height 19
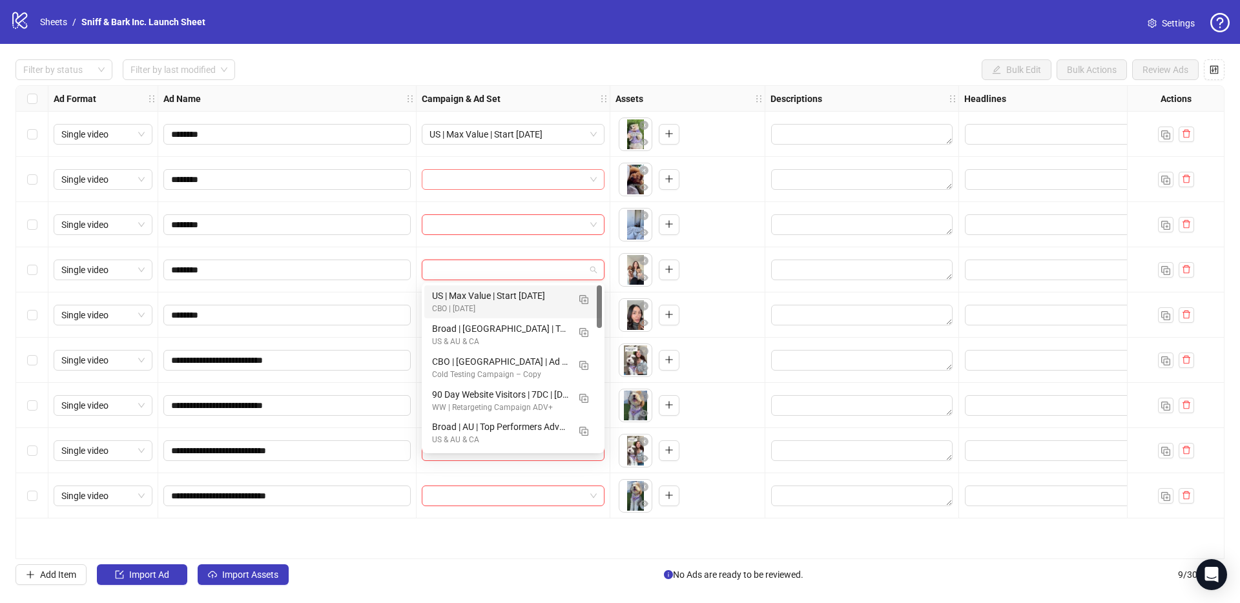
click at [554, 172] on input "search" at bounding box center [507, 179] width 156 height 19
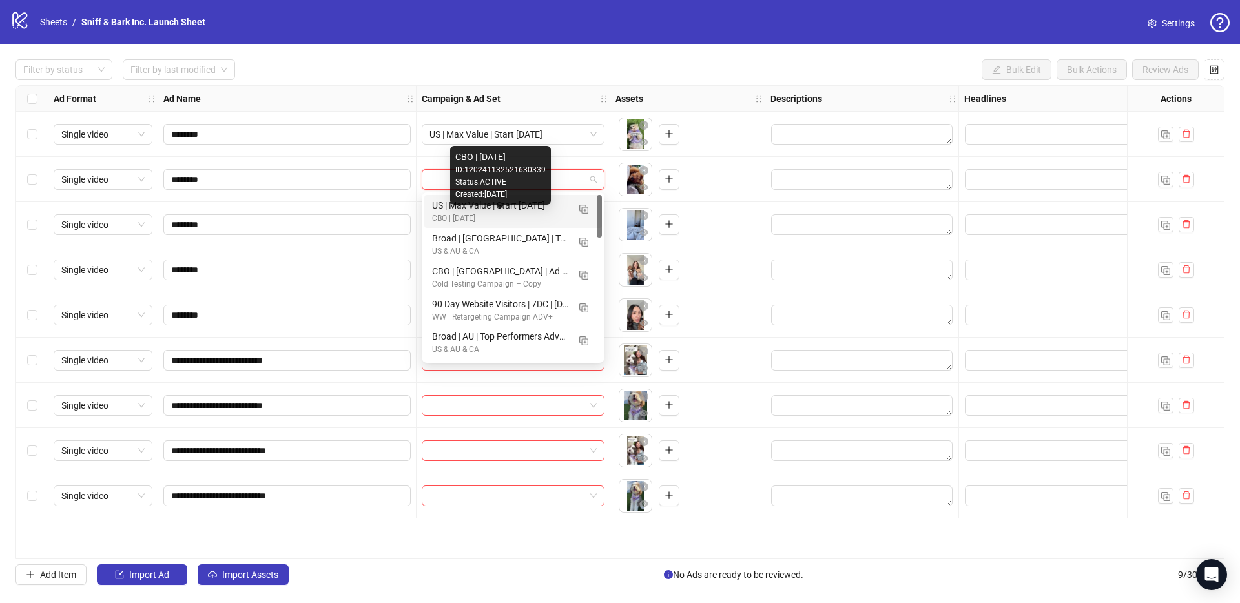
click at [555, 212] on div "CBO | [DATE]" at bounding box center [500, 218] width 136 height 12
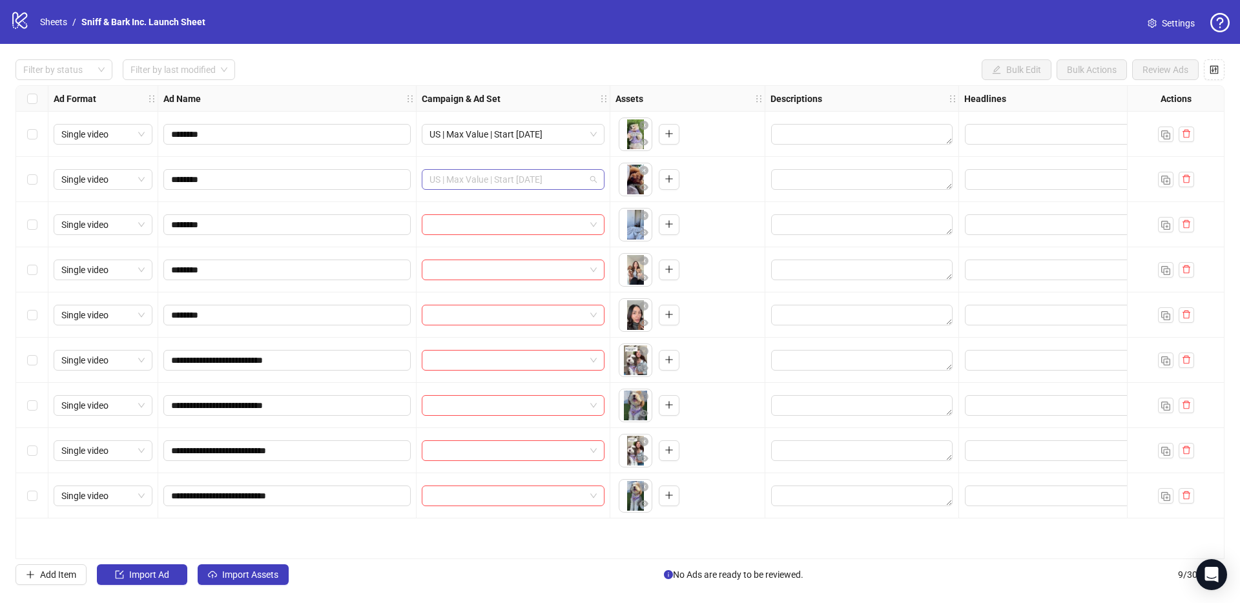
click at [595, 178] on span "US | Max Value | Start [DATE]" at bounding box center [512, 179] width 167 height 19
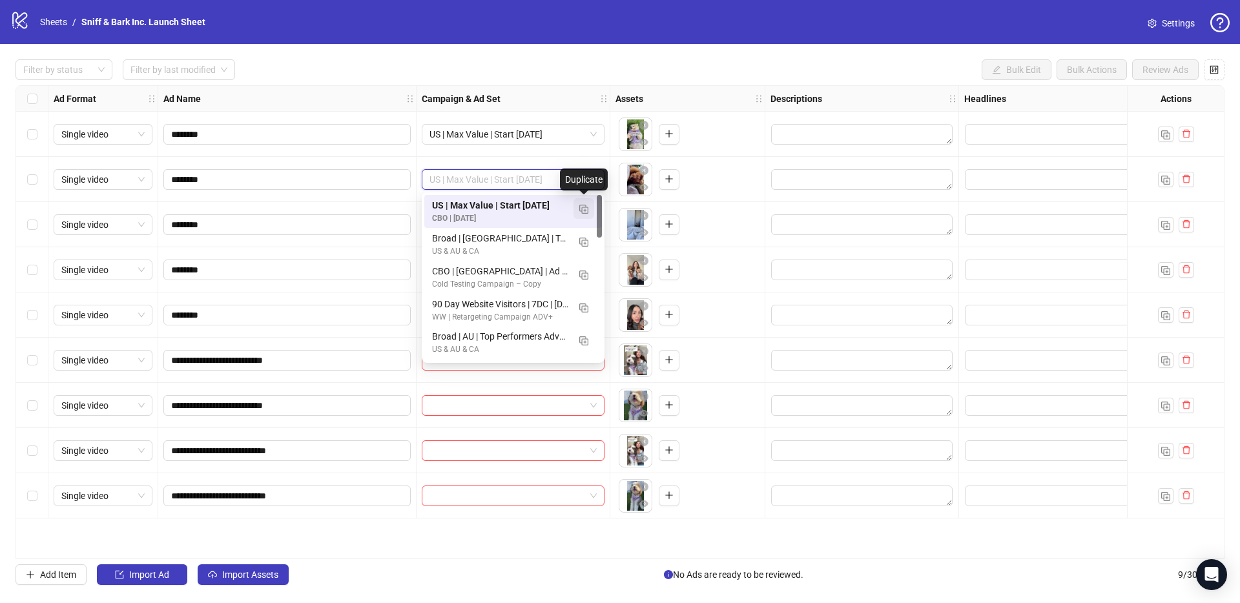
click at [585, 207] on img "button" at bounding box center [583, 209] width 9 height 9
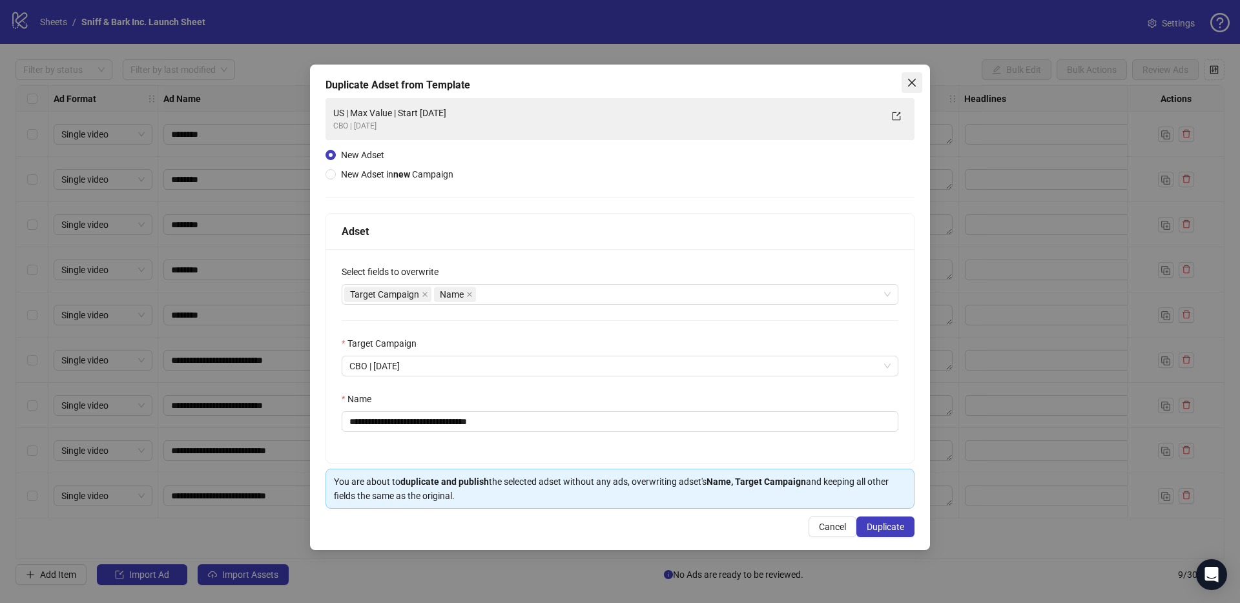
click at [913, 82] on icon "close" at bounding box center [912, 82] width 10 height 10
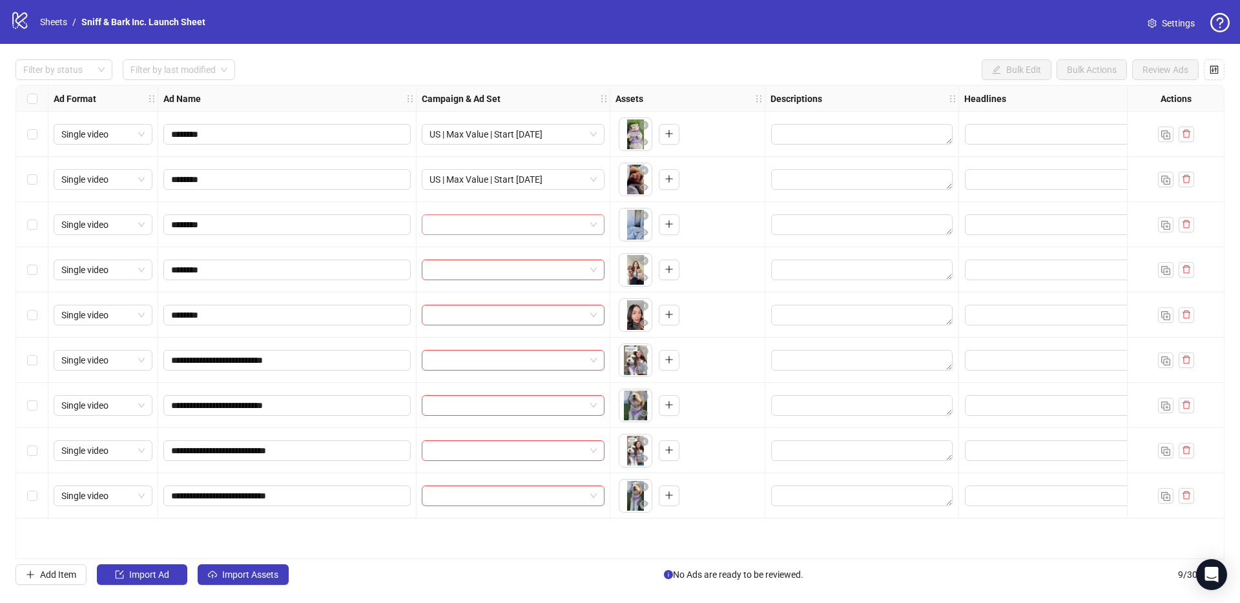
click at [565, 220] on input "search" at bounding box center [507, 224] width 156 height 19
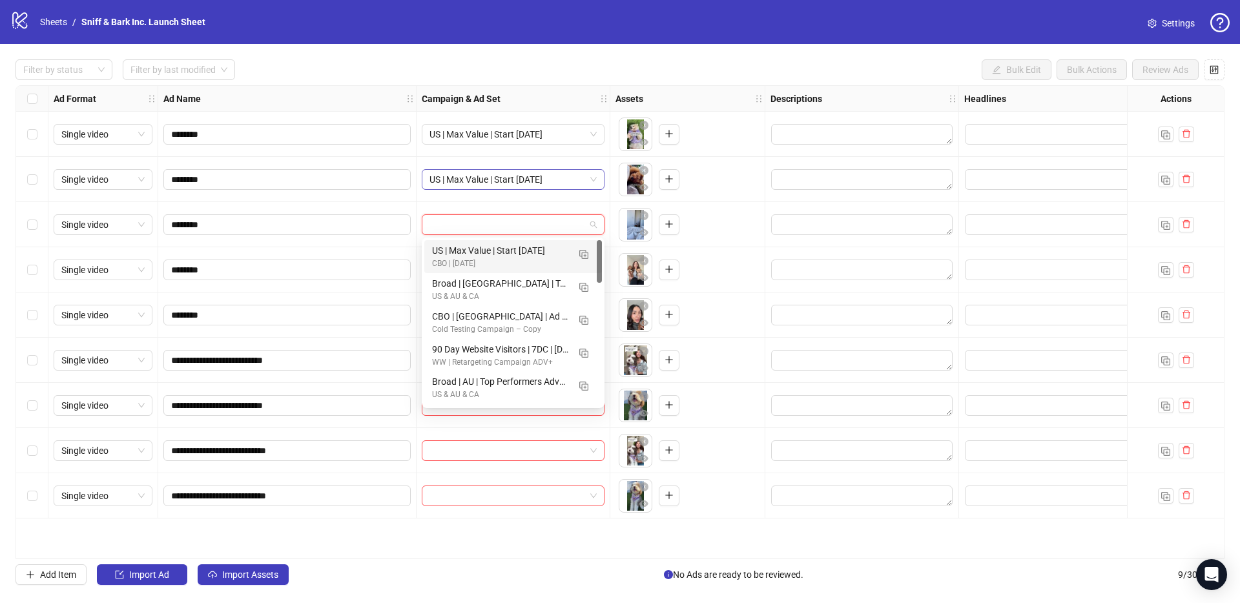
click at [577, 186] on span "US | Max Value | Start [DATE]" at bounding box center [512, 179] width 167 height 19
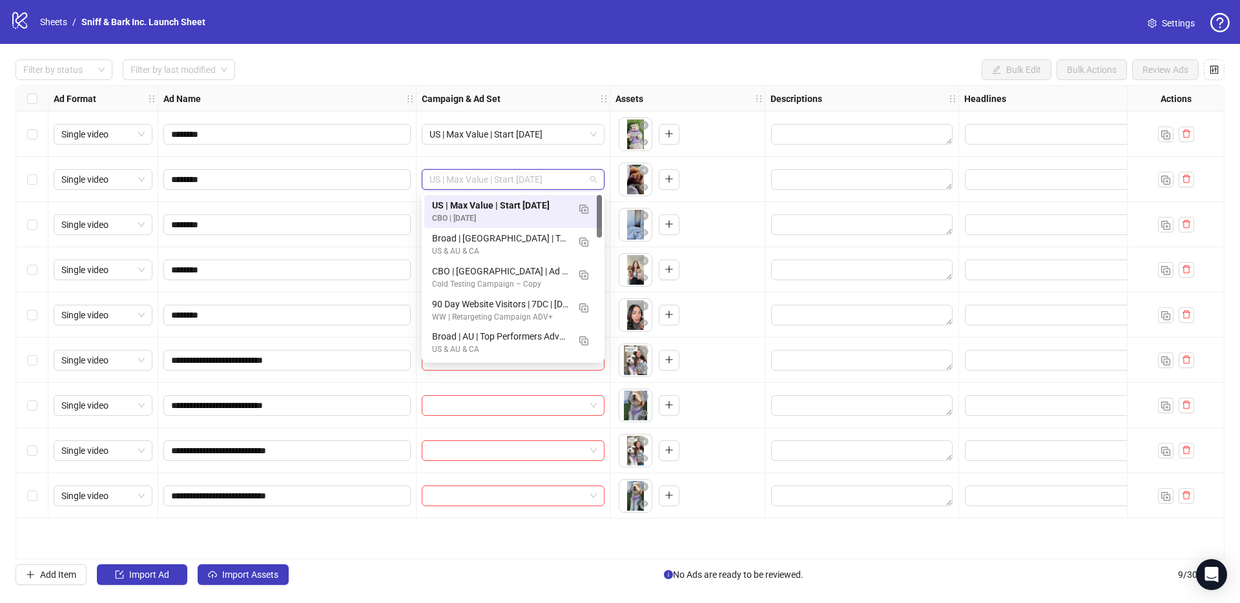
click at [566, 83] on div "Filter by status Filter by last modified Bulk Edit Bulk Actions Review Ads Ad F…" at bounding box center [620, 322] width 1240 height 557
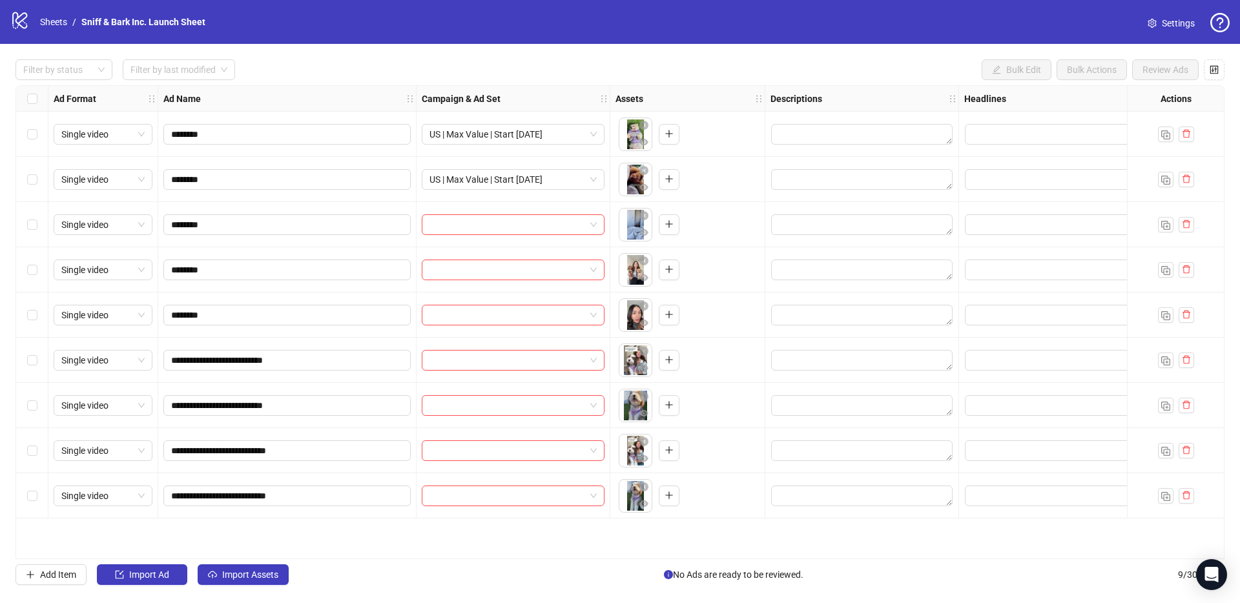
click at [533, 98] on div "Campaign & Ad Set" at bounding box center [513, 99] width 194 height 26
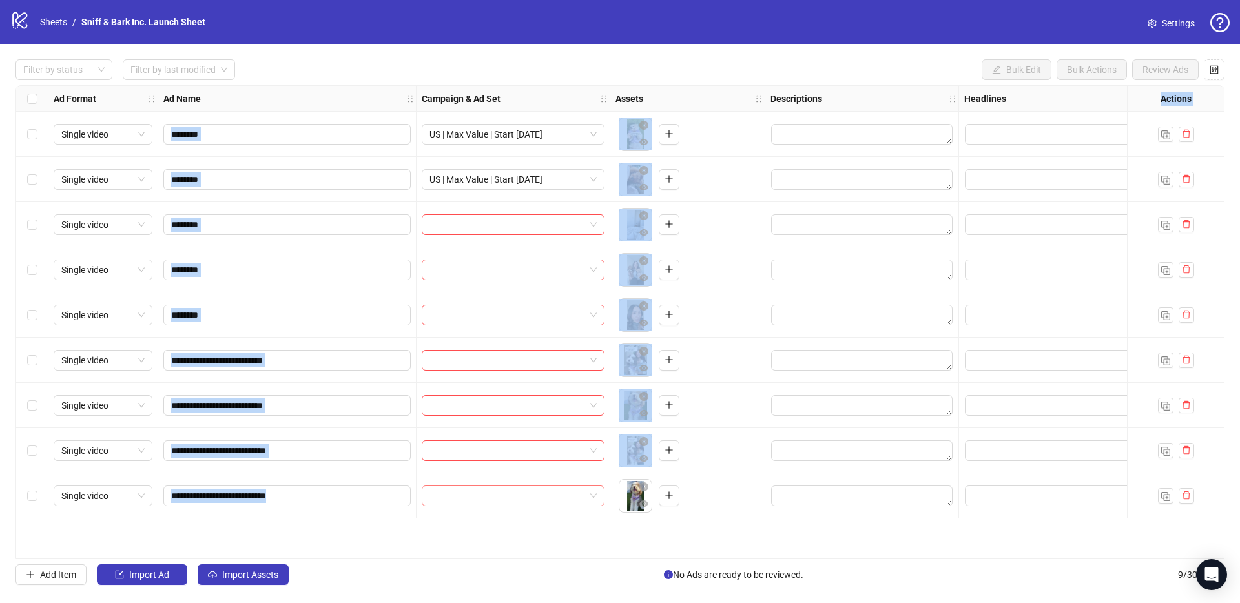
drag, startPoint x: 500, startPoint y: 81, endPoint x: 557, endPoint y: 486, distance: 408.7
click at [557, 486] on div "Filter by status Filter by last modified Bulk Edit Bulk Actions Review Ads Ad F…" at bounding box center [620, 322] width 1240 height 557
click at [570, 74] on div "Filter by status Filter by last modified Bulk Edit Bulk Actions Review Ads" at bounding box center [619, 69] width 1209 height 21
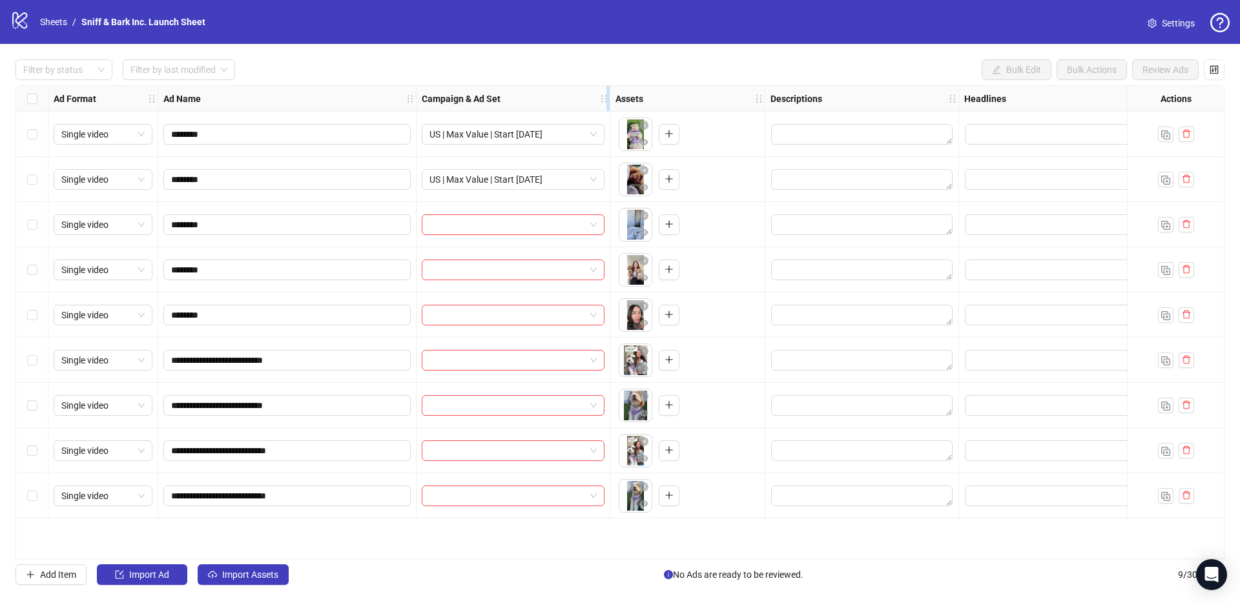
click at [605, 99] on icon "holder" at bounding box center [603, 98] width 9 height 9
click at [568, 100] on div "Campaign & Ad Set" at bounding box center [513, 99] width 194 height 26
click at [38, 99] on div "Select all rows" at bounding box center [32, 99] width 32 height 26
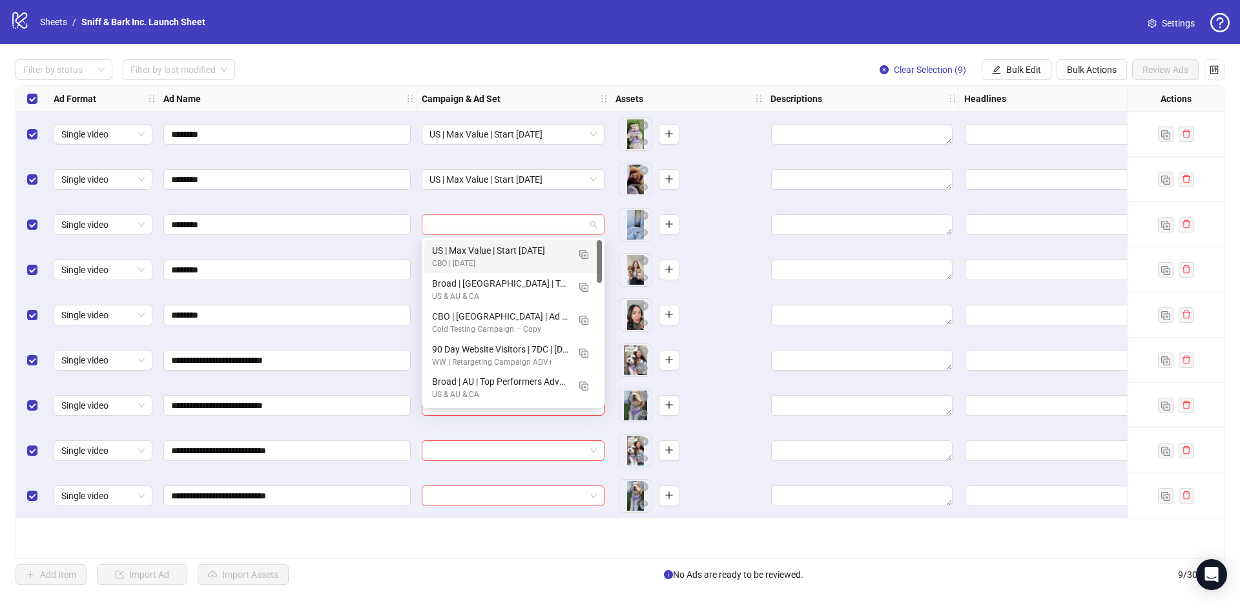
click at [595, 218] on span at bounding box center [512, 224] width 167 height 19
click at [543, 244] on div "US | Max Value | Start [DATE]" at bounding box center [500, 250] width 136 height 14
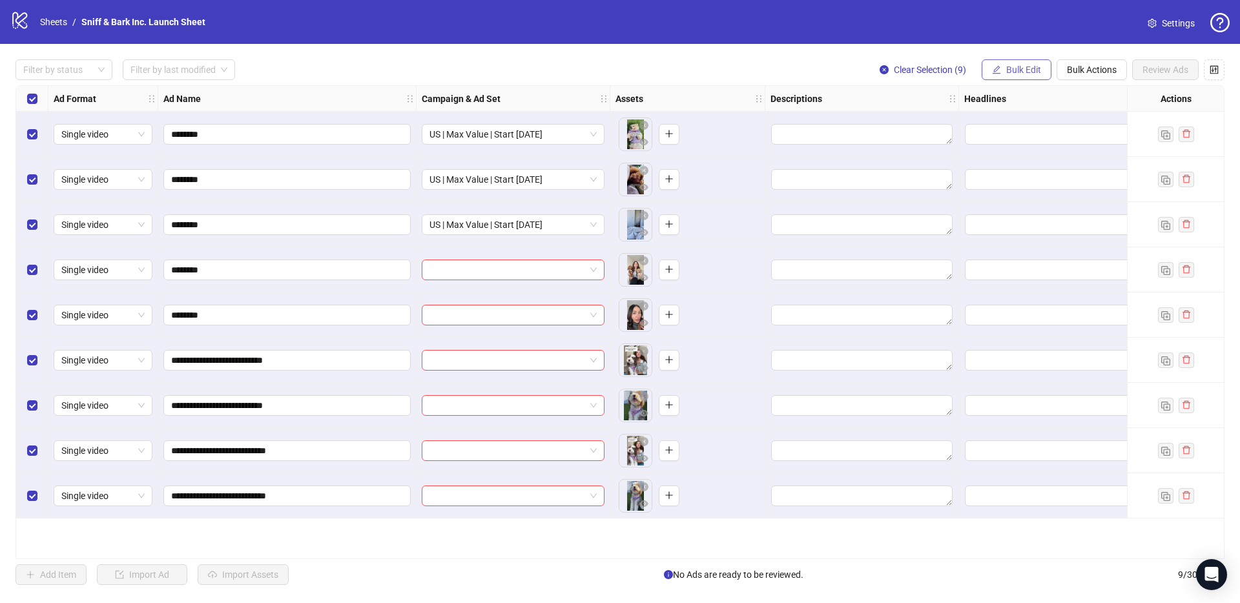
click at [994, 65] on icon "edit" at bounding box center [996, 69] width 9 height 9
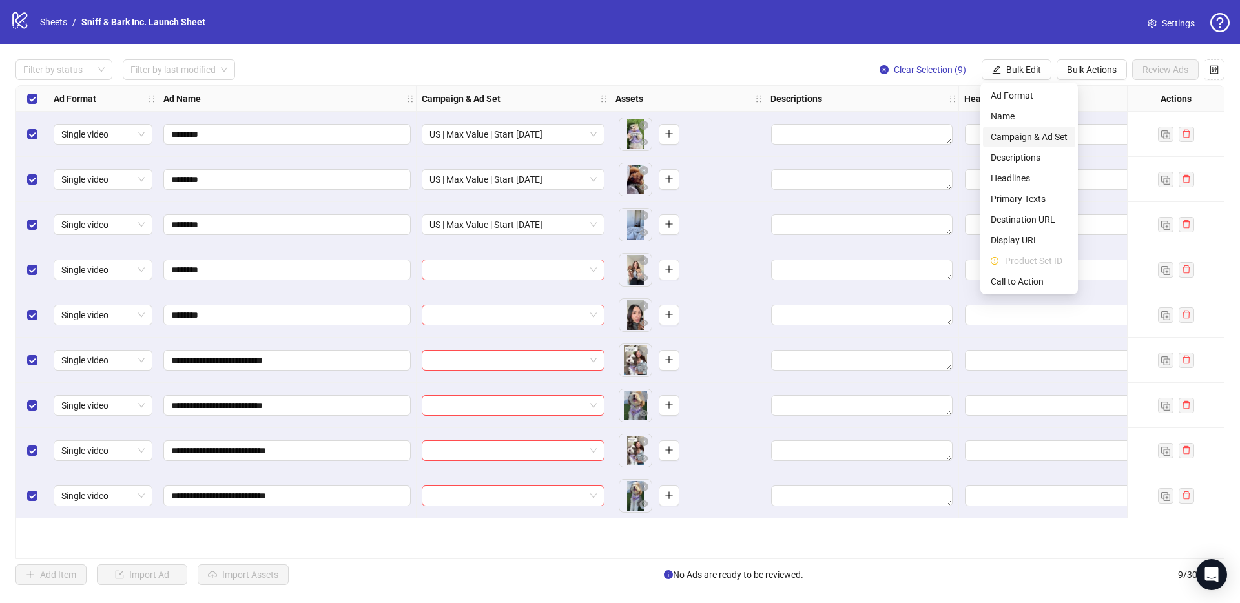
click at [1063, 138] on span "Campaign & Ad Set" at bounding box center [1028, 137] width 77 height 14
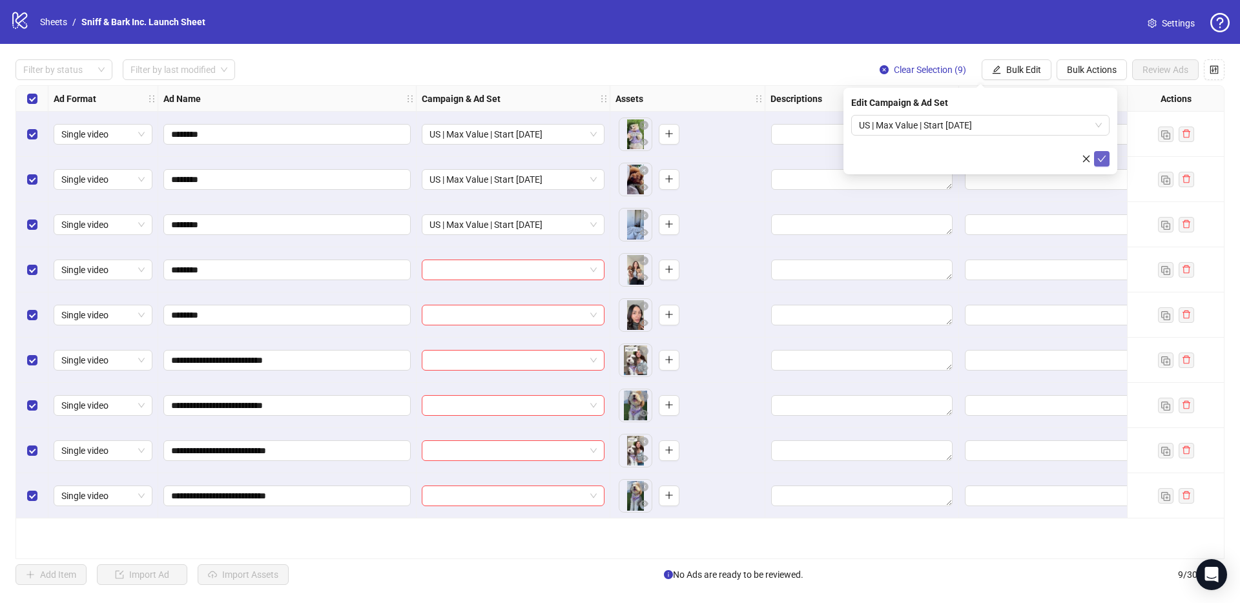
click at [1095, 153] on button "submit" at bounding box center [1101, 158] width 15 height 15
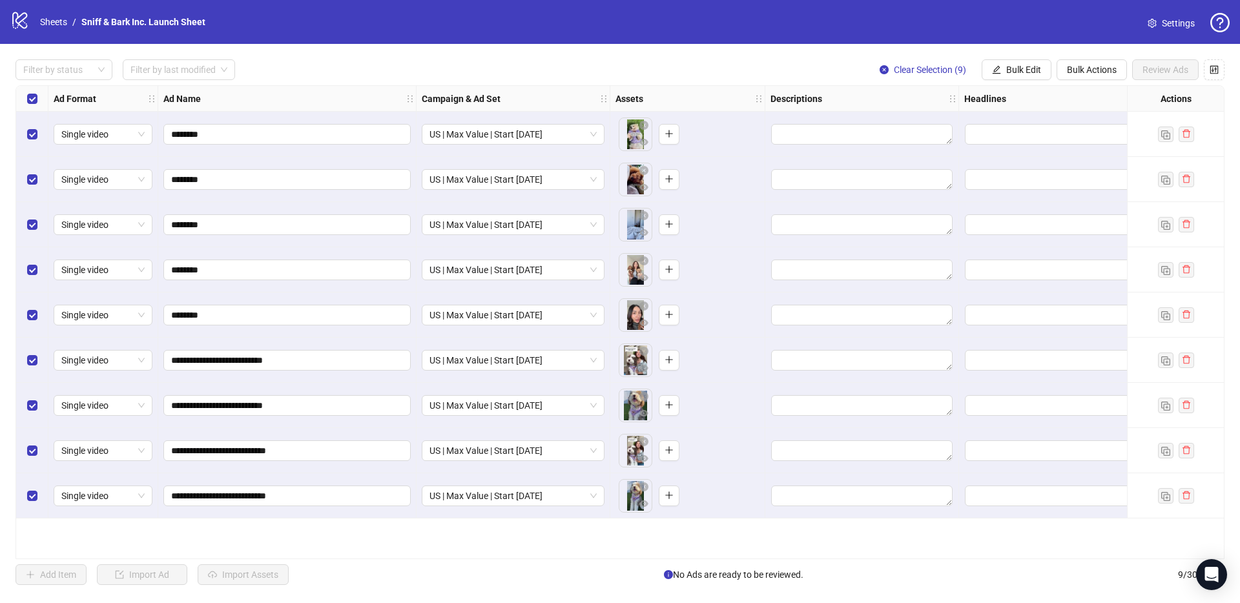
click at [761, 59] on div "Filter by status Filter by last modified Clear Selection (9) Bulk Edit Bulk Act…" at bounding box center [619, 69] width 1209 height 21
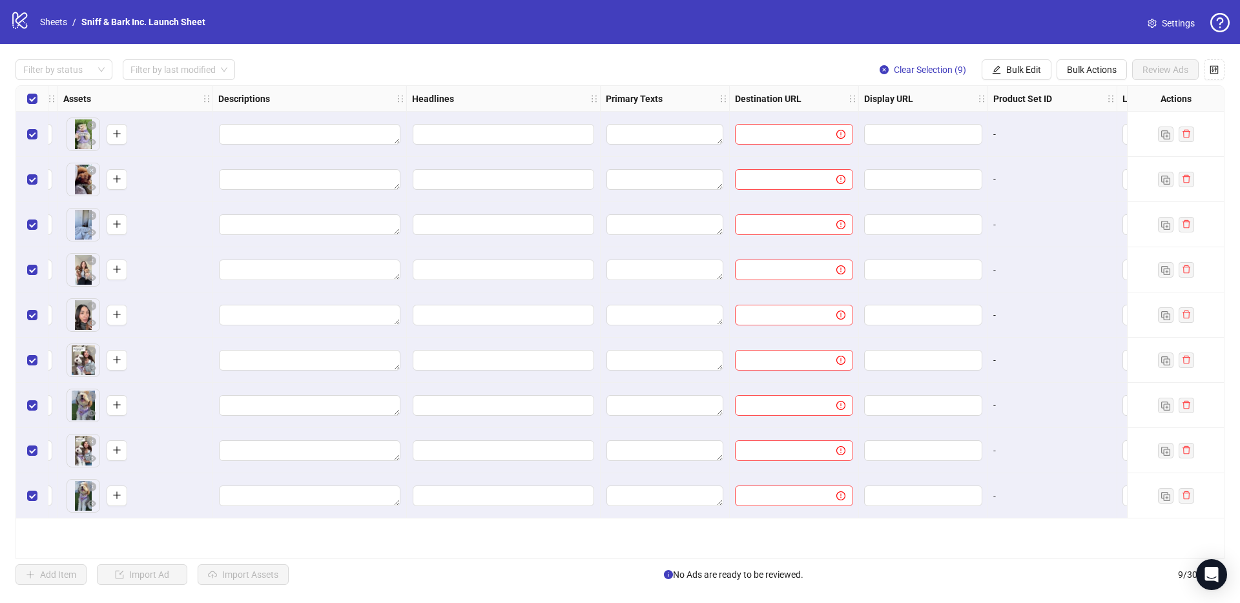
scroll to position [0, 556]
click at [795, 133] on input "text" at bounding box center [777, 134] width 76 height 14
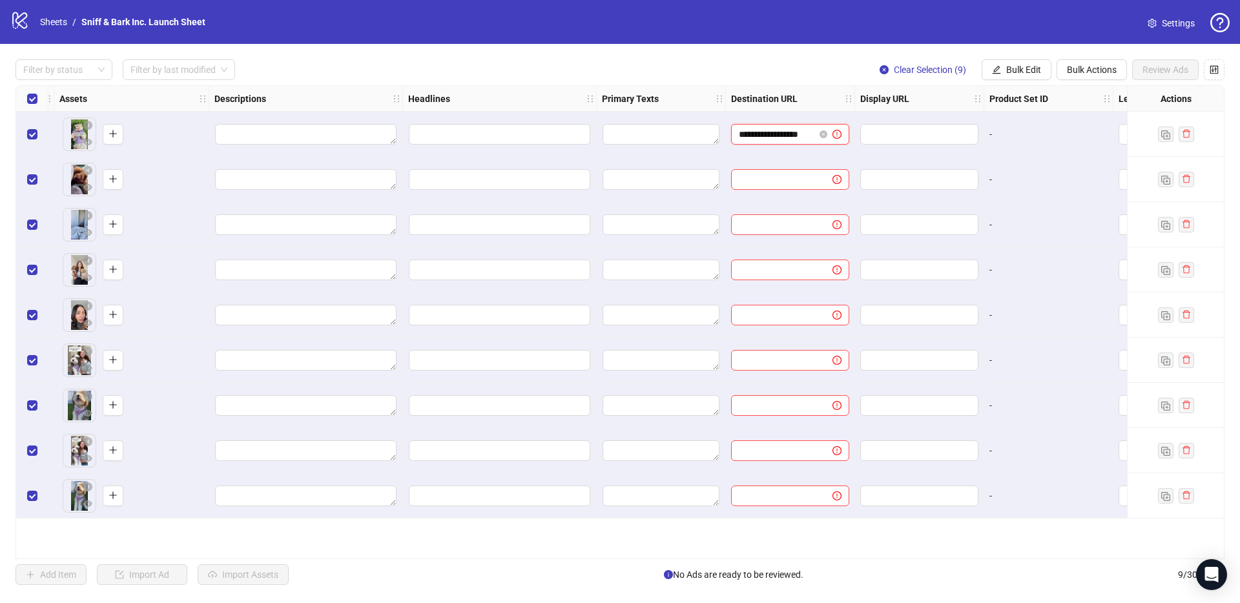
type input "**********"
click at [768, 65] on div "Filter by status Filter by last modified Clear Selection (9) Bulk Edit Bulk Act…" at bounding box center [619, 69] width 1209 height 21
click at [770, 143] on span "**********" at bounding box center [790, 134] width 118 height 21
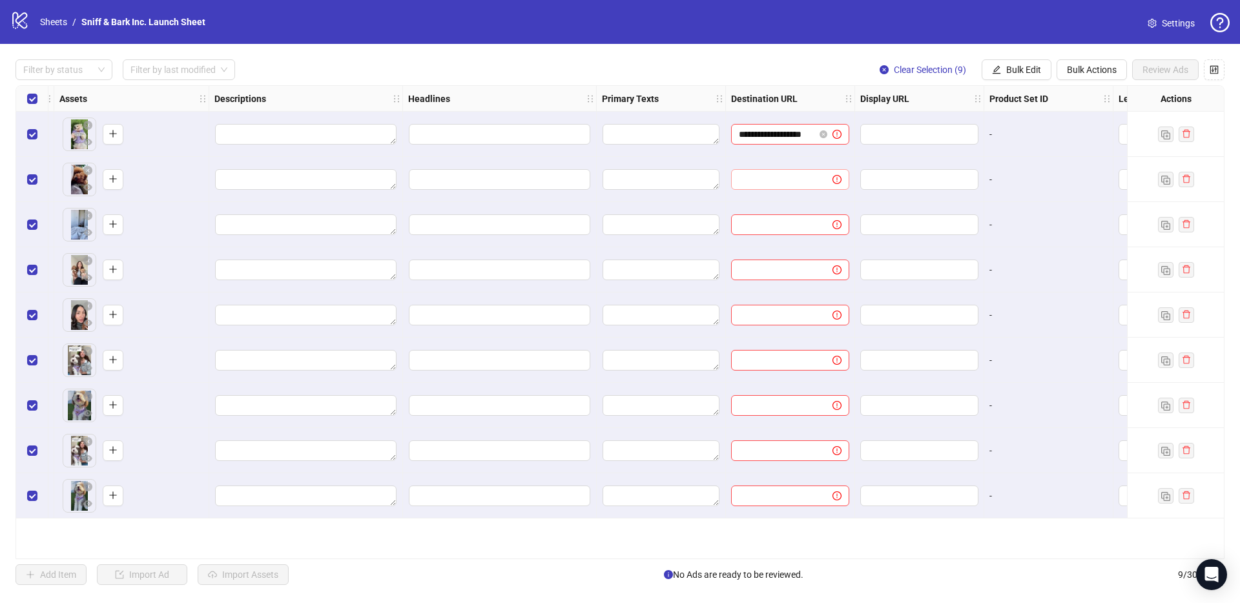
click at [737, 169] on span at bounding box center [790, 179] width 118 height 21
click at [704, 162] on div at bounding box center [661, 179] width 129 height 45
click at [781, 128] on input "**********" at bounding box center [777, 134] width 76 height 14
click at [739, 134] on input "**********" at bounding box center [777, 134] width 76 height 14
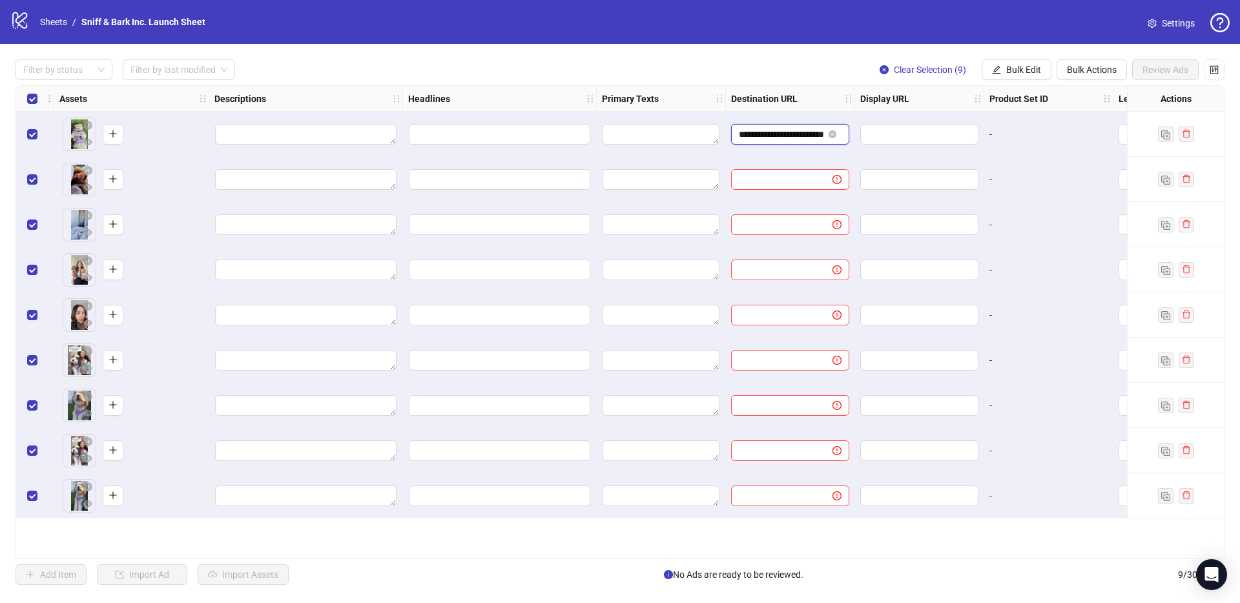
type input "**********"
click at [676, 48] on div "**********" at bounding box center [620, 322] width 1240 height 557
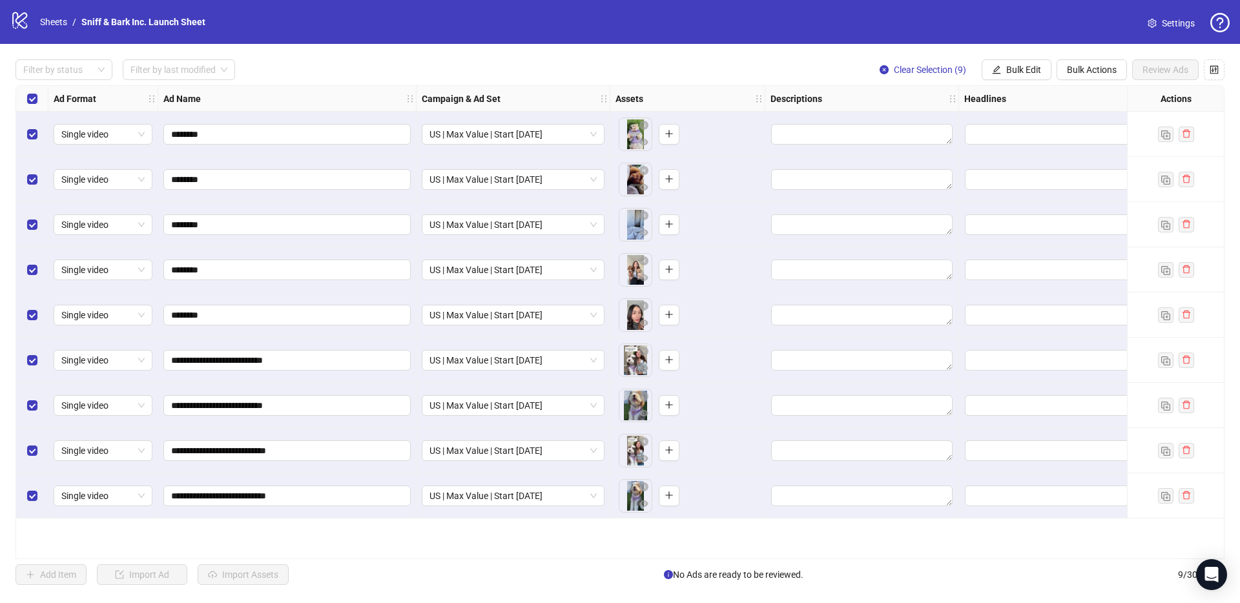
scroll to position [0, 569]
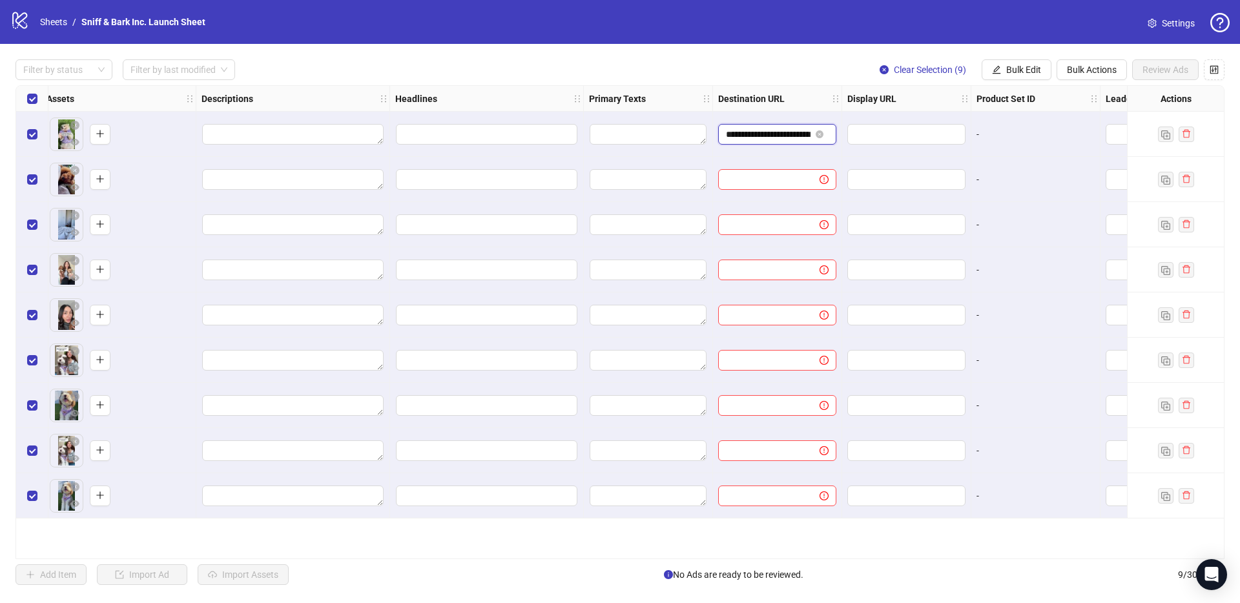
click at [797, 132] on input "**********" at bounding box center [768, 134] width 85 height 14
click at [808, 177] on span at bounding box center [816, 179] width 25 height 14
click at [988, 71] on button "Bulk Edit" at bounding box center [1016, 69] width 70 height 21
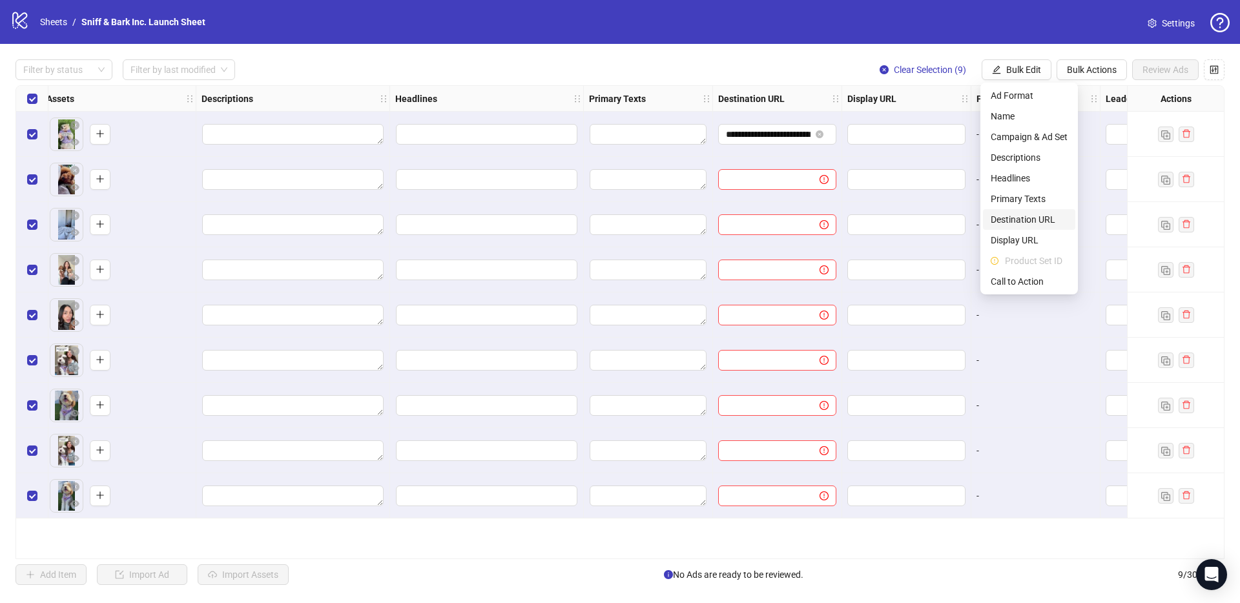
click at [1025, 220] on span "Destination URL" at bounding box center [1028, 219] width 77 height 14
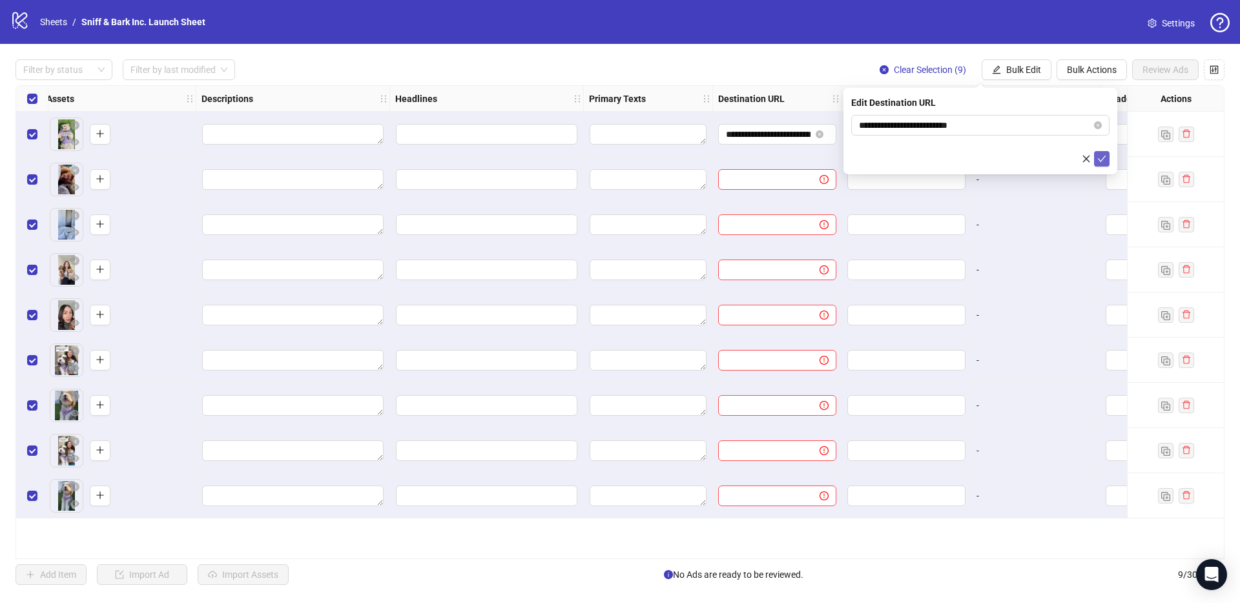
click at [1102, 157] on icon "check" at bounding box center [1101, 158] width 9 height 9
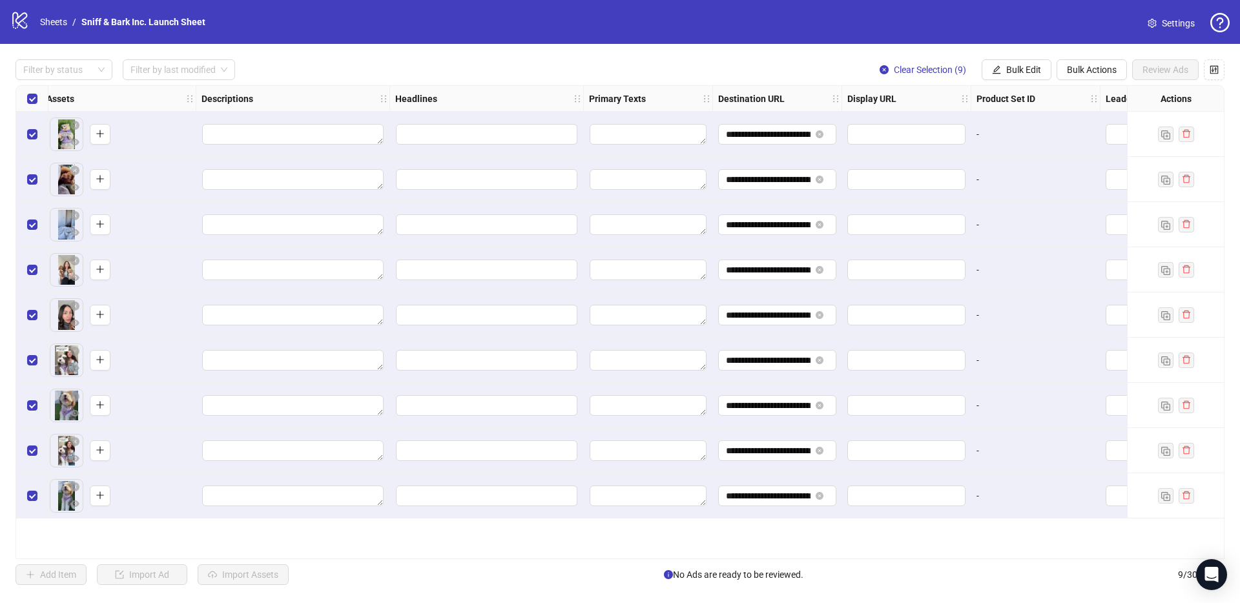
scroll to position [0, 904]
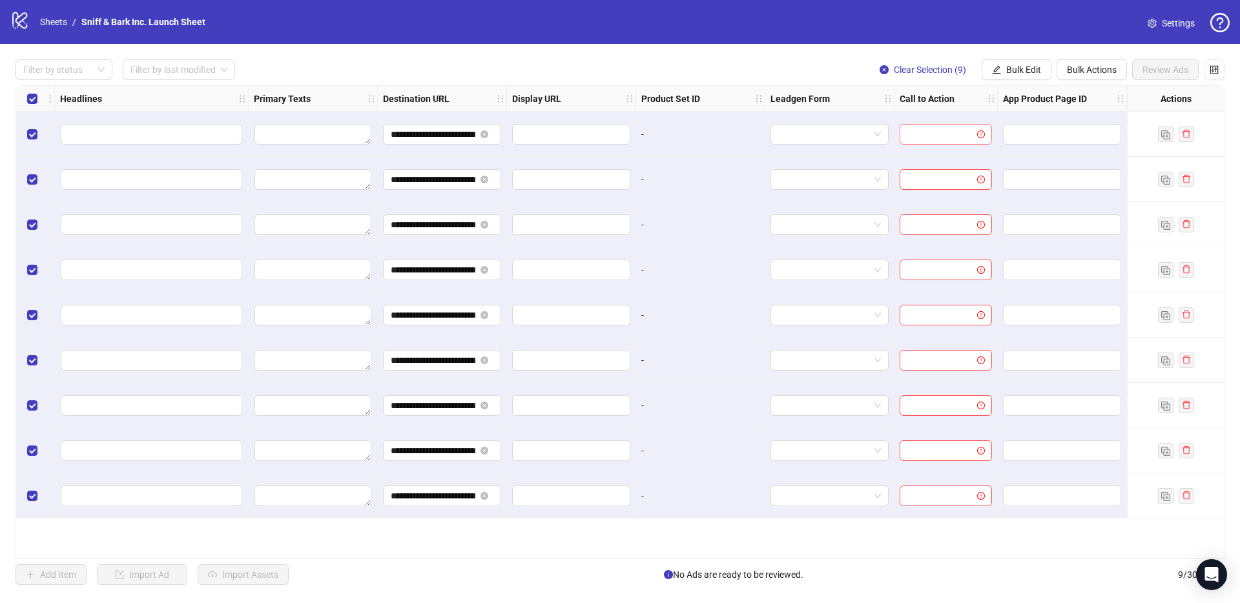
click at [942, 133] on input "search" at bounding box center [939, 134] width 65 height 19
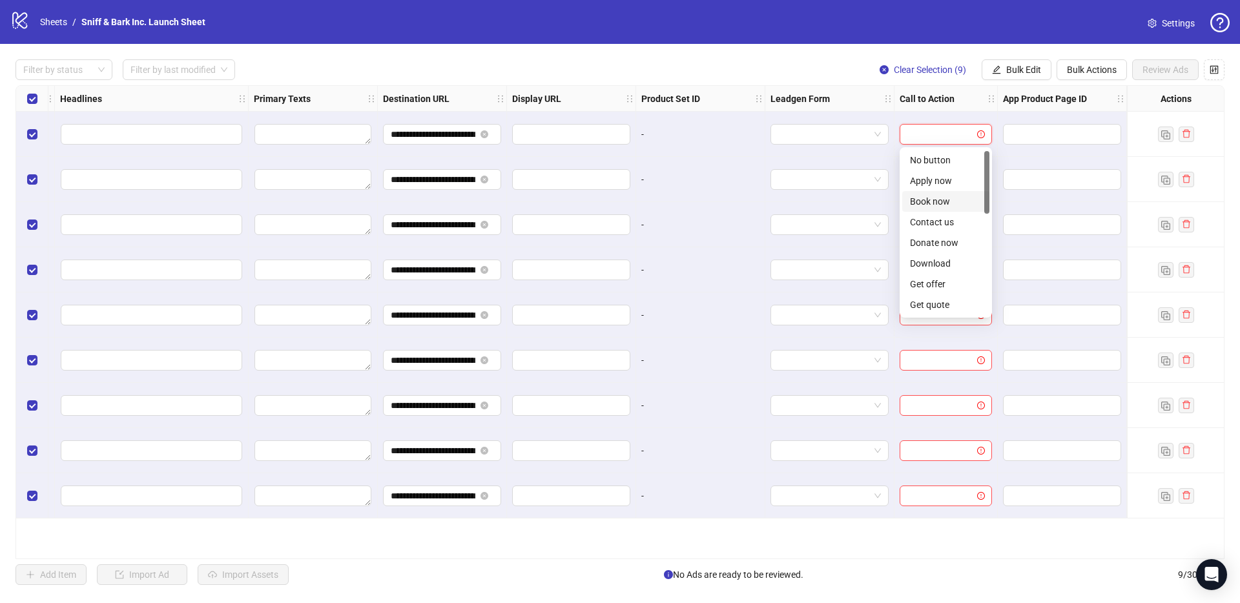
scroll to position [269, 0]
click at [943, 194] on div "Shop now" at bounding box center [946, 201] width 72 height 14
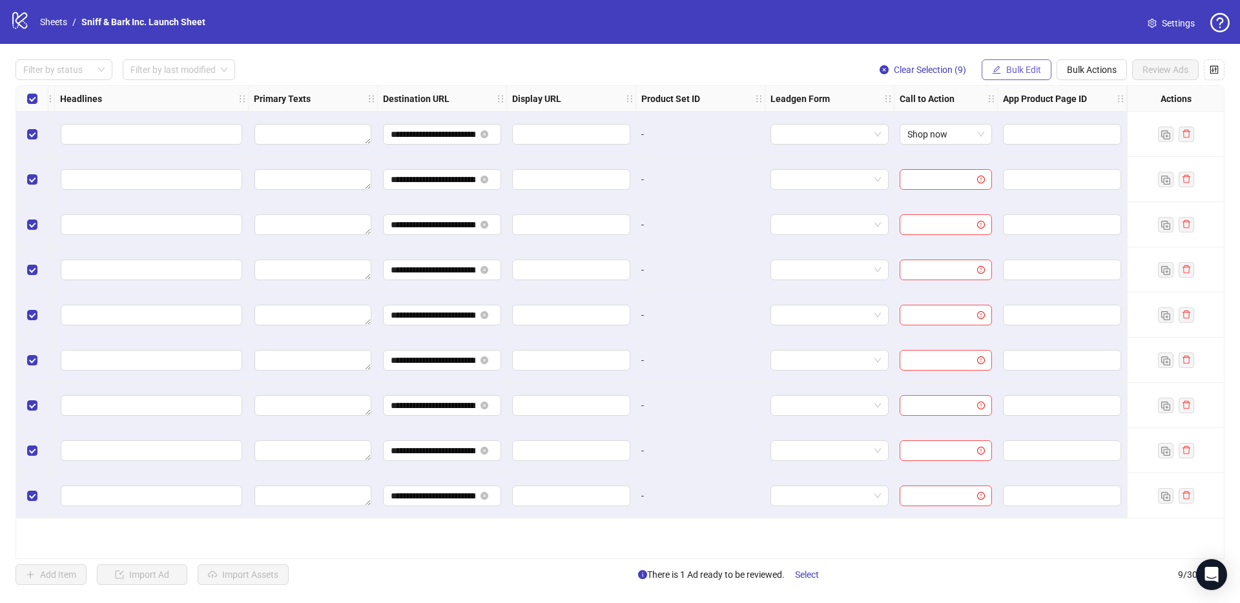
click at [1008, 67] on span "Bulk Edit" at bounding box center [1023, 70] width 35 height 10
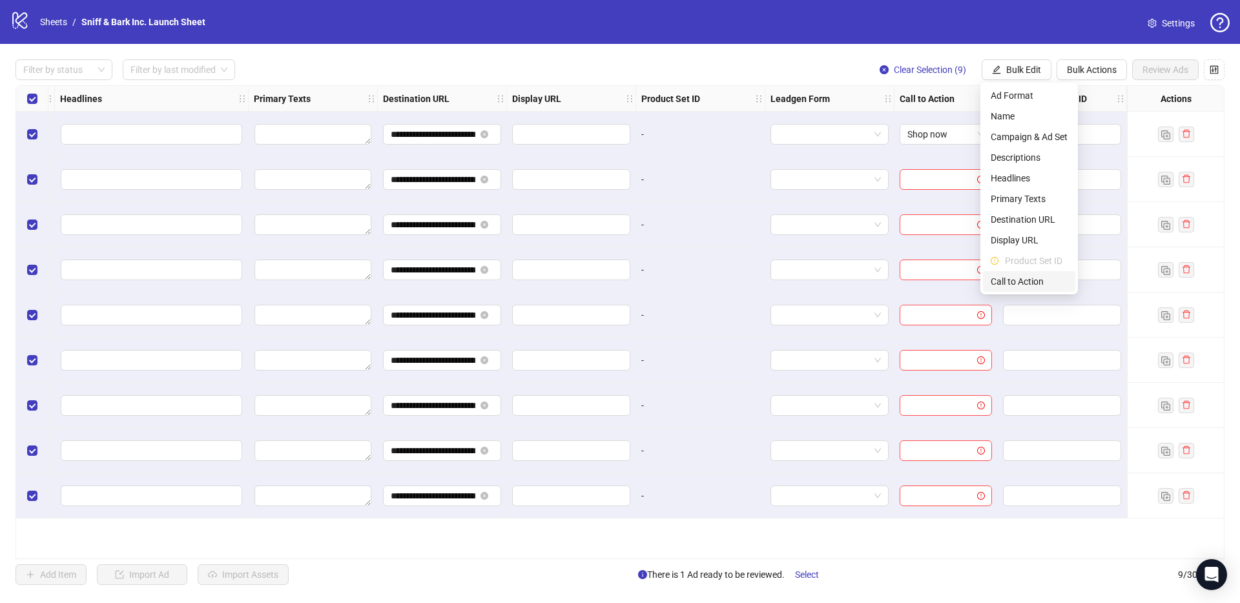
click at [1018, 279] on span "Call to Action" at bounding box center [1028, 281] width 77 height 14
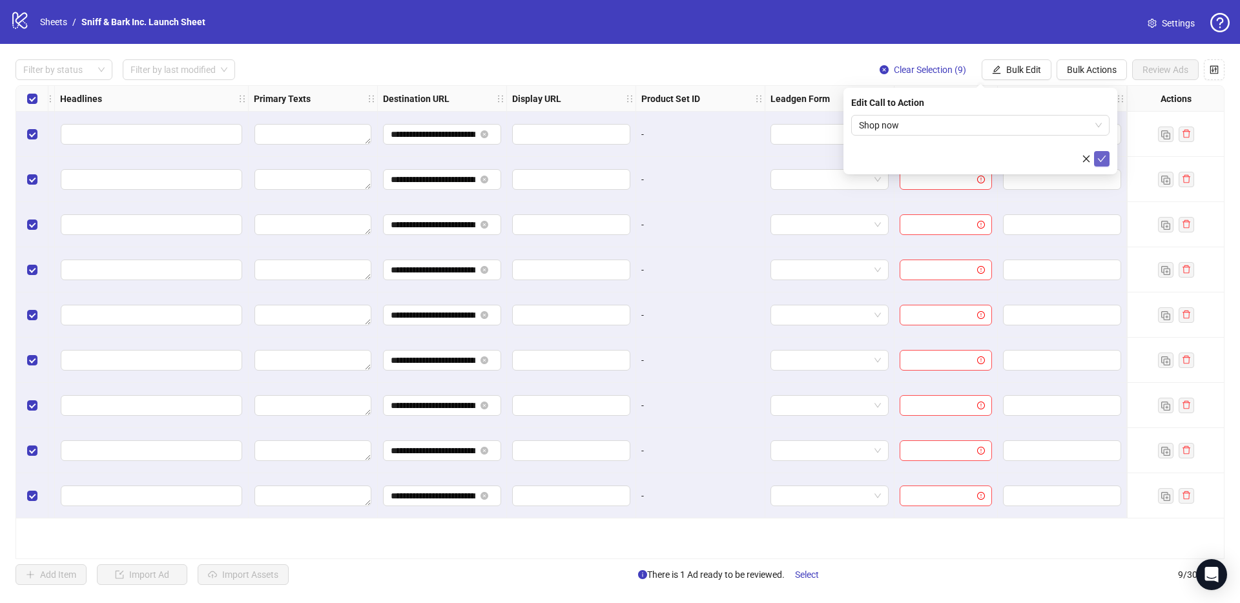
click at [1100, 159] on icon "check" at bounding box center [1101, 158] width 9 height 9
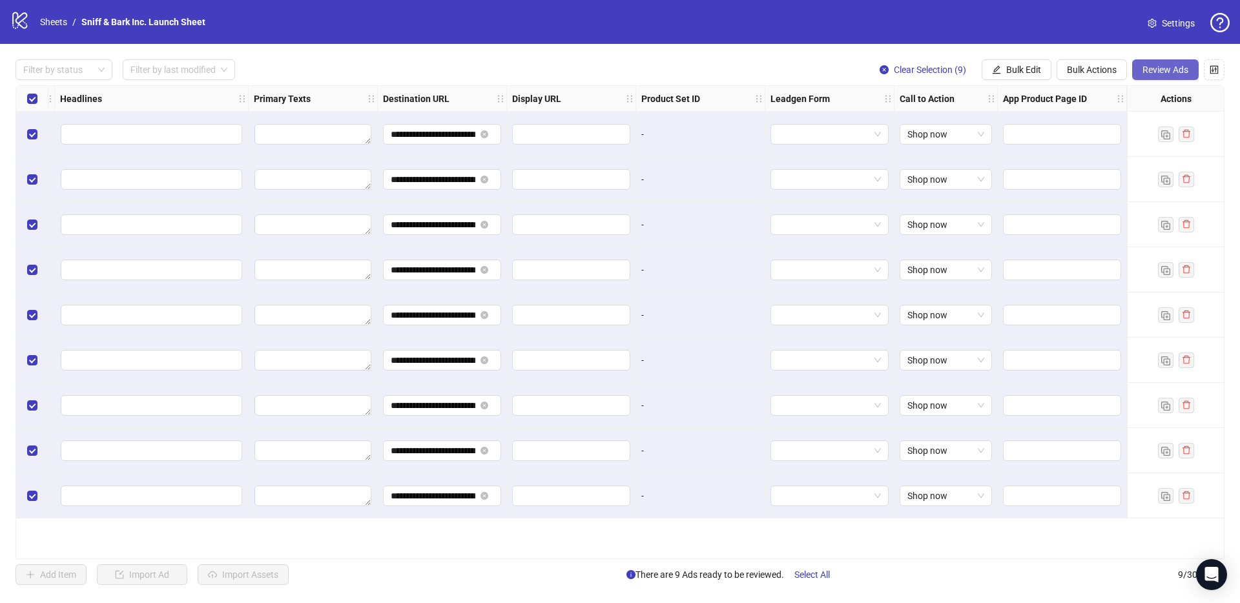
click at [1164, 67] on span "Review Ads" at bounding box center [1165, 70] width 46 height 10
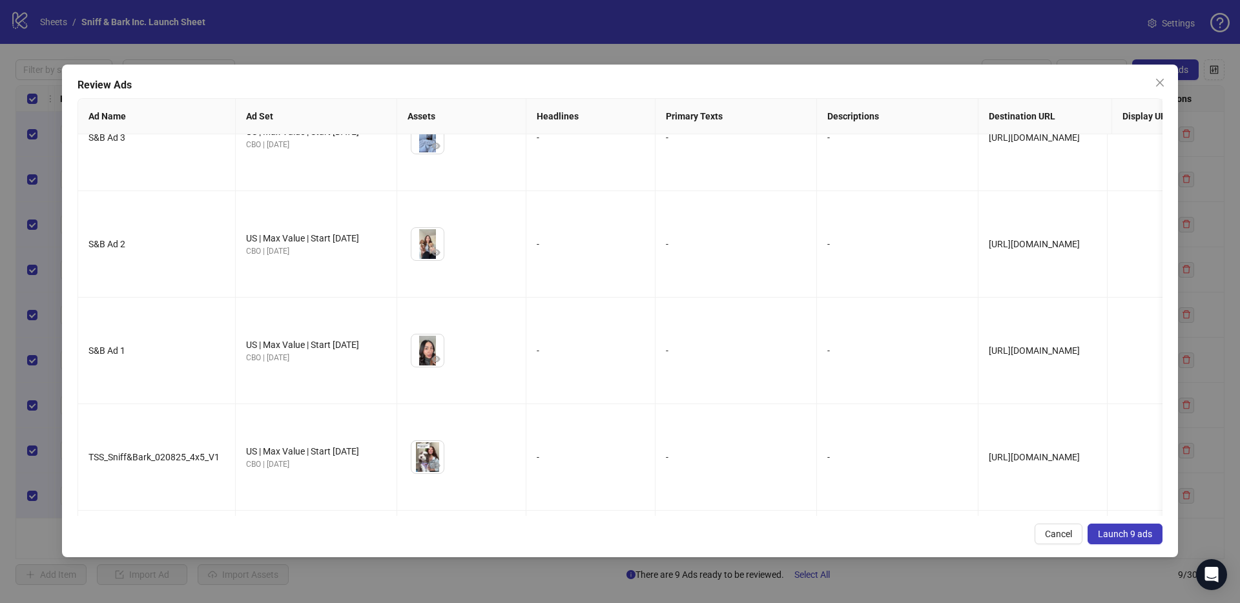
scroll to position [459, 0]
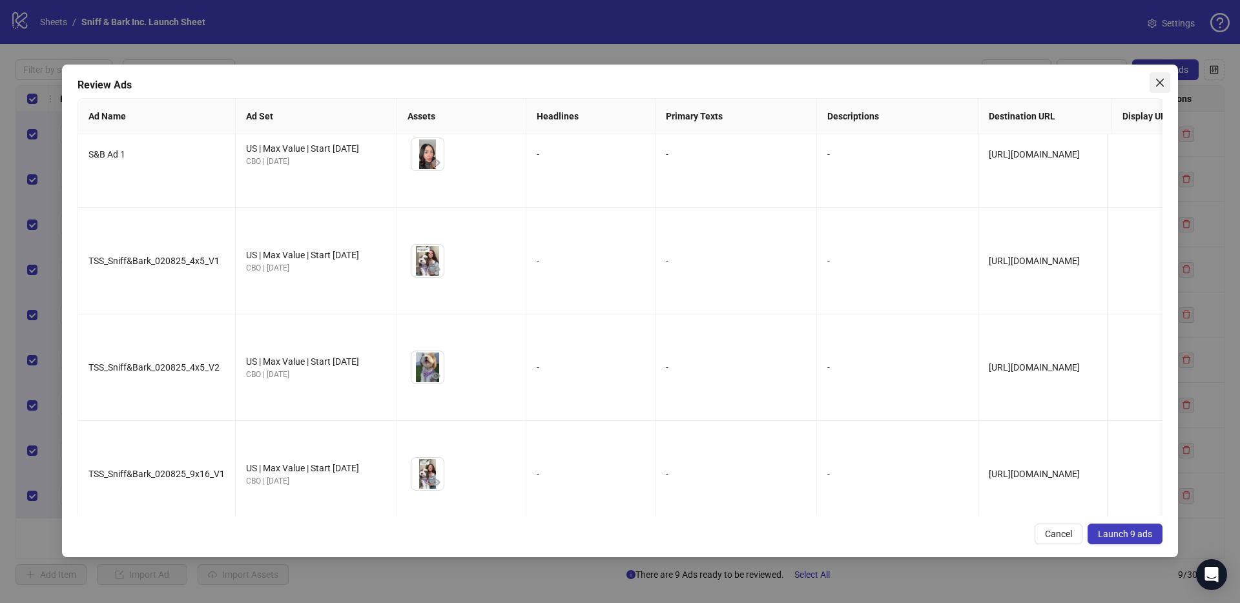
click at [1156, 87] on icon "close" at bounding box center [1160, 82] width 10 height 10
